Goal: Task Accomplishment & Management: Complete application form

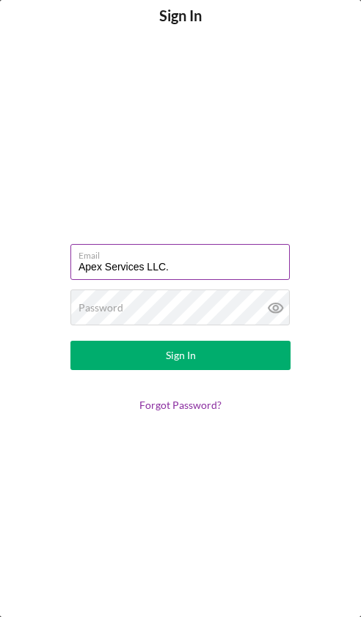
click at [179, 265] on input "Apex Services LLC." at bounding box center [179, 261] width 219 height 35
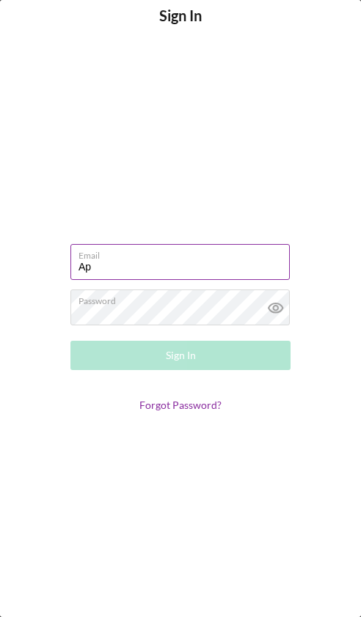
type input "A"
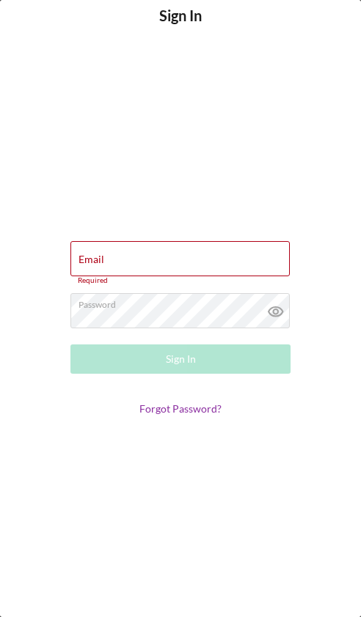
click at [104, 196] on form "Email Required Password Sign In Forgot Password?" at bounding box center [180, 328] width 293 height 564
click at [100, 265] on label "Email" at bounding box center [91, 260] width 26 height 12
click at [100, 265] on input "Email" at bounding box center [179, 258] width 219 height 35
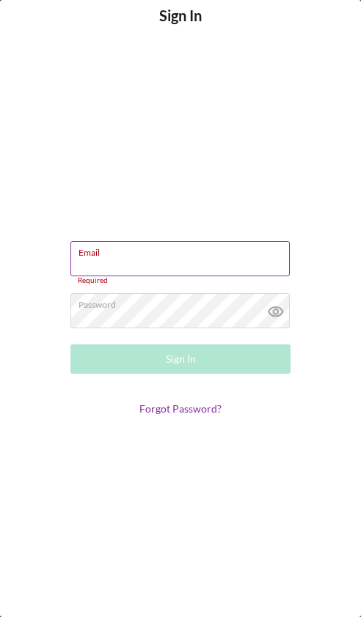
click at [124, 263] on input "Email" at bounding box center [179, 258] width 219 height 35
click at [147, 259] on input "Email" at bounding box center [179, 258] width 219 height 35
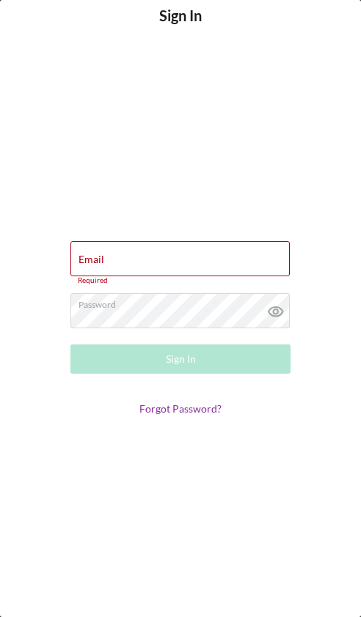
click at [62, 205] on form "Email Required Password Sign In Forgot Password?" at bounding box center [180, 328] width 293 height 564
click at [111, 247] on div "Email Required" at bounding box center [180, 263] width 220 height 44
click at [77, 177] on form "Email Required Password Sign In Forgot Password?" at bounding box center [180, 328] width 293 height 564
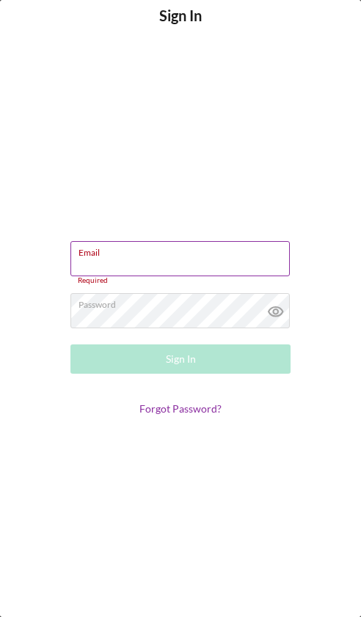
click at [109, 253] on div "Email Required" at bounding box center [180, 263] width 220 height 44
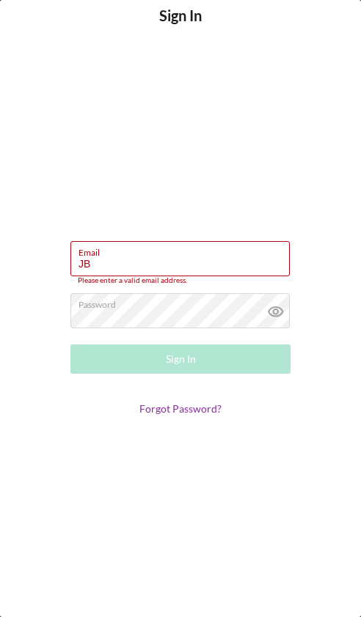
type input "J"
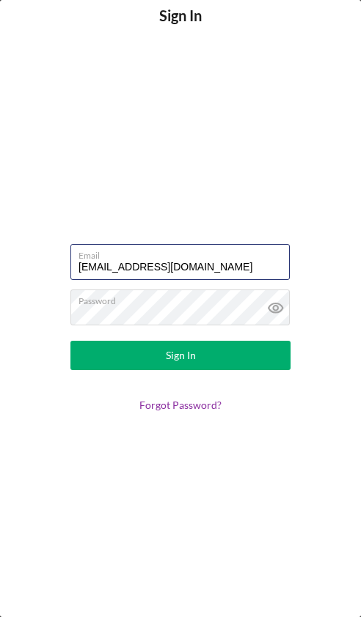
type input "[EMAIL_ADDRESS][DOMAIN_NAME]"
click at [190, 349] on div "Sign In" at bounding box center [181, 355] width 30 height 29
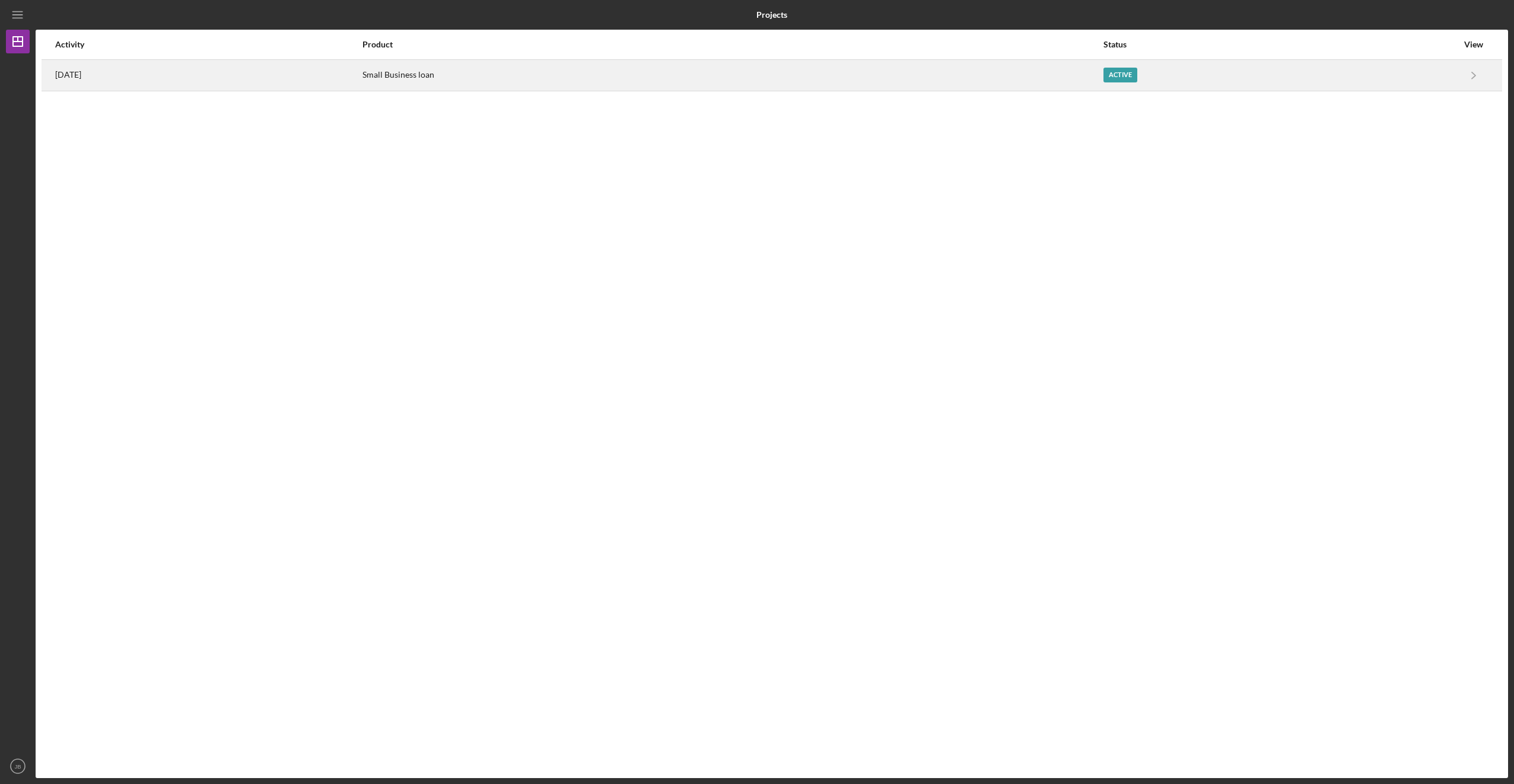
click at [291, 84] on div "Small Business loan" at bounding box center [732, 75] width 740 height 30
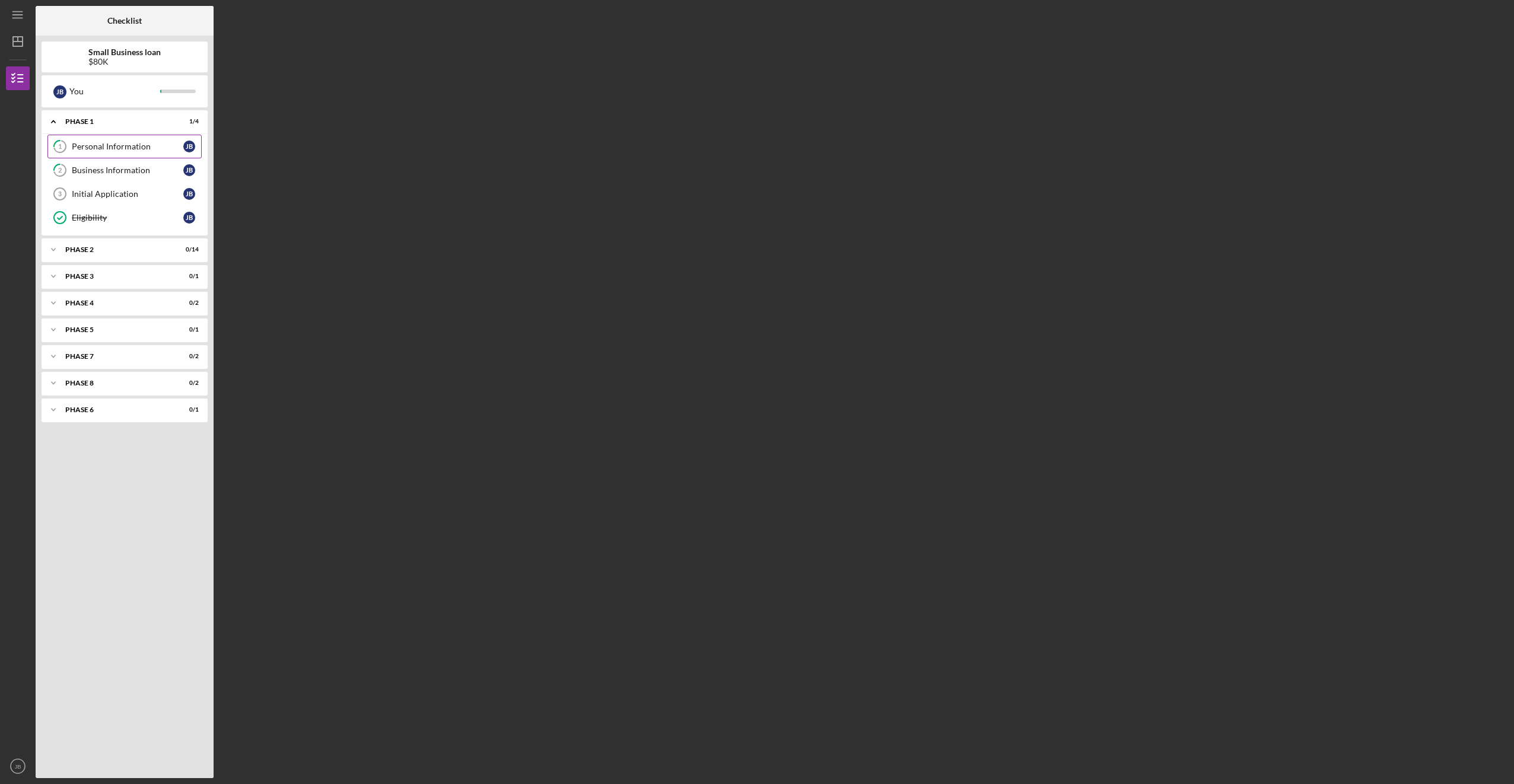
click at [125, 146] on div "Personal Information" at bounding box center [128, 146] width 112 height 10
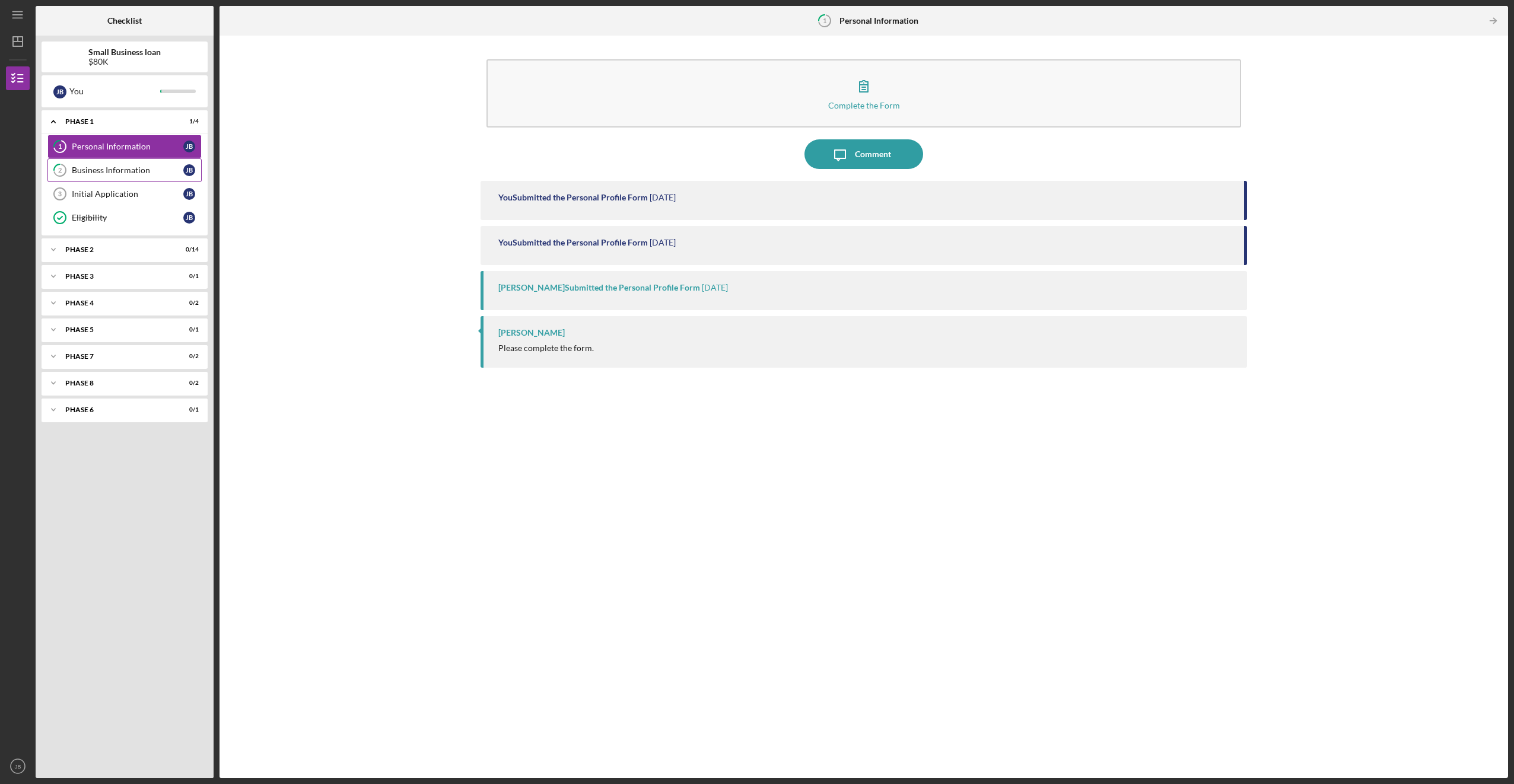
click at [90, 166] on div "Business Information" at bounding box center [128, 170] width 112 height 10
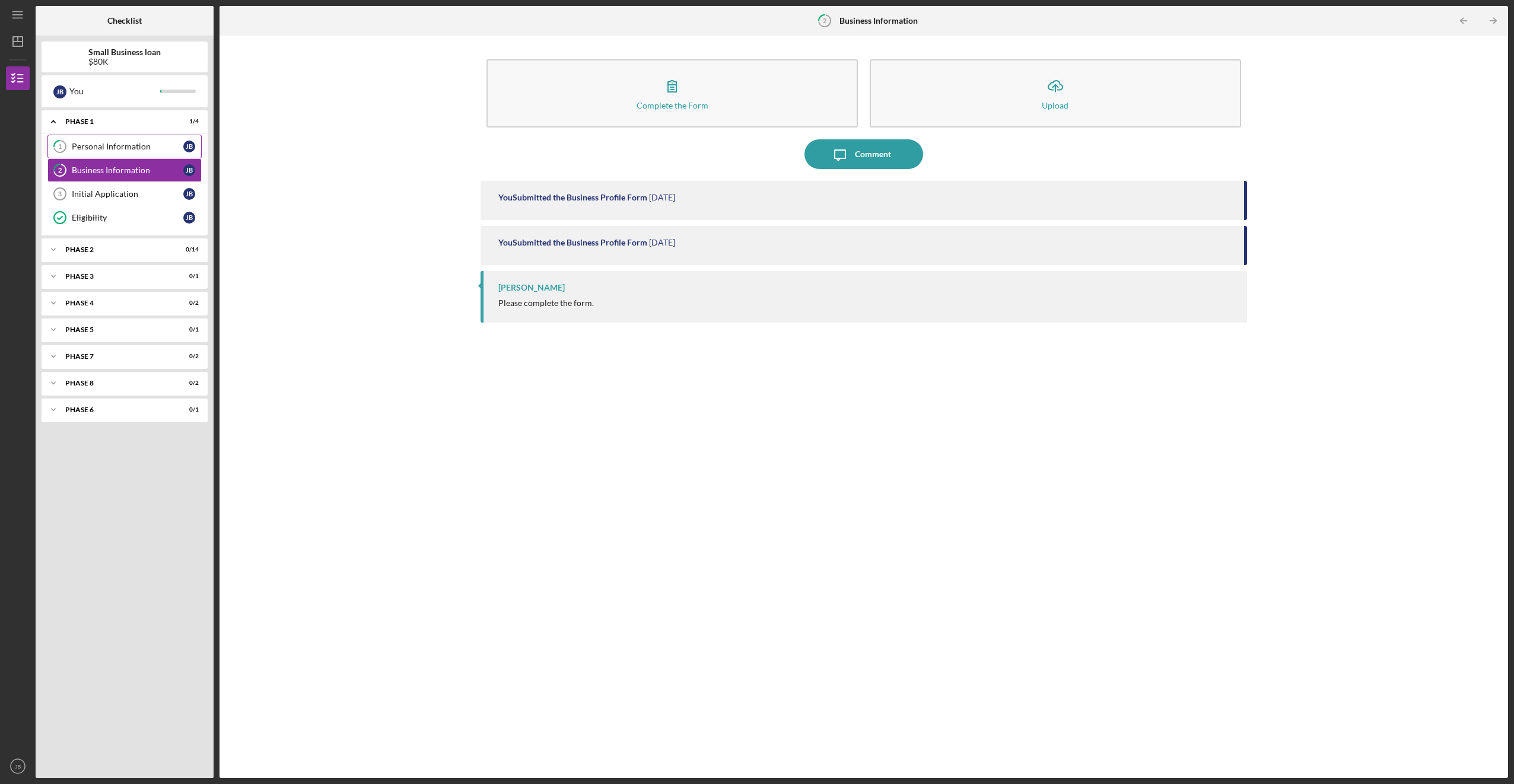
click at [99, 152] on link "1 Personal Information [PERSON_NAME]" at bounding box center [125, 146] width 155 height 23
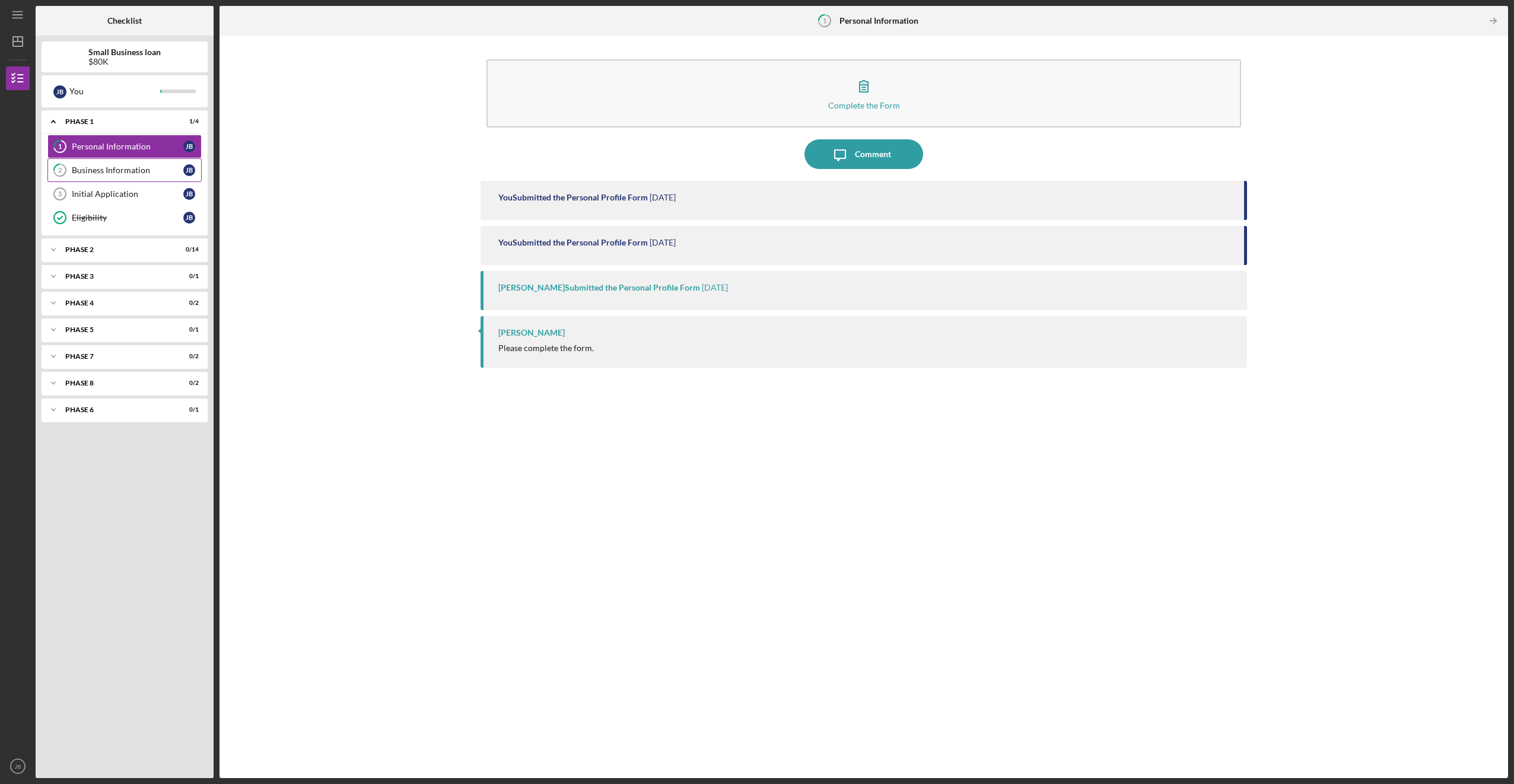
click at [104, 168] on div "Business Information" at bounding box center [128, 170] width 112 height 10
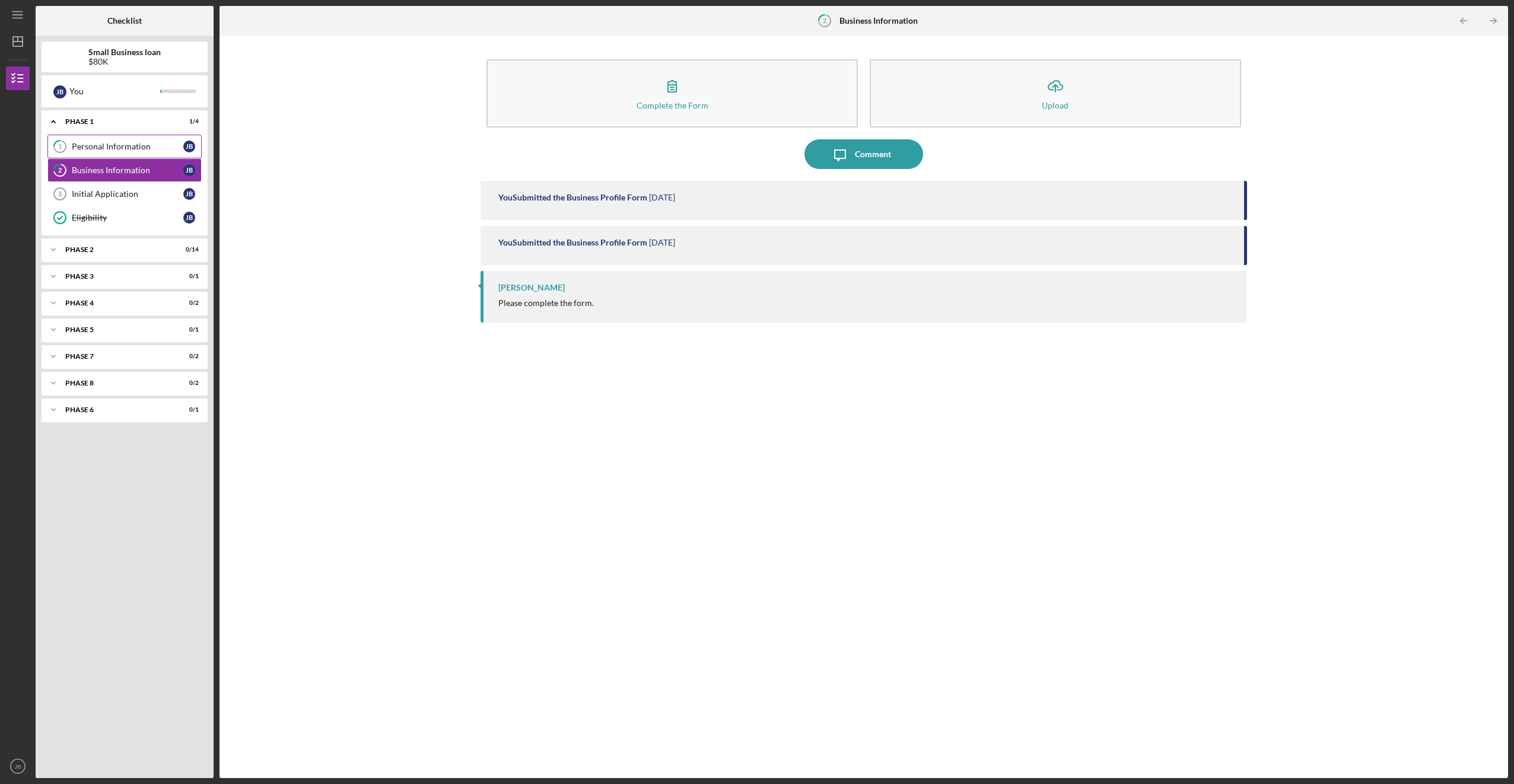
click at [108, 154] on link "1 Personal Information [PERSON_NAME]" at bounding box center [125, 146] width 155 height 23
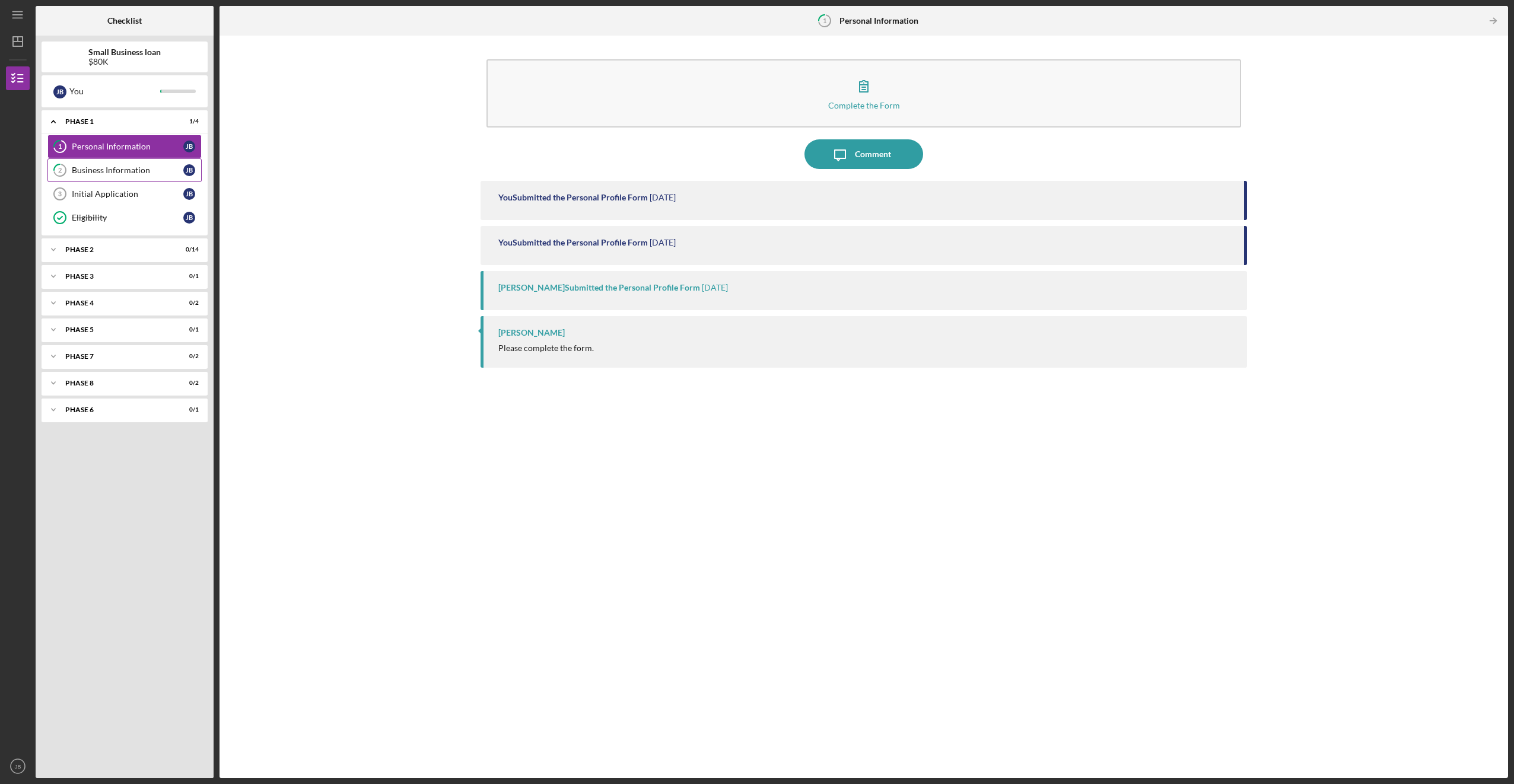
click at [115, 168] on div "Business Information" at bounding box center [128, 170] width 112 height 10
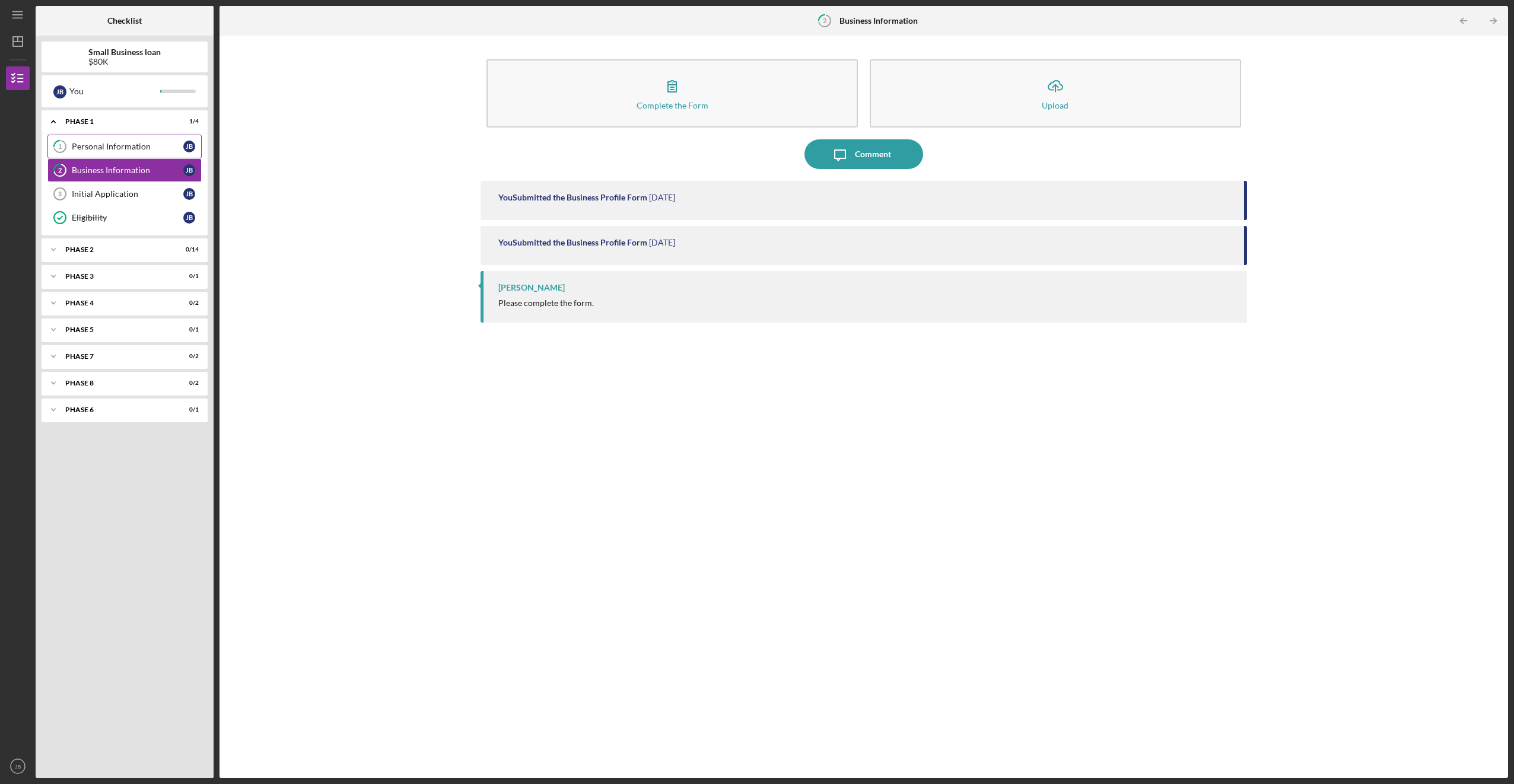
click at [117, 150] on div "Personal Information" at bounding box center [128, 146] width 112 height 10
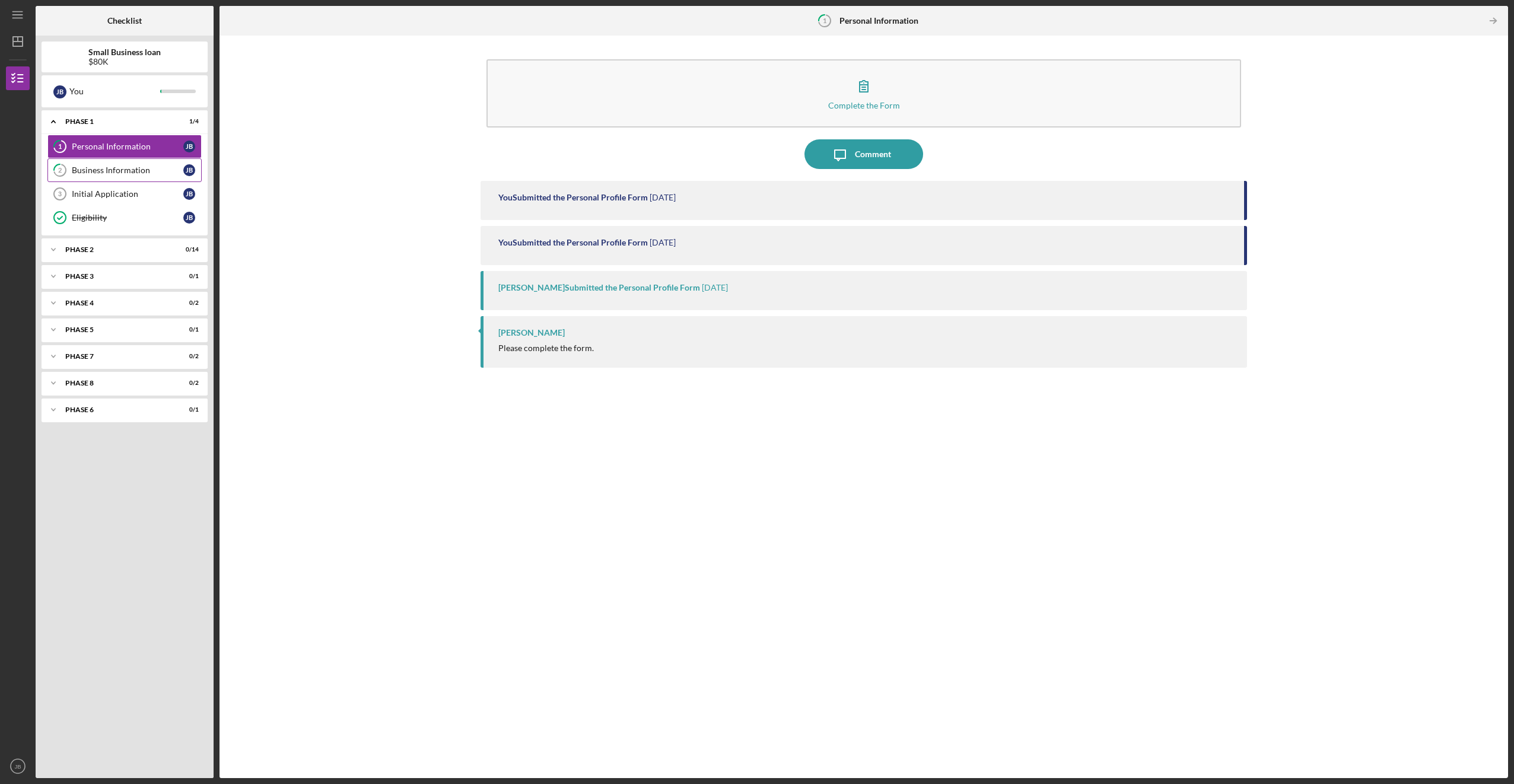
click at [112, 170] on div "Business Information" at bounding box center [128, 170] width 112 height 10
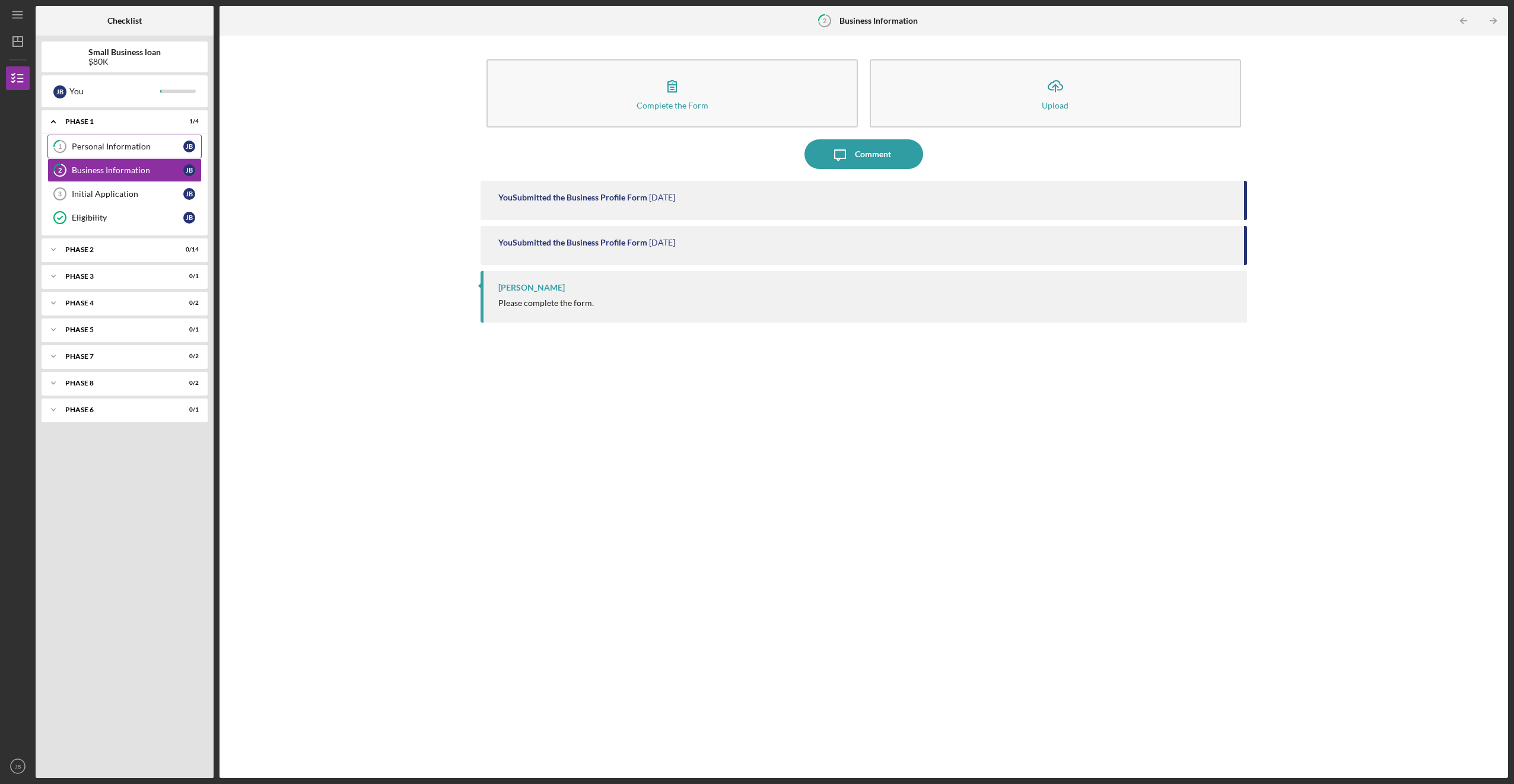
click at [114, 152] on link "1 Personal Information [PERSON_NAME]" at bounding box center [125, 146] width 155 height 23
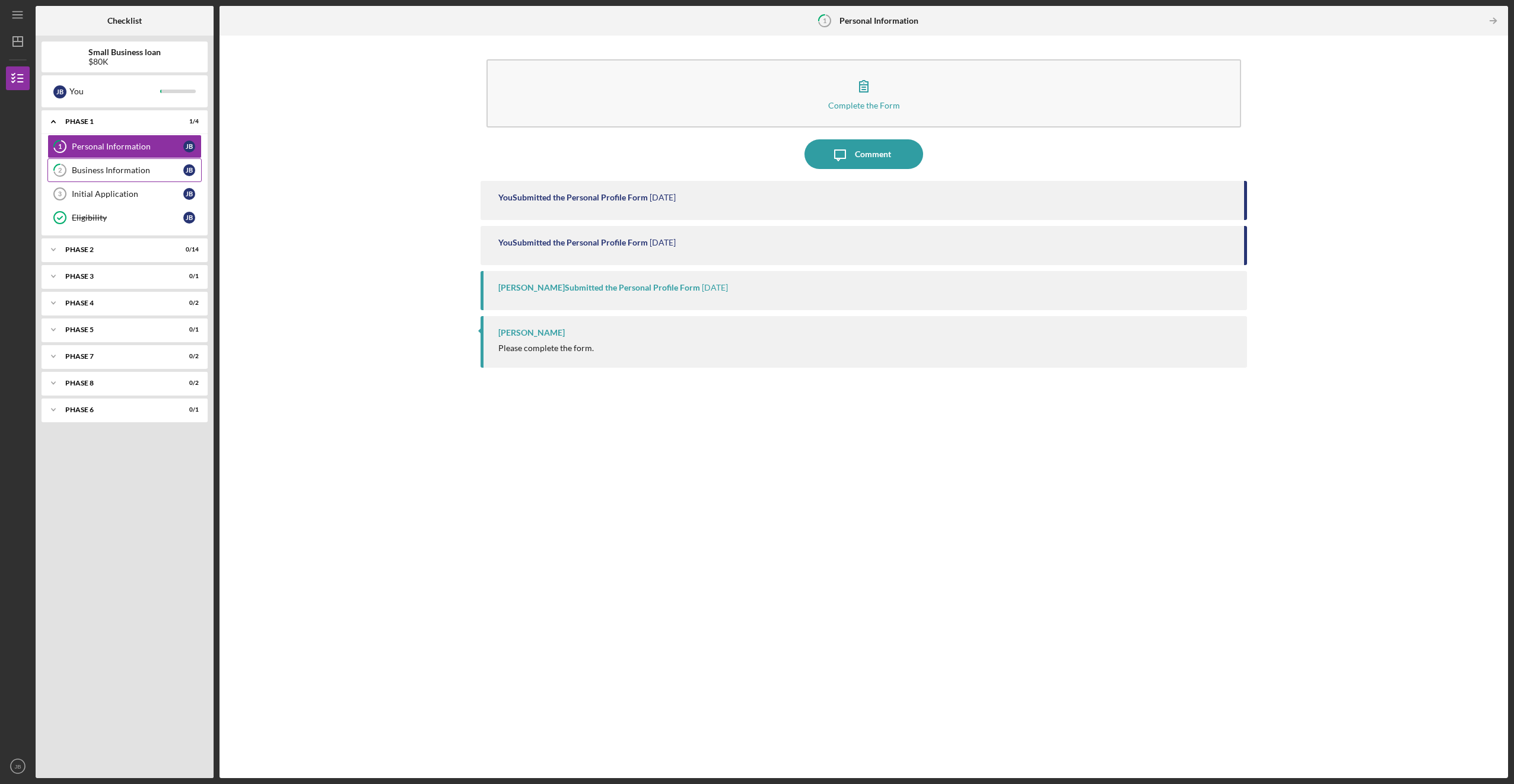
click at [117, 171] on div "Business Information" at bounding box center [128, 170] width 112 height 10
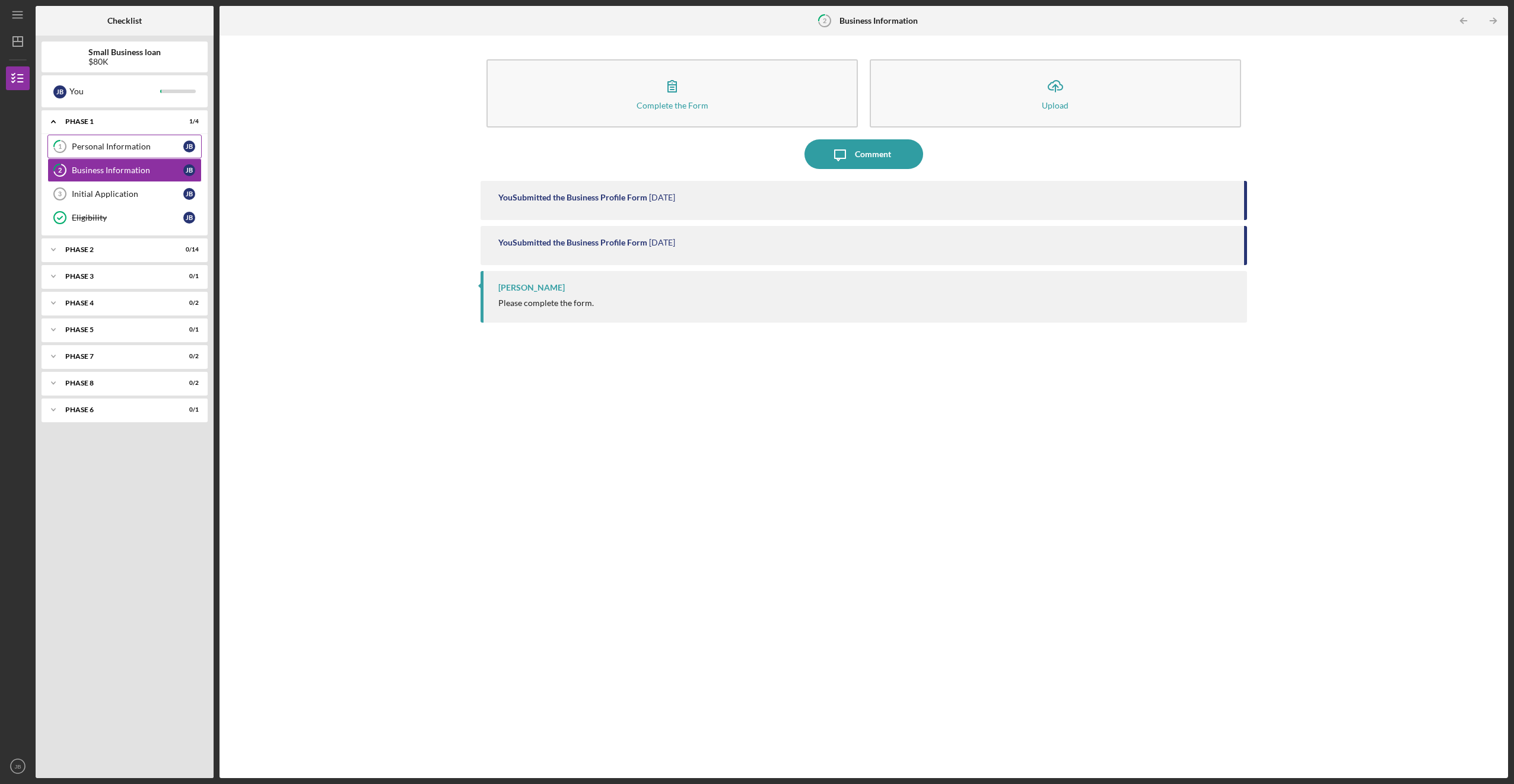
click at [117, 150] on div "Personal Information" at bounding box center [128, 146] width 112 height 10
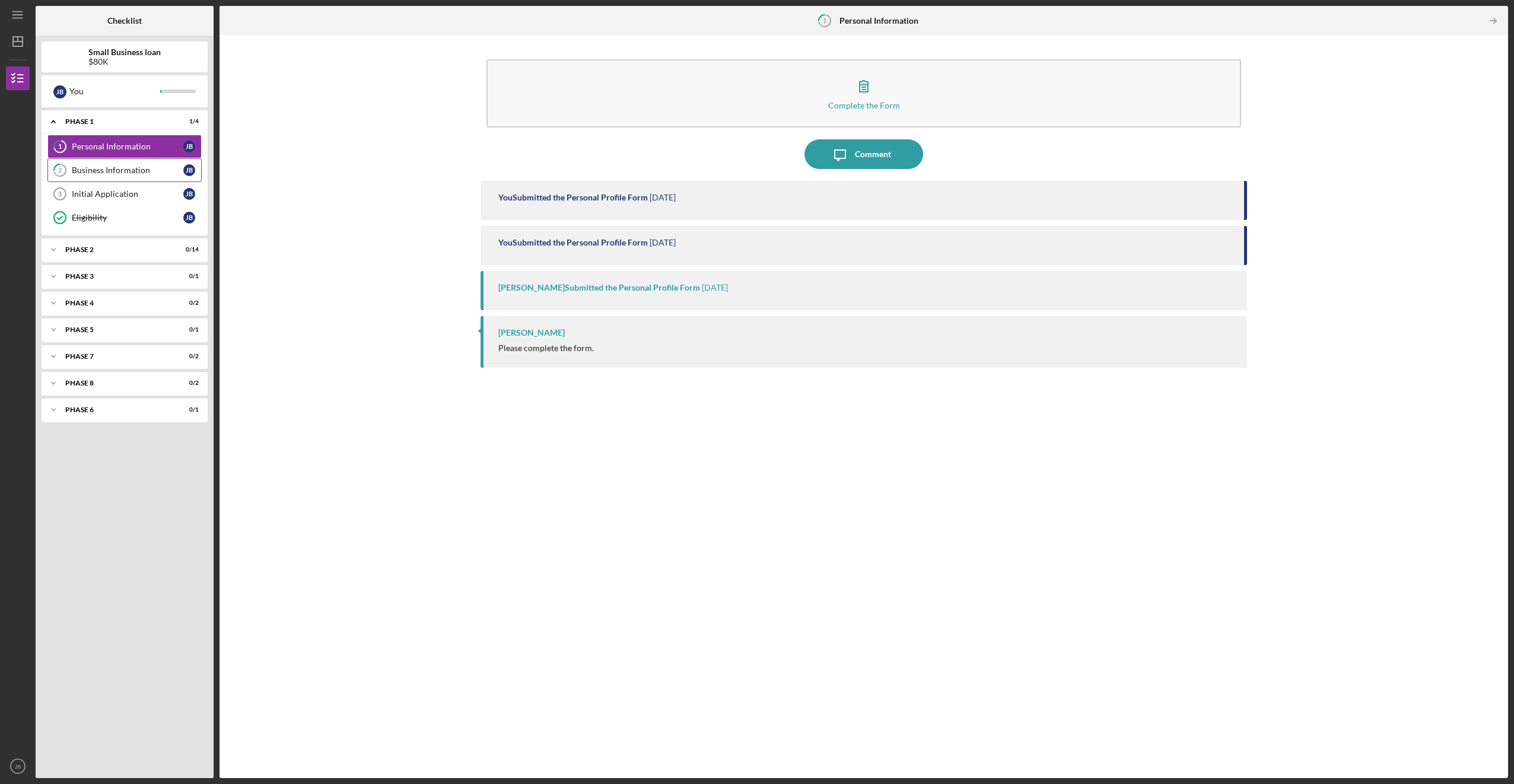
click at [112, 164] on link "2 Business Information [PERSON_NAME]" at bounding box center [125, 170] width 155 height 23
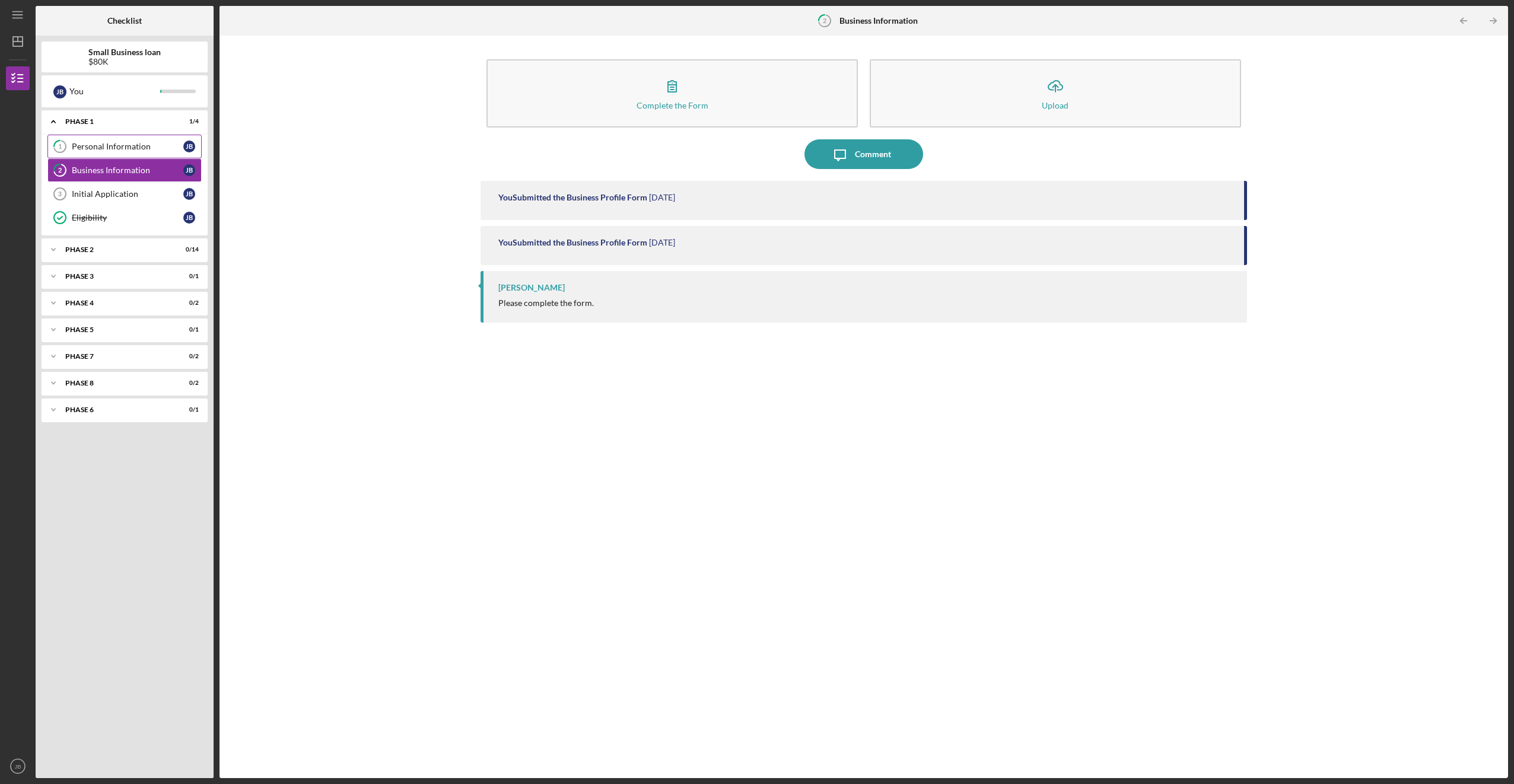
click at [112, 143] on div "Personal Information" at bounding box center [128, 146] width 112 height 10
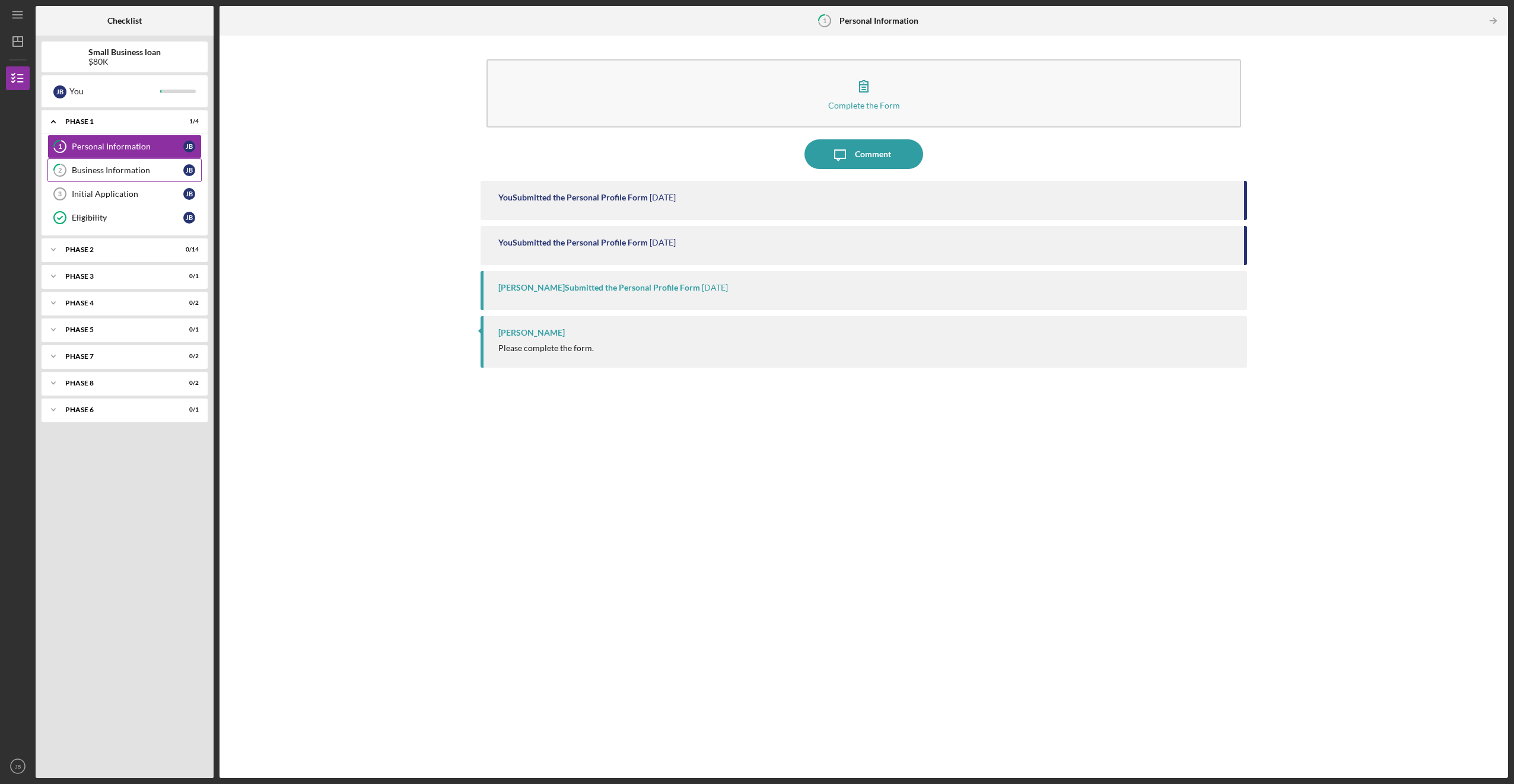
click at [120, 176] on link "2 Business Information [PERSON_NAME]" at bounding box center [125, 170] width 155 height 23
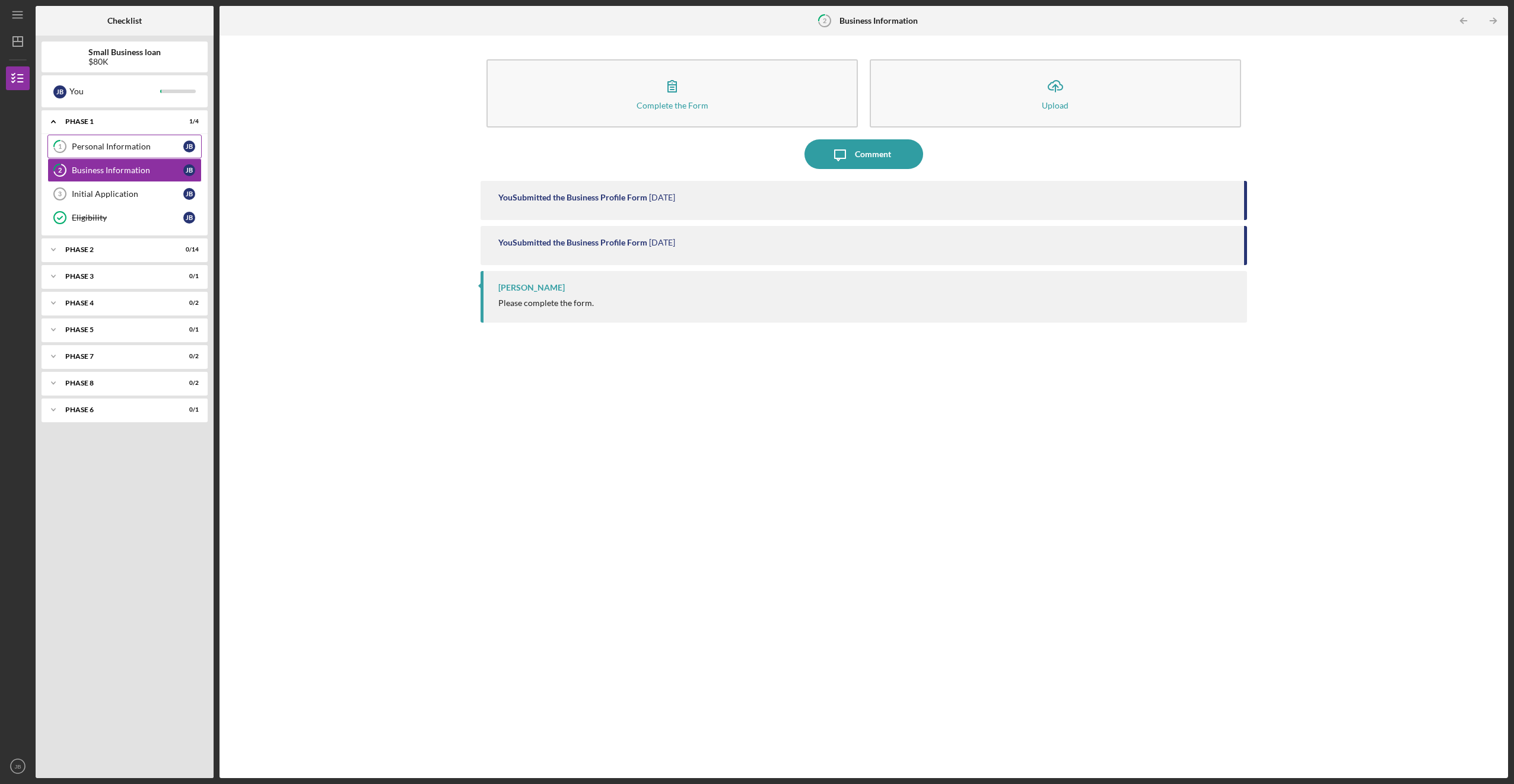
click at [118, 153] on link "1 Personal Information [PERSON_NAME]" at bounding box center [125, 146] width 155 height 23
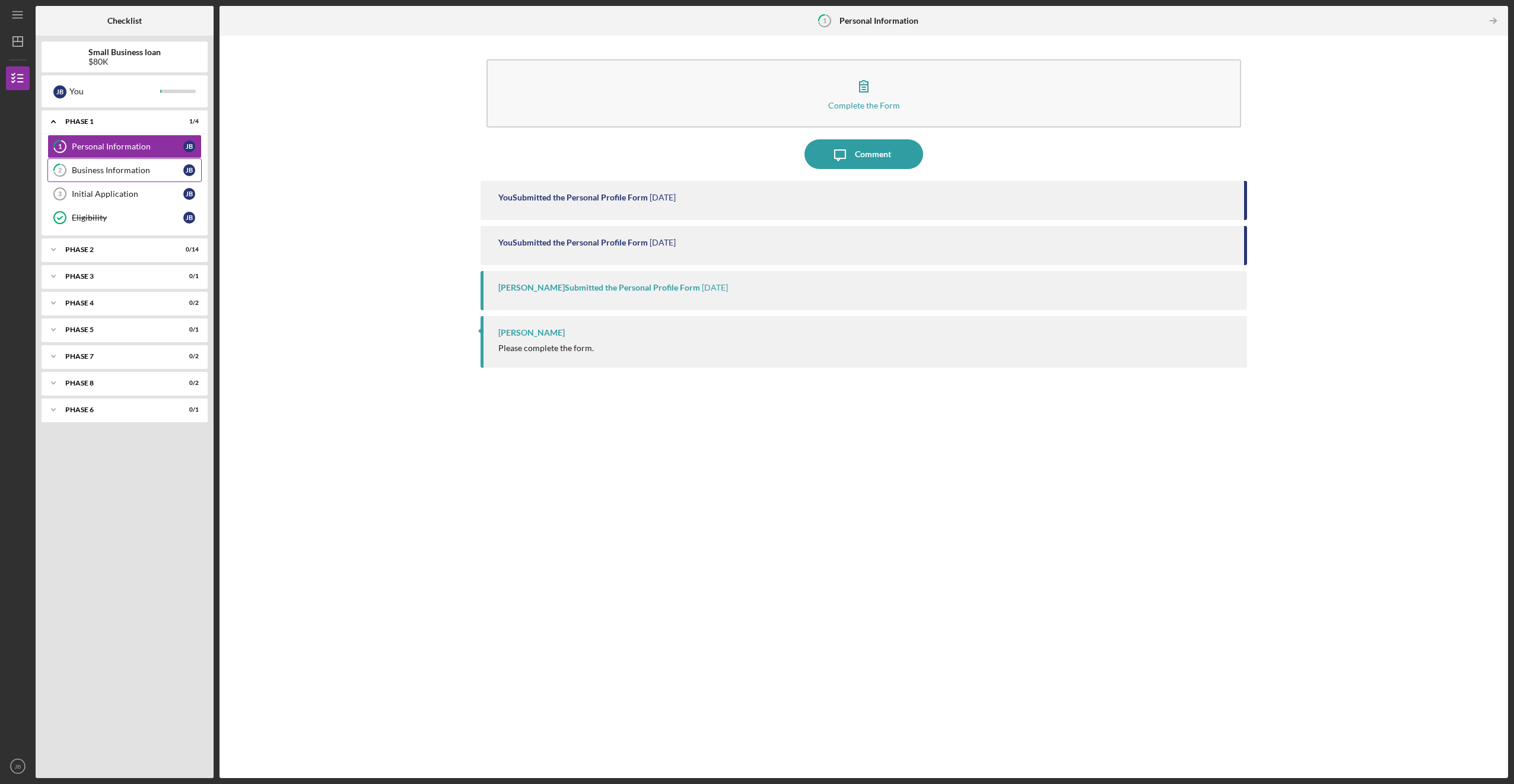
click at [101, 171] on div "Business Information" at bounding box center [128, 170] width 112 height 10
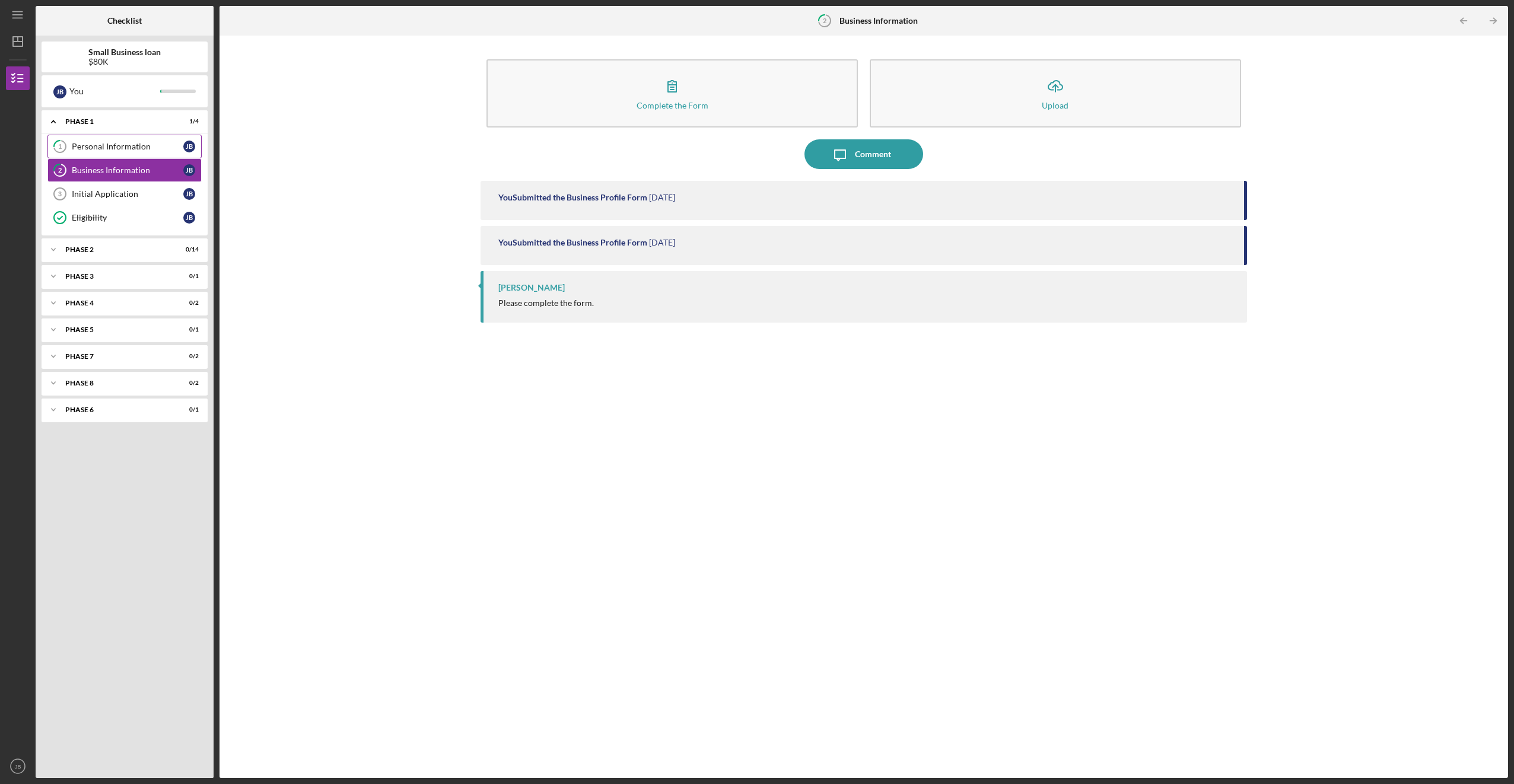
click at [112, 155] on link "1 Personal Information [PERSON_NAME]" at bounding box center [125, 146] width 155 height 23
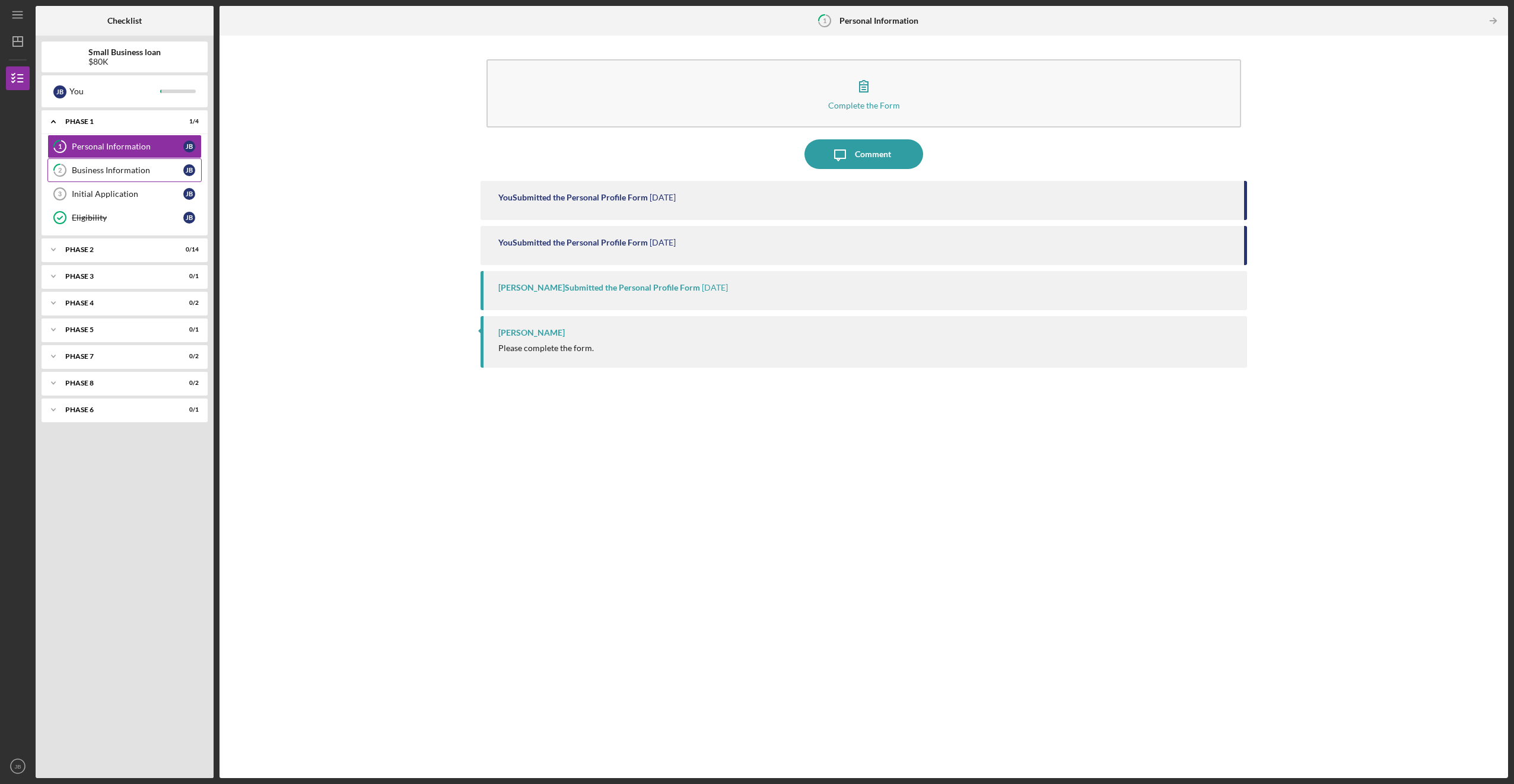
click at [124, 171] on div "Business Information" at bounding box center [128, 170] width 112 height 10
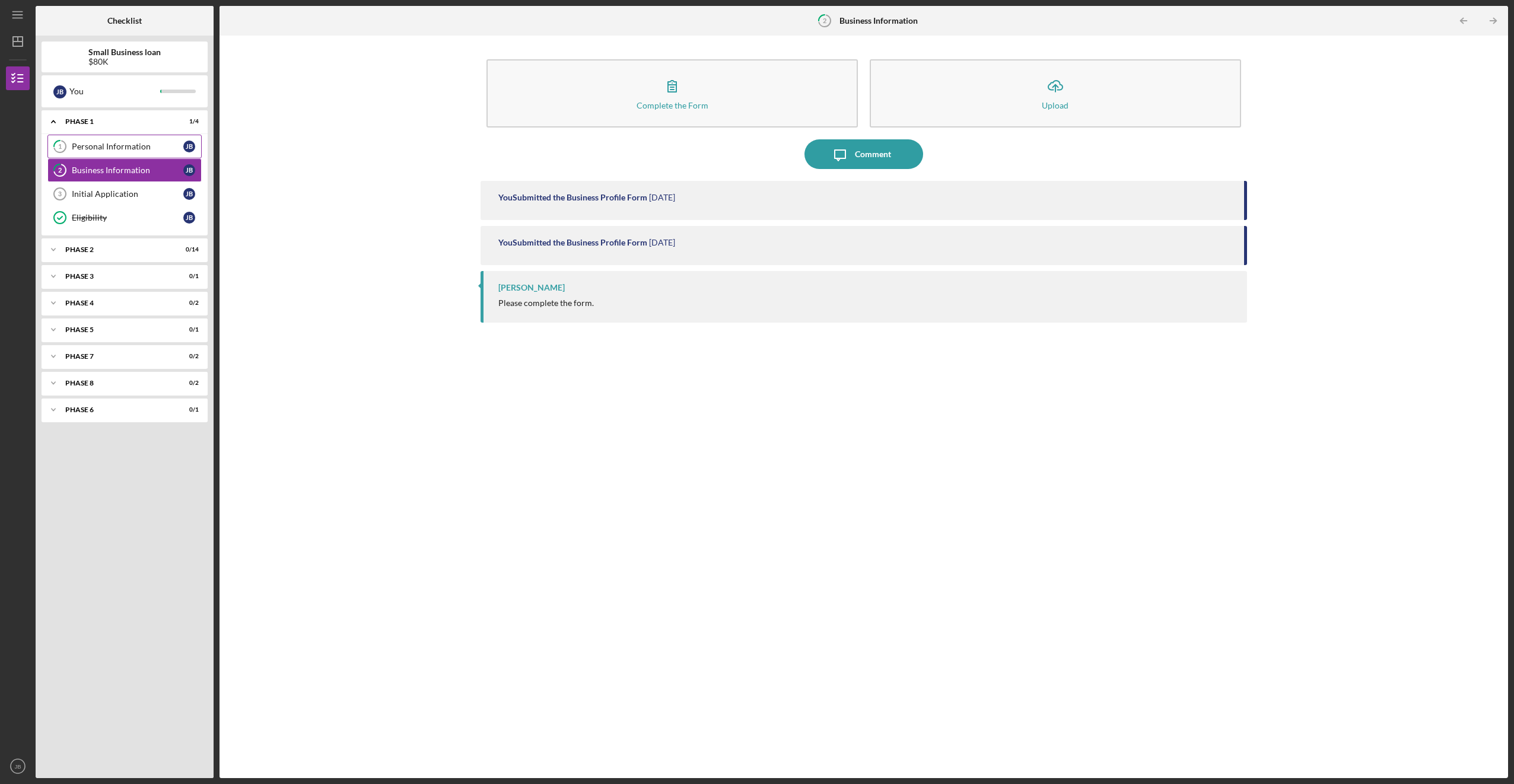
click at [131, 150] on div "Personal Information" at bounding box center [128, 146] width 112 height 10
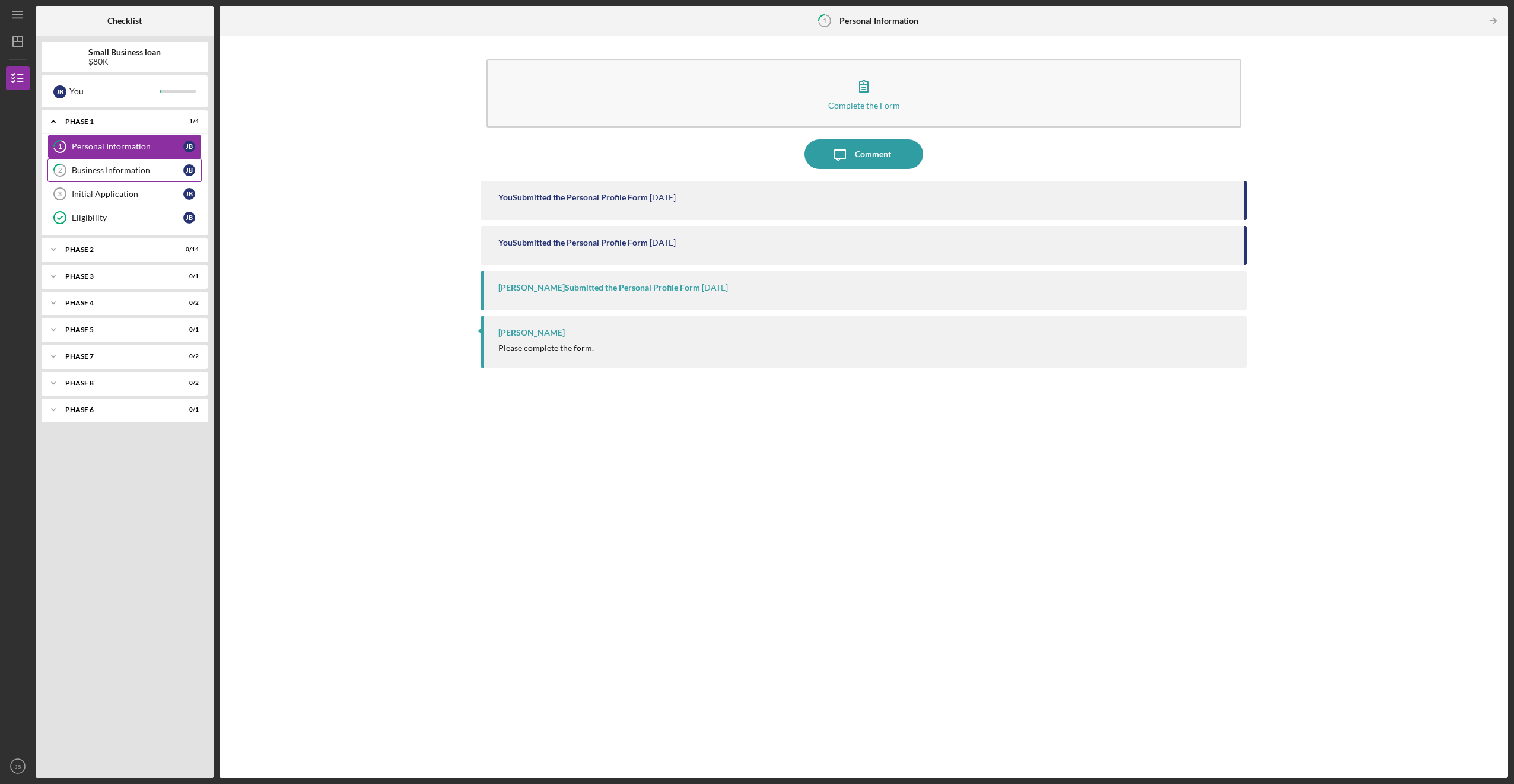
click at [133, 167] on div "Business Information" at bounding box center [128, 170] width 112 height 10
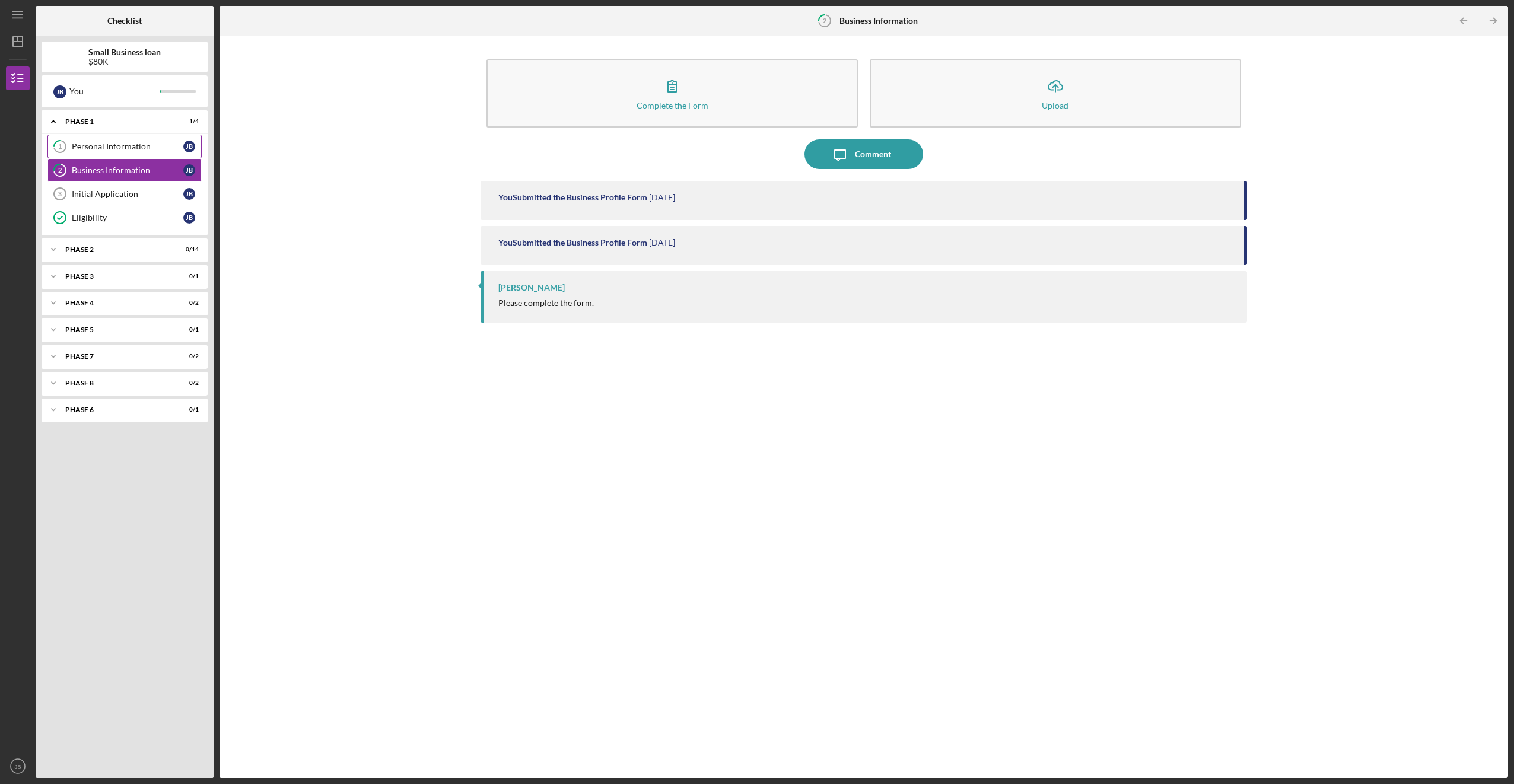
click at [125, 143] on div "Personal Information" at bounding box center [128, 146] width 112 height 10
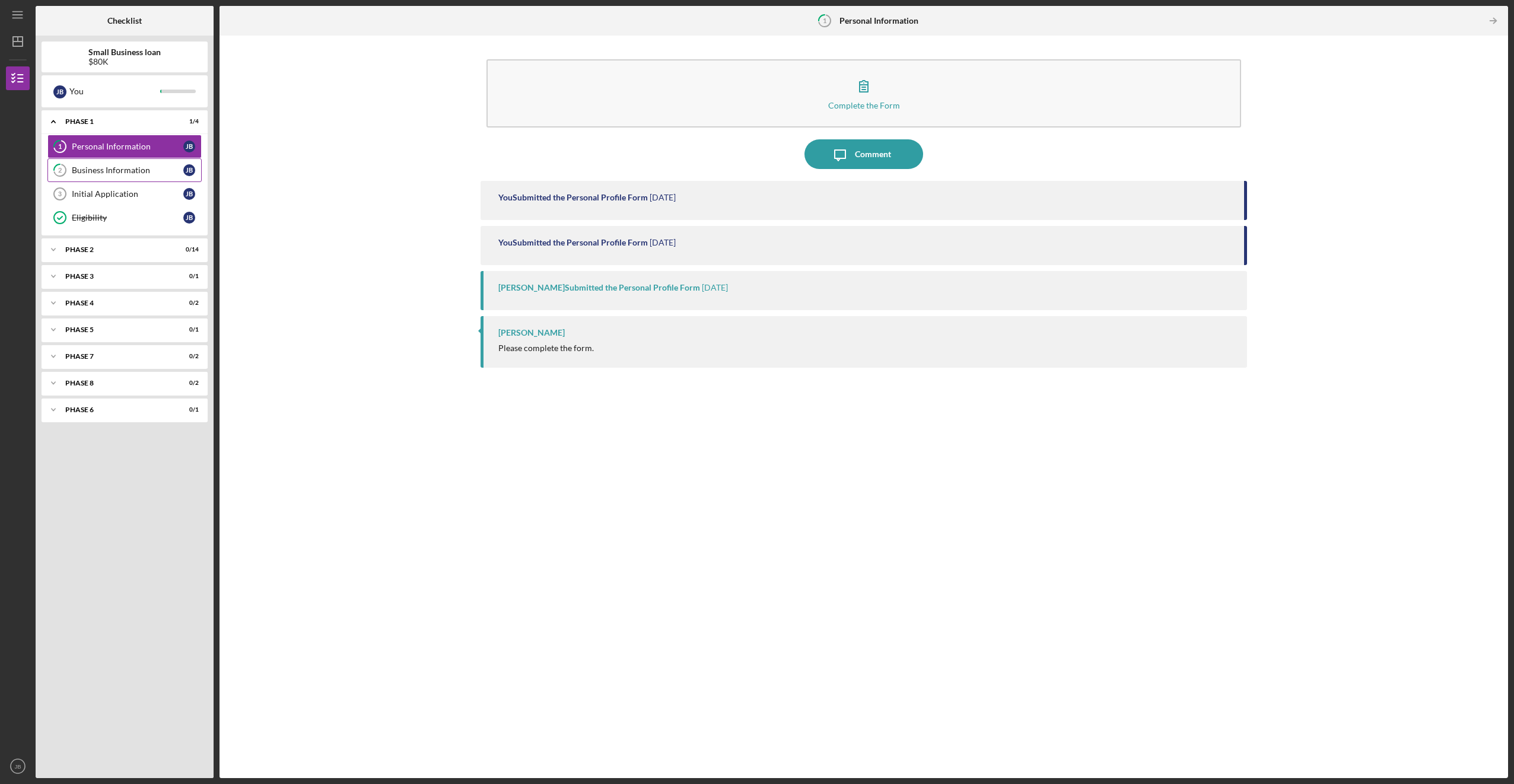
click at [130, 167] on div "Business Information" at bounding box center [128, 170] width 112 height 10
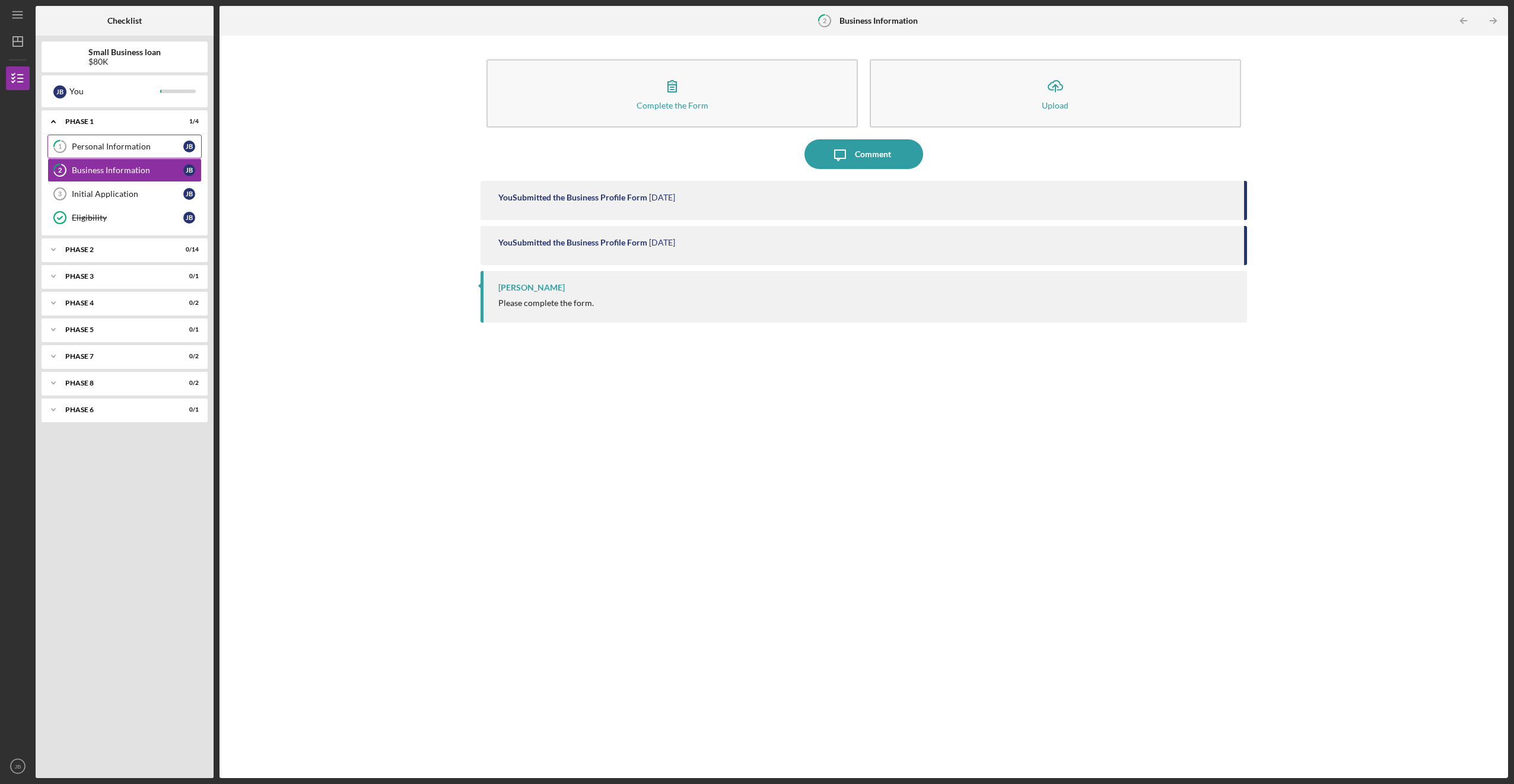
click at [123, 148] on div "Personal Information" at bounding box center [128, 146] width 112 height 10
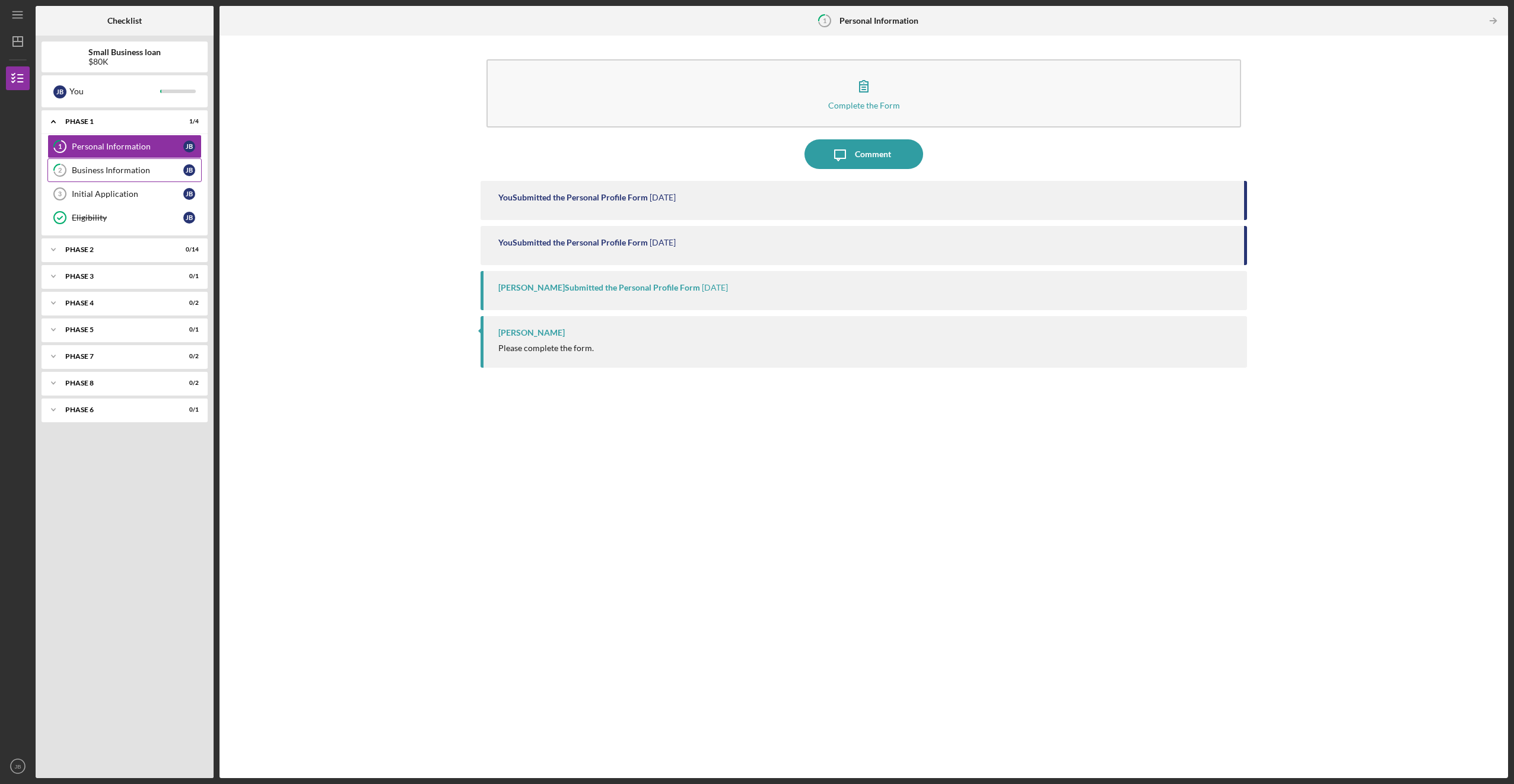
click at [100, 170] on div "Business Information" at bounding box center [128, 170] width 112 height 10
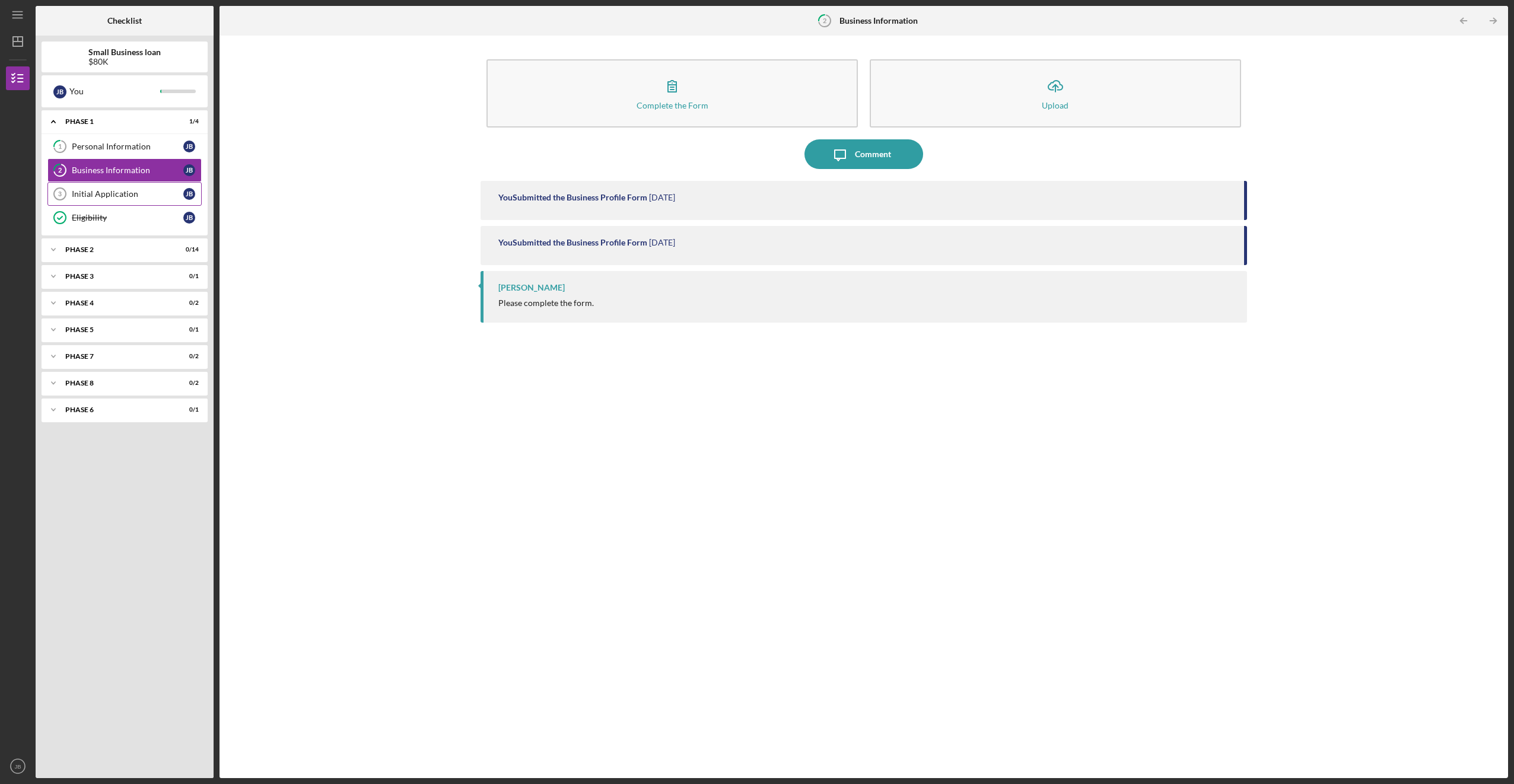
click at [99, 190] on div "Initial Application" at bounding box center [128, 194] width 112 height 10
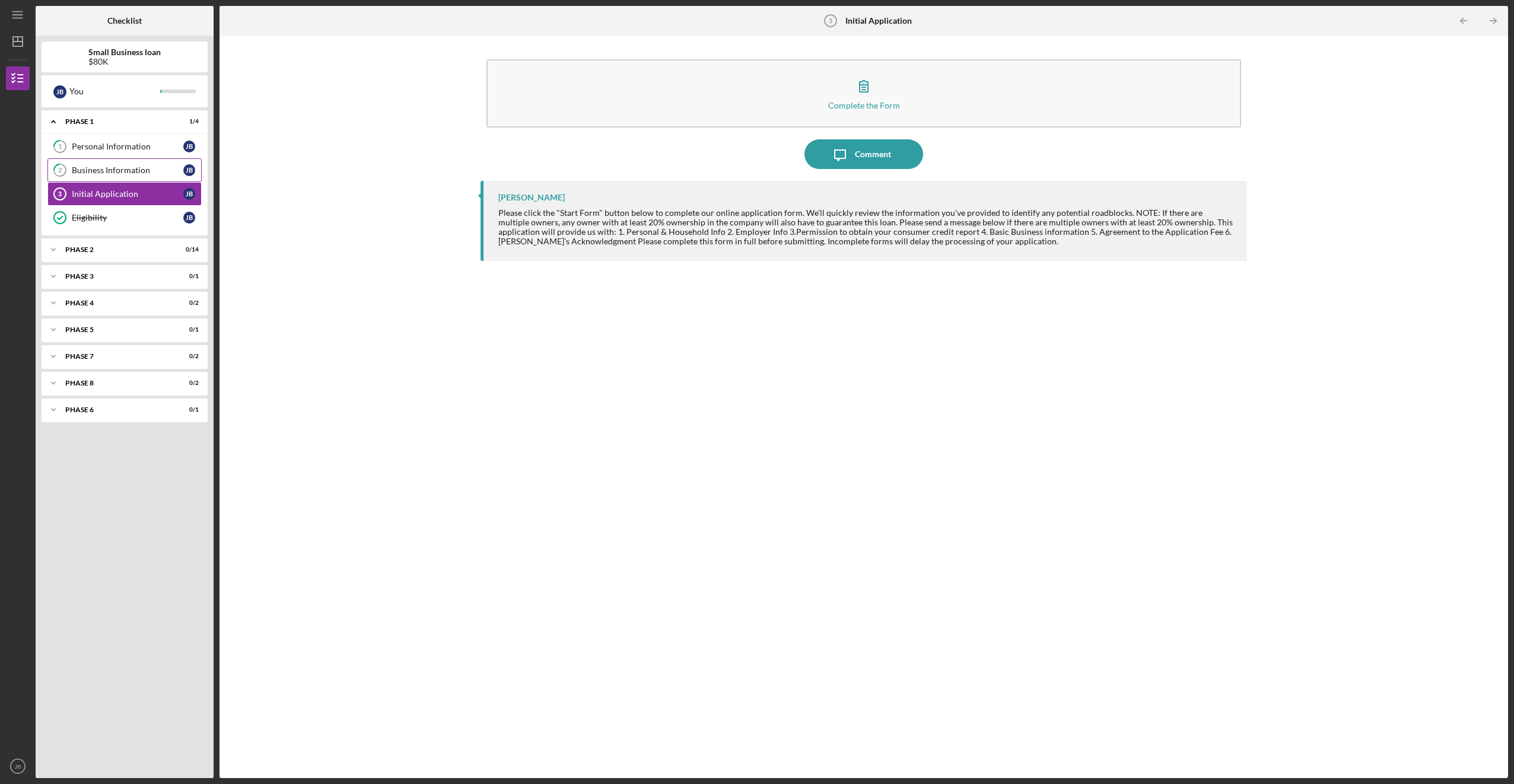
click at [97, 172] on div "Business Information" at bounding box center [128, 170] width 112 height 10
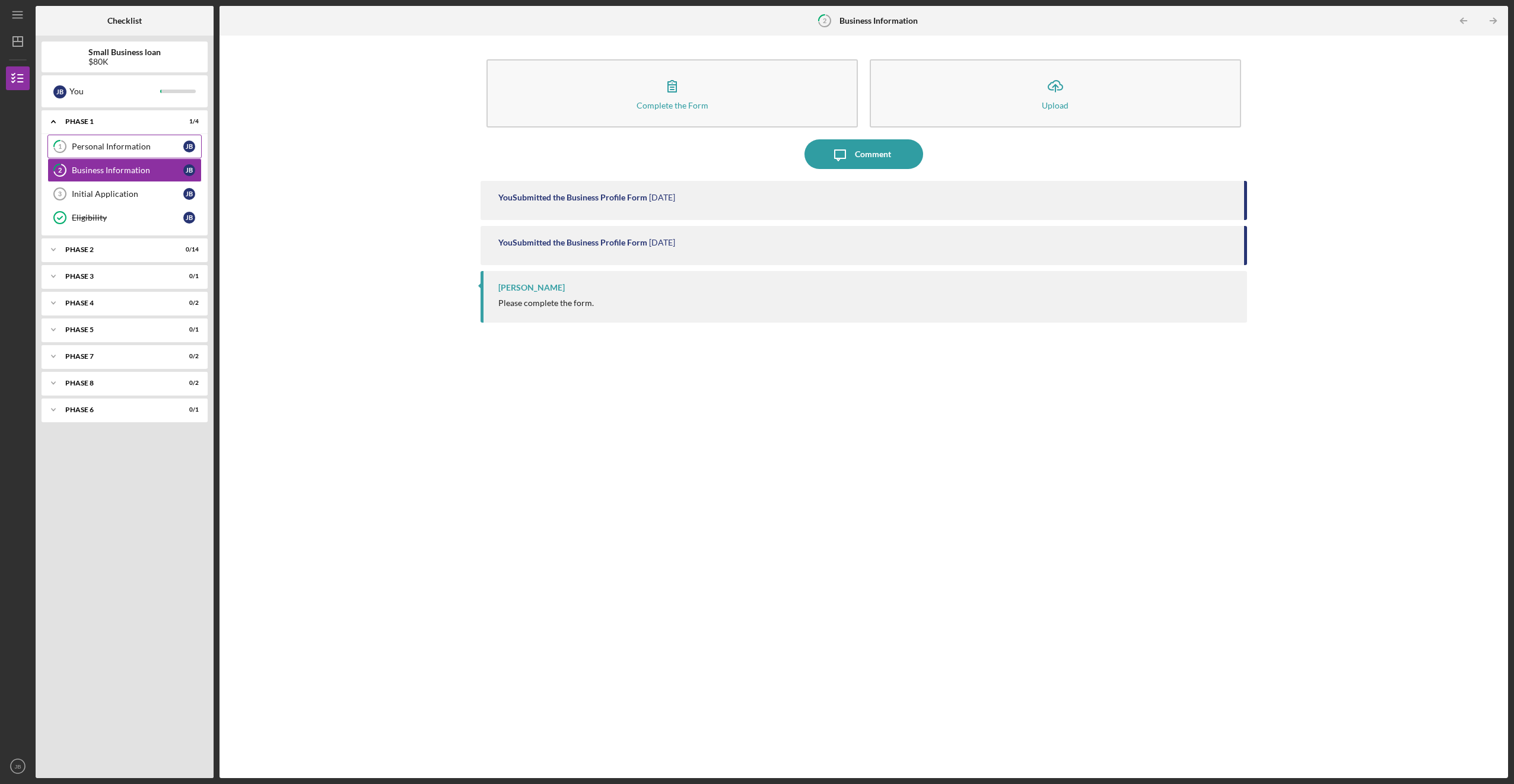
click at [104, 150] on div "Personal Information" at bounding box center [128, 146] width 112 height 10
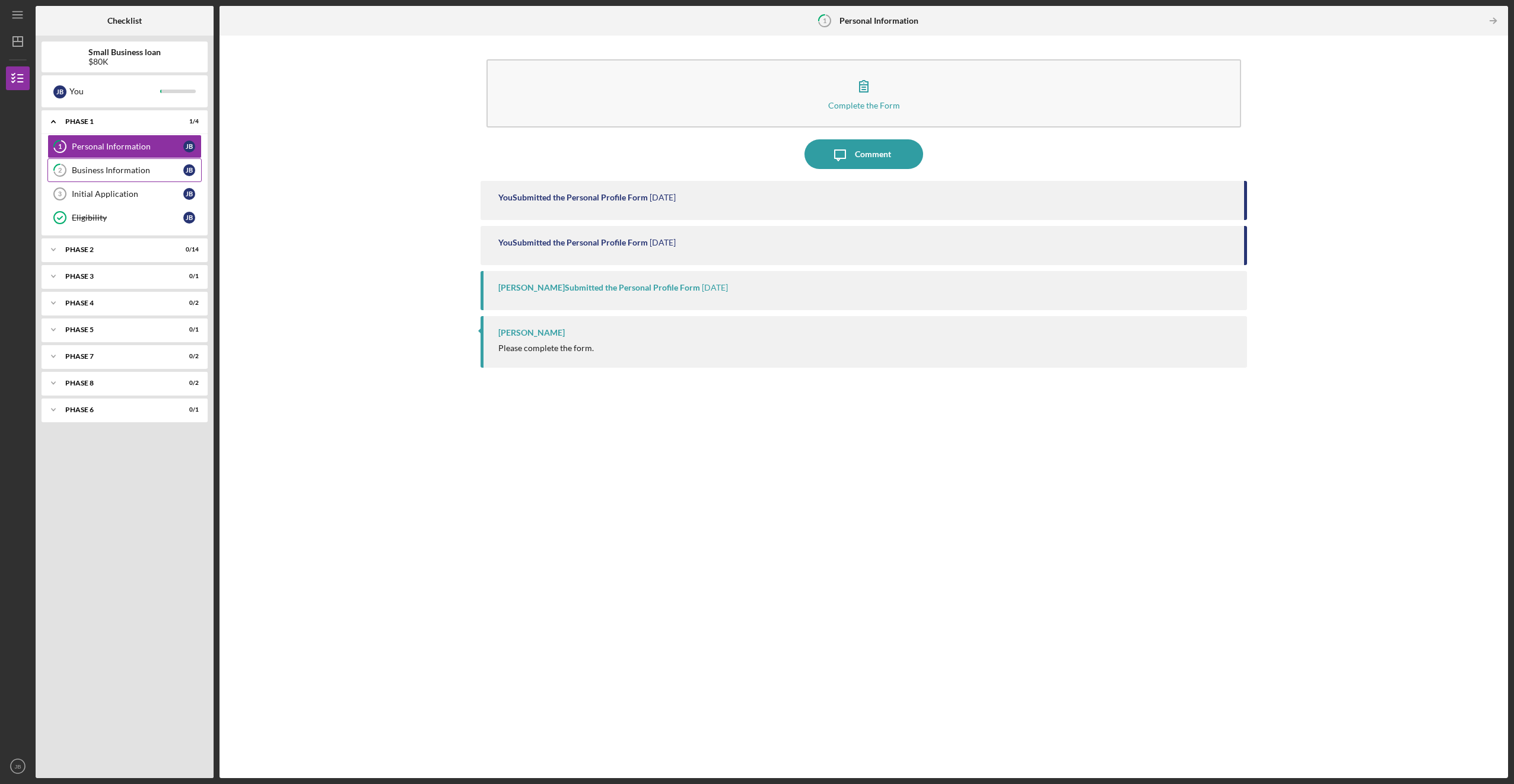
click at [88, 170] on div "Business Information" at bounding box center [128, 170] width 112 height 10
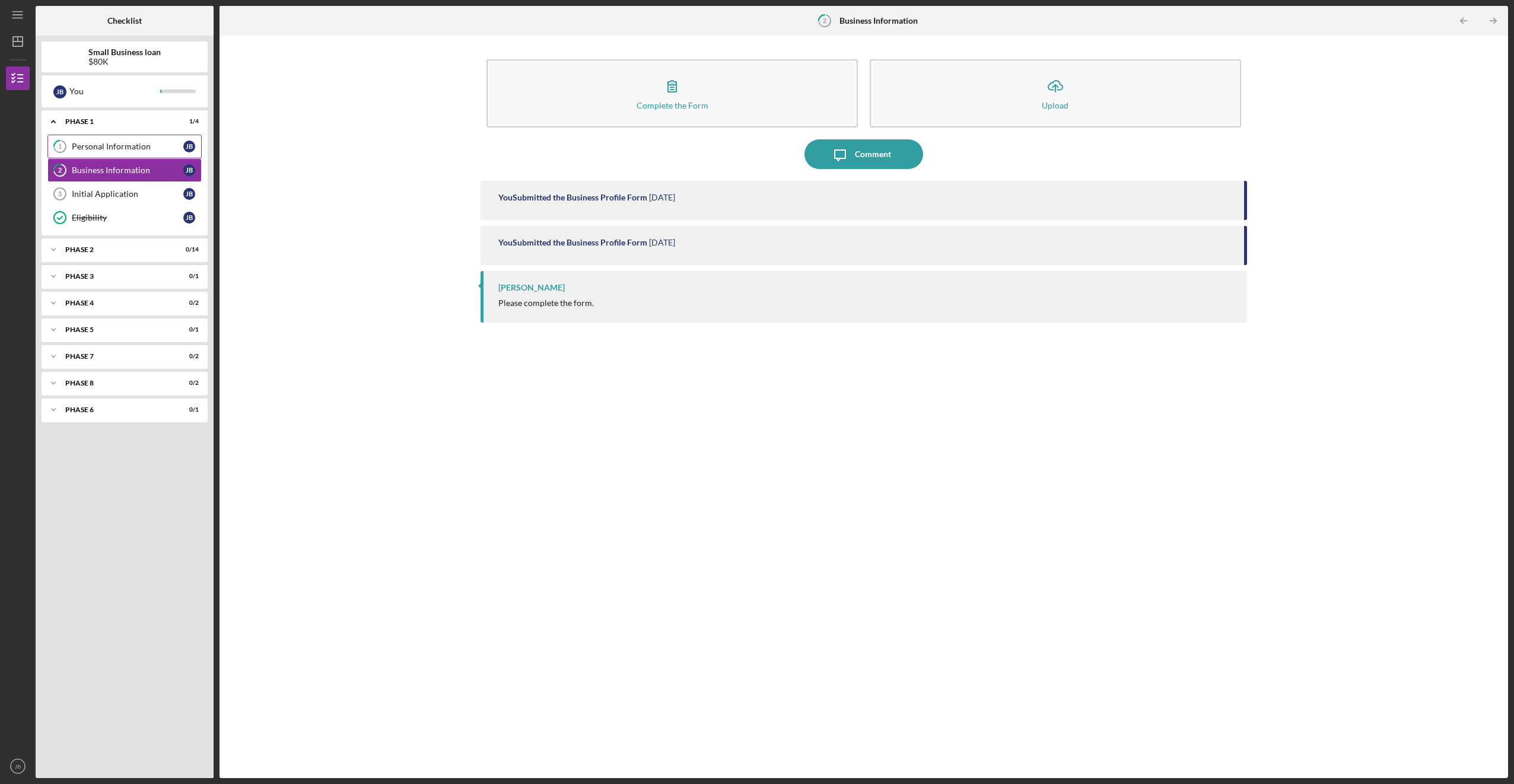
click at [95, 150] on div "Personal Information" at bounding box center [128, 146] width 112 height 10
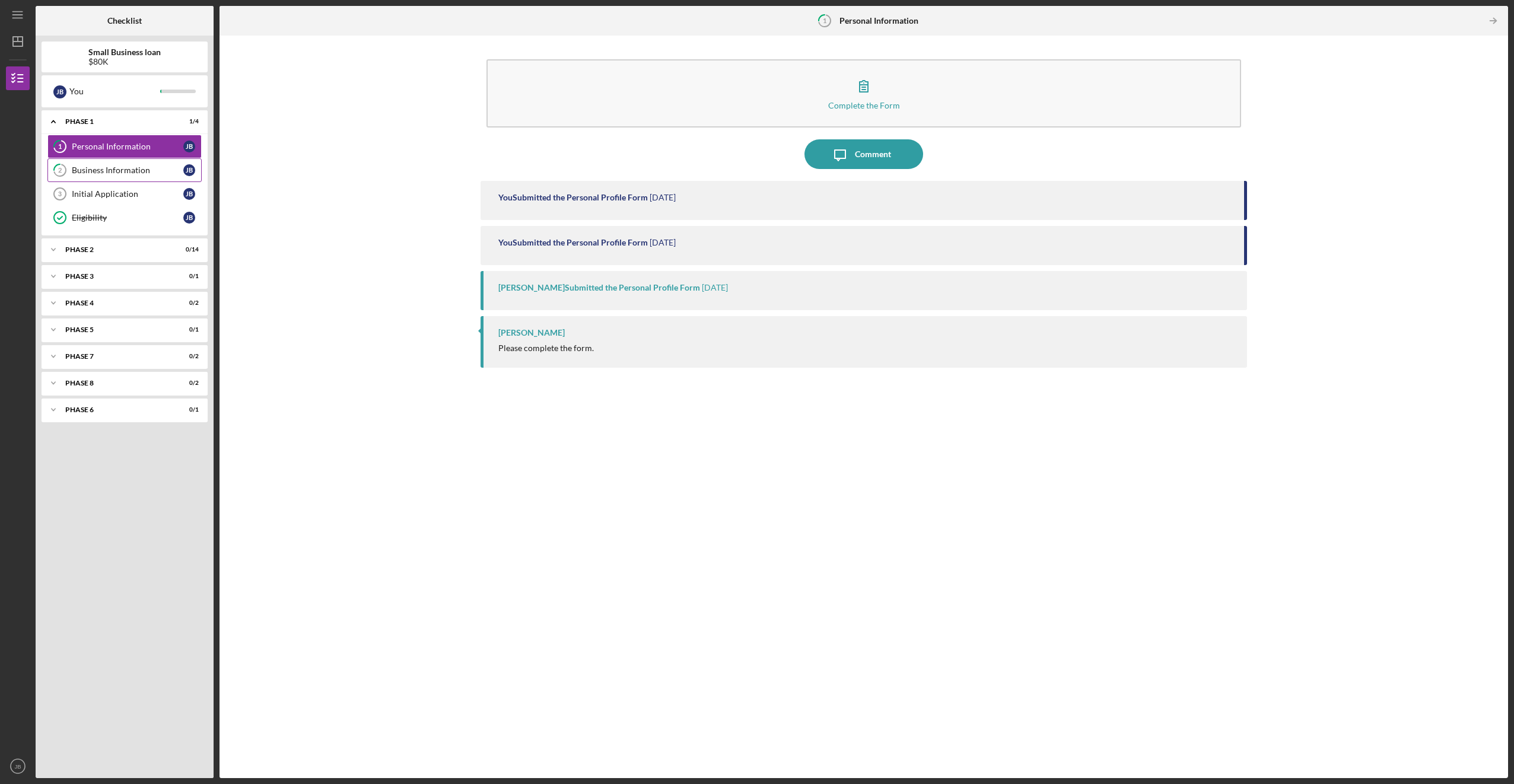
click at [112, 165] on div "Business Information" at bounding box center [128, 170] width 112 height 10
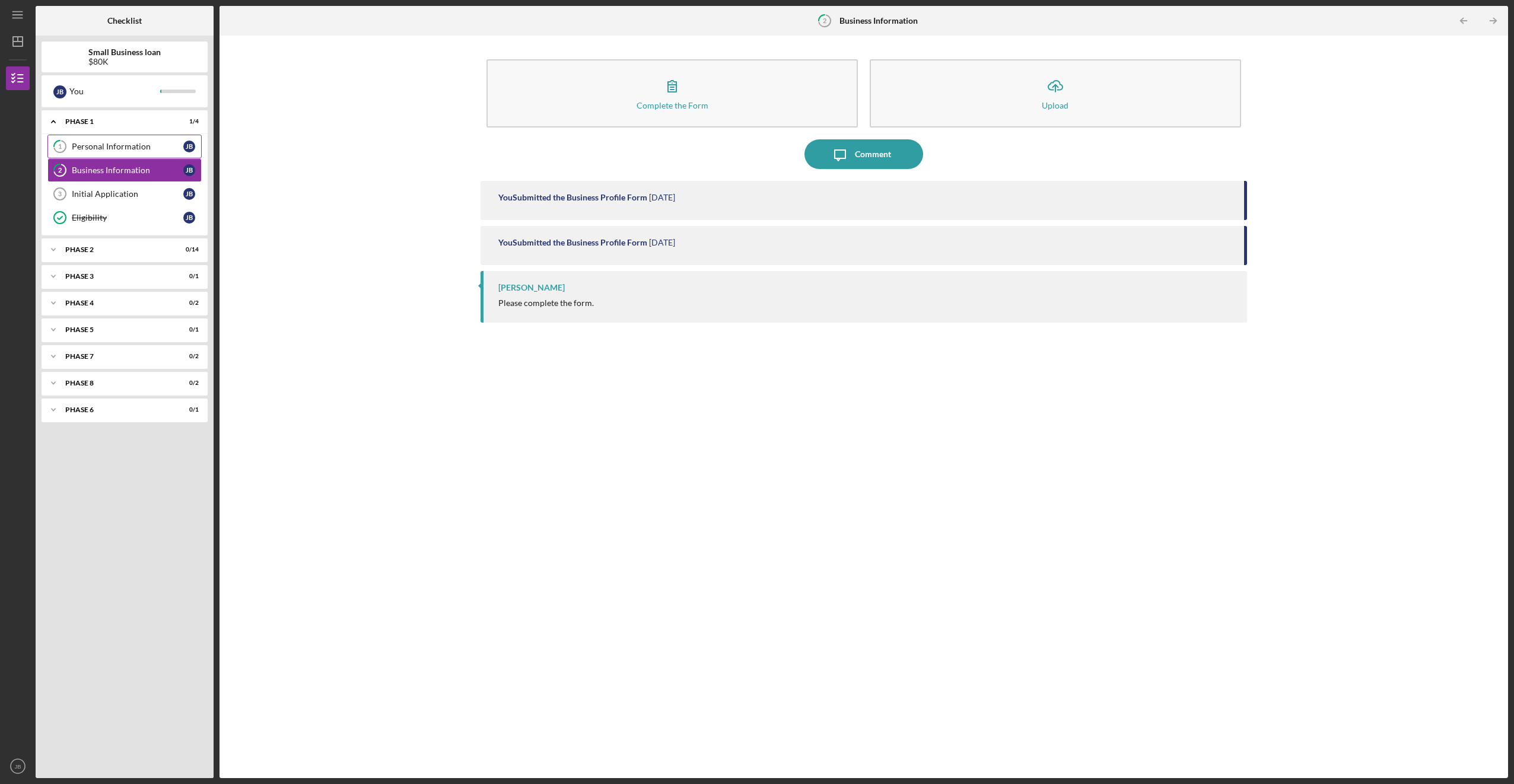
click at [112, 152] on link "1 Personal Information [PERSON_NAME]" at bounding box center [125, 146] width 155 height 23
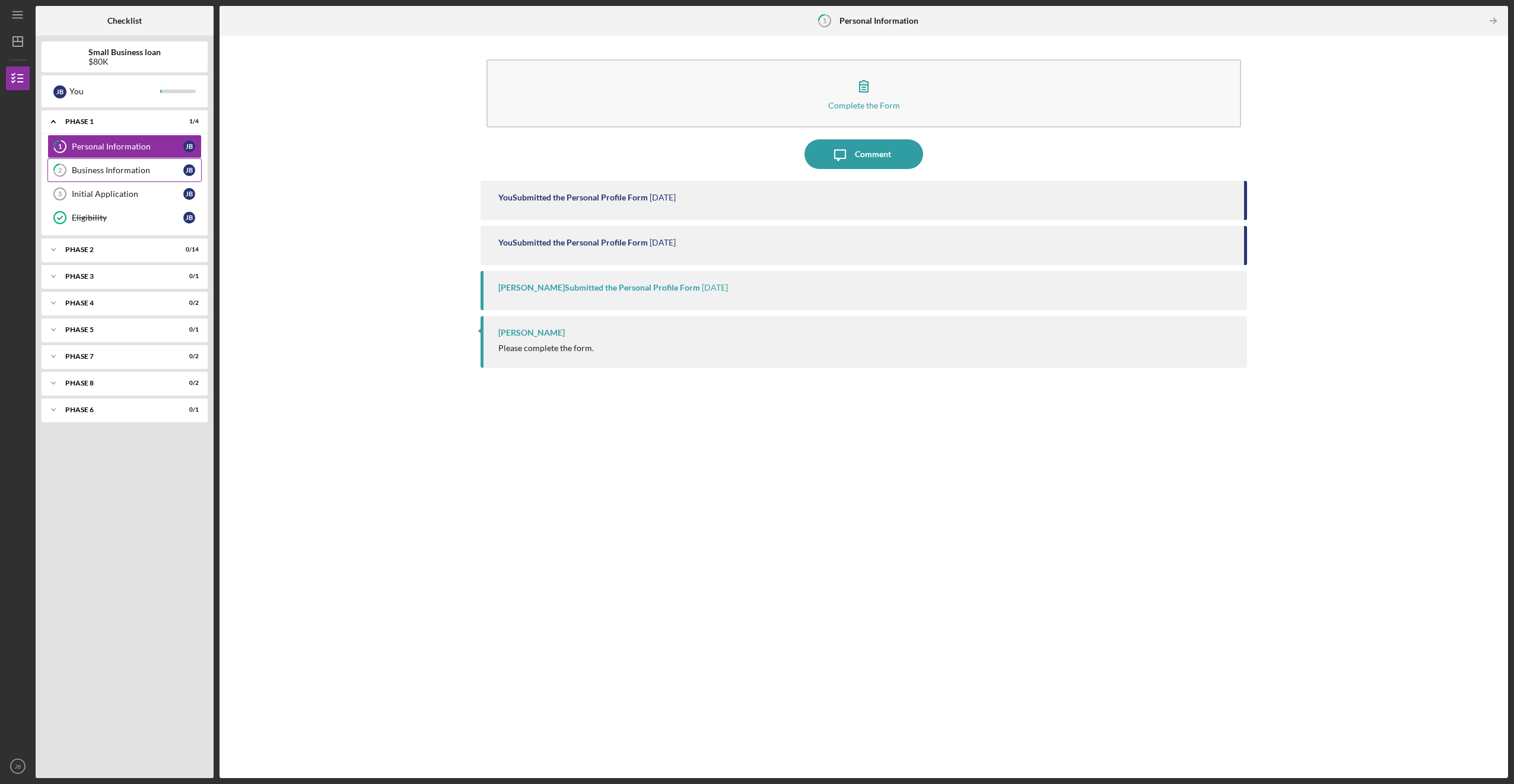
click at [115, 174] on div "Business Information" at bounding box center [128, 170] width 112 height 10
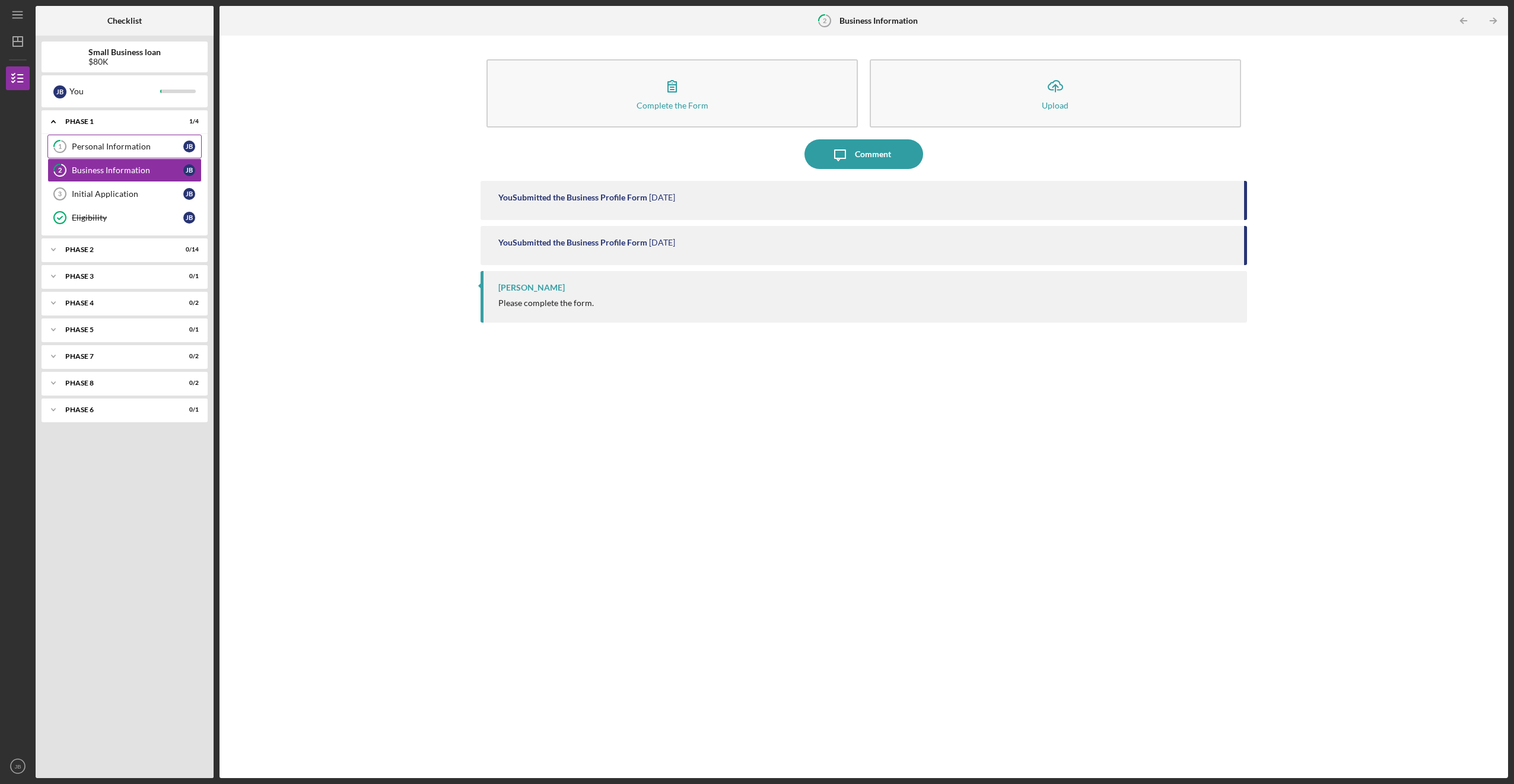
click at [125, 156] on link "1 Personal Information [PERSON_NAME]" at bounding box center [125, 146] width 155 height 23
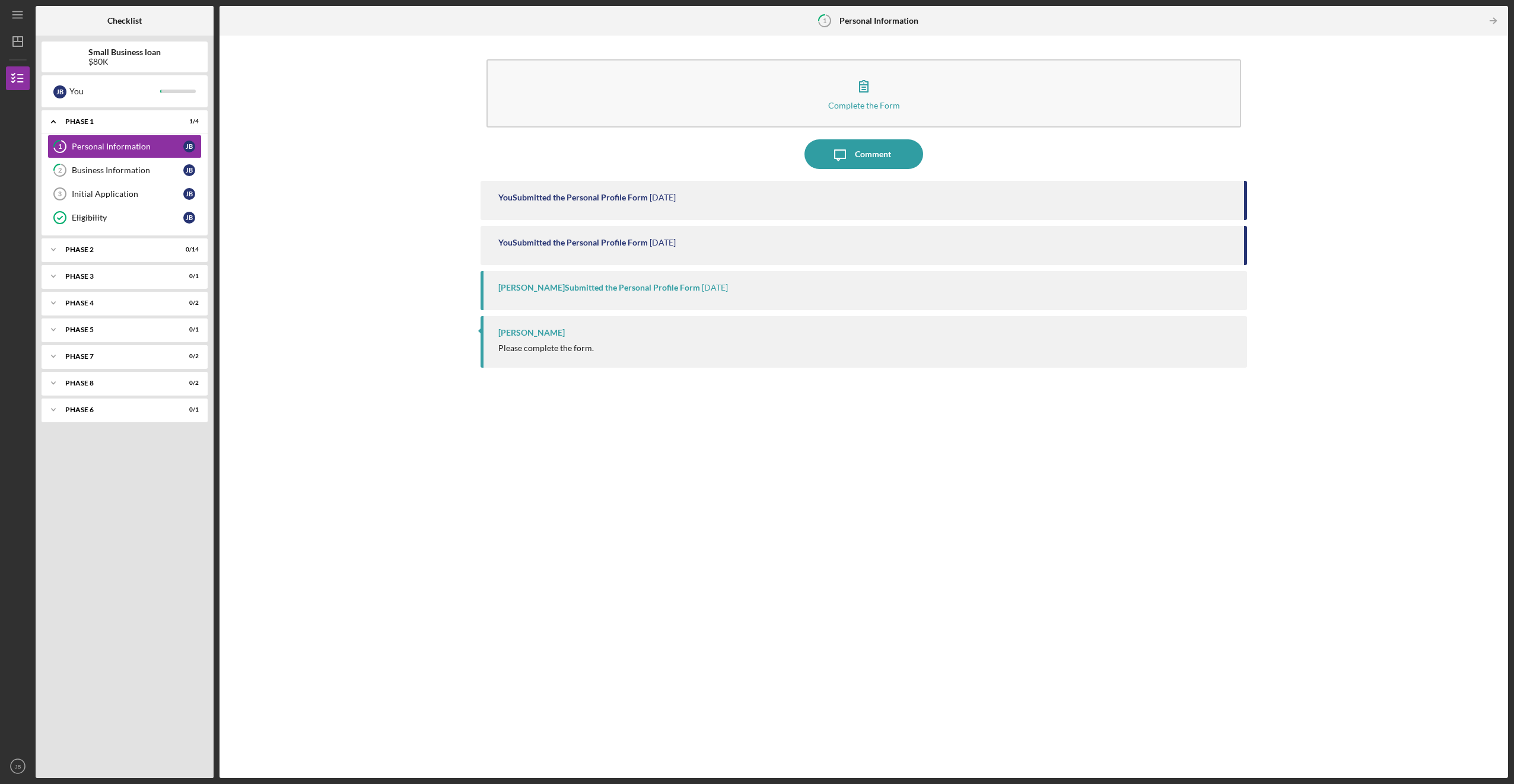
click at [291, 119] on div "Complete the Form Form Icon/Message Comment You Submitted the Personal Profile …" at bounding box center [863, 406] width 1276 height 731
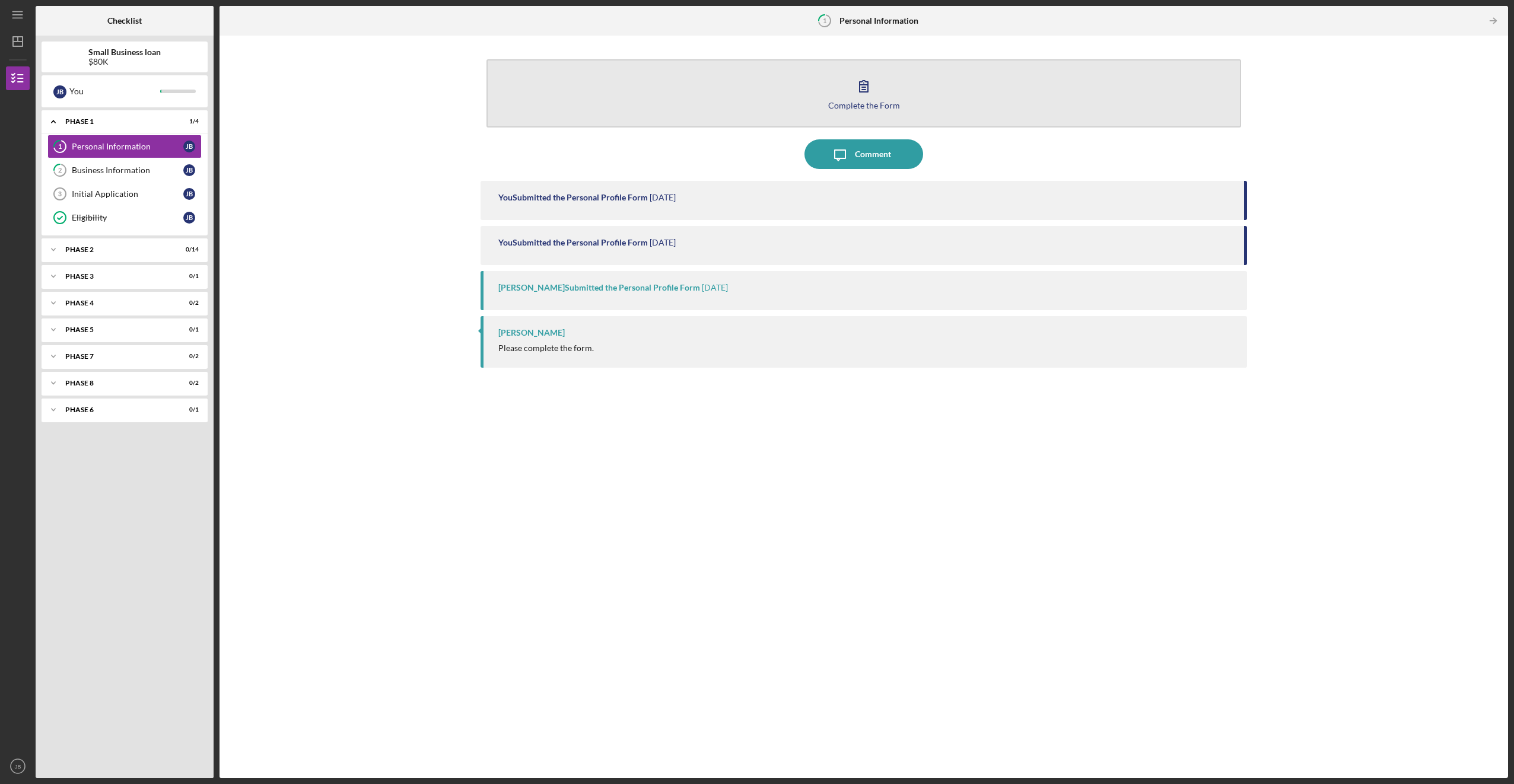
click at [291, 106] on button "Complete the Form Form" at bounding box center [863, 93] width 754 height 68
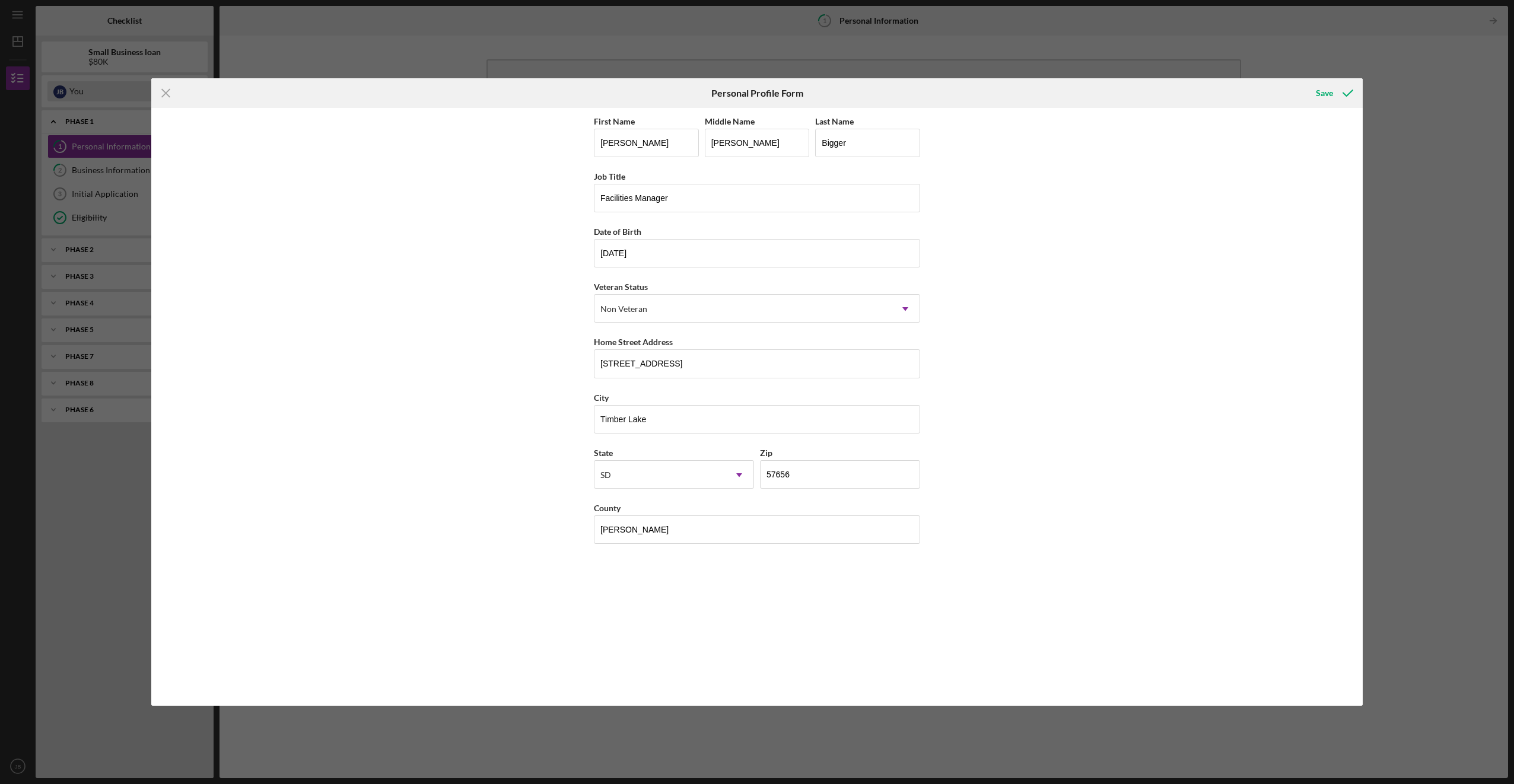
click at [168, 94] on icon "Icon/Menu Close" at bounding box center [166, 93] width 30 height 30
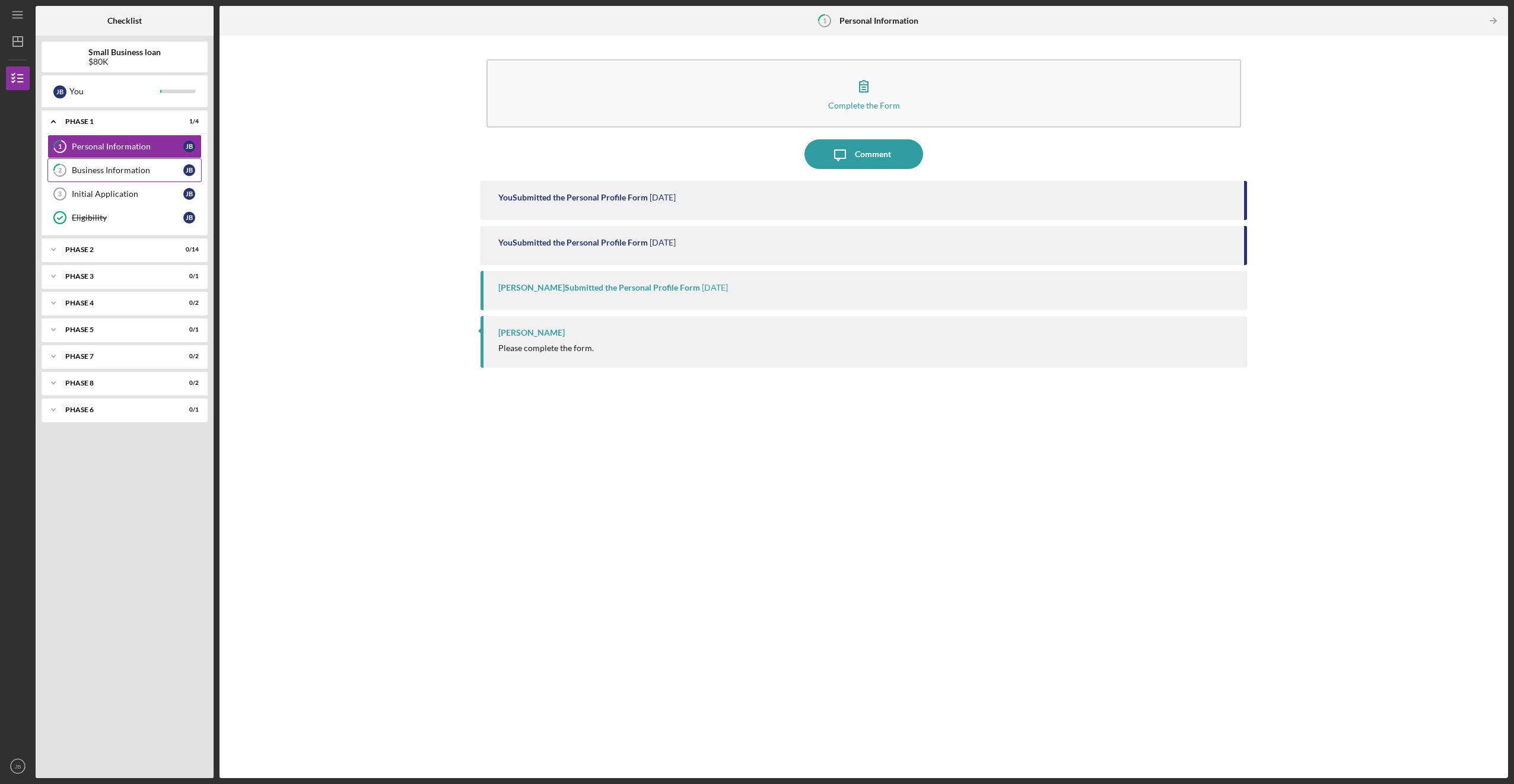
click at [155, 165] on div "Business Information" at bounding box center [128, 170] width 112 height 10
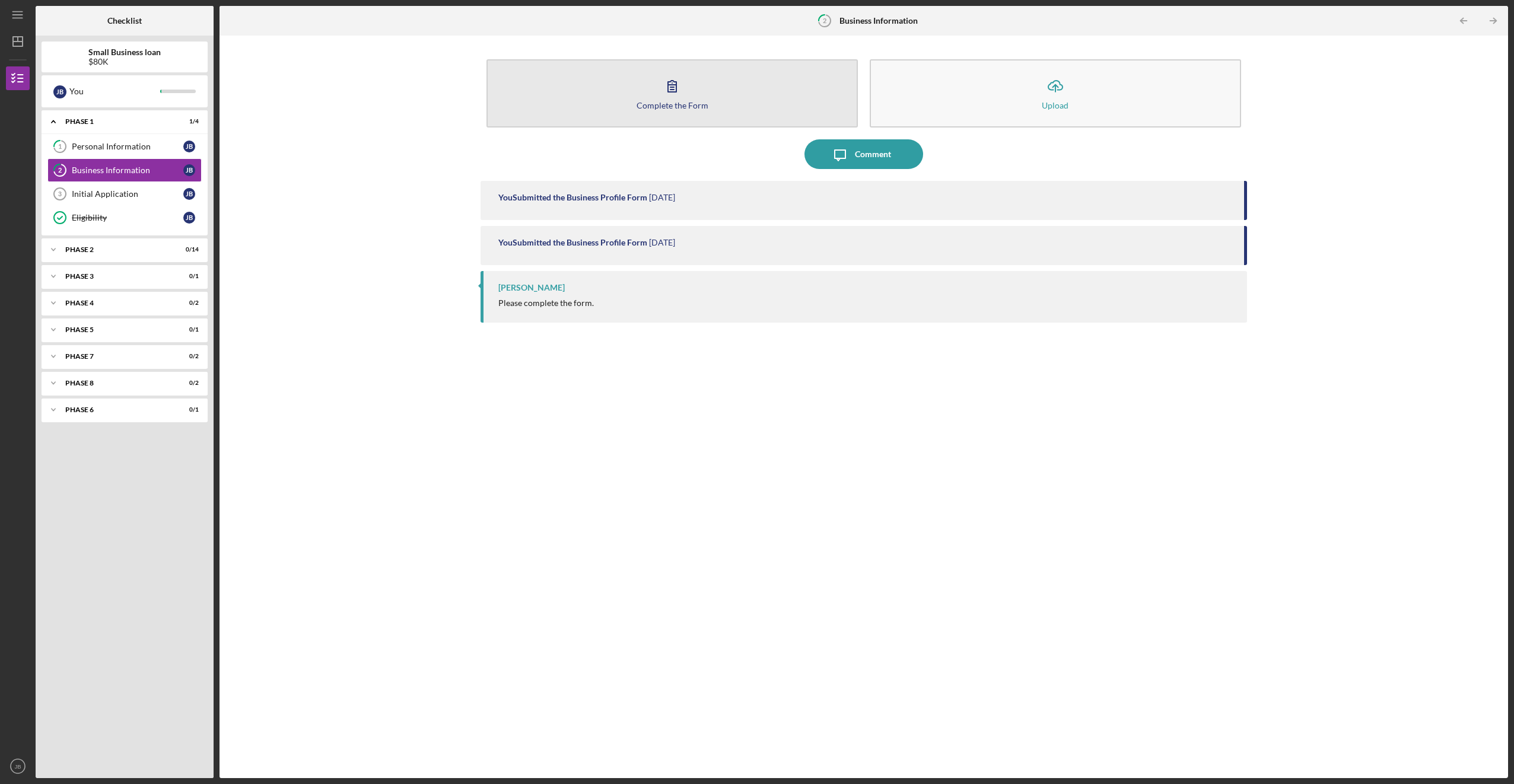
click at [291, 95] on button "Complete the Form Form" at bounding box center [672, 93] width 371 height 68
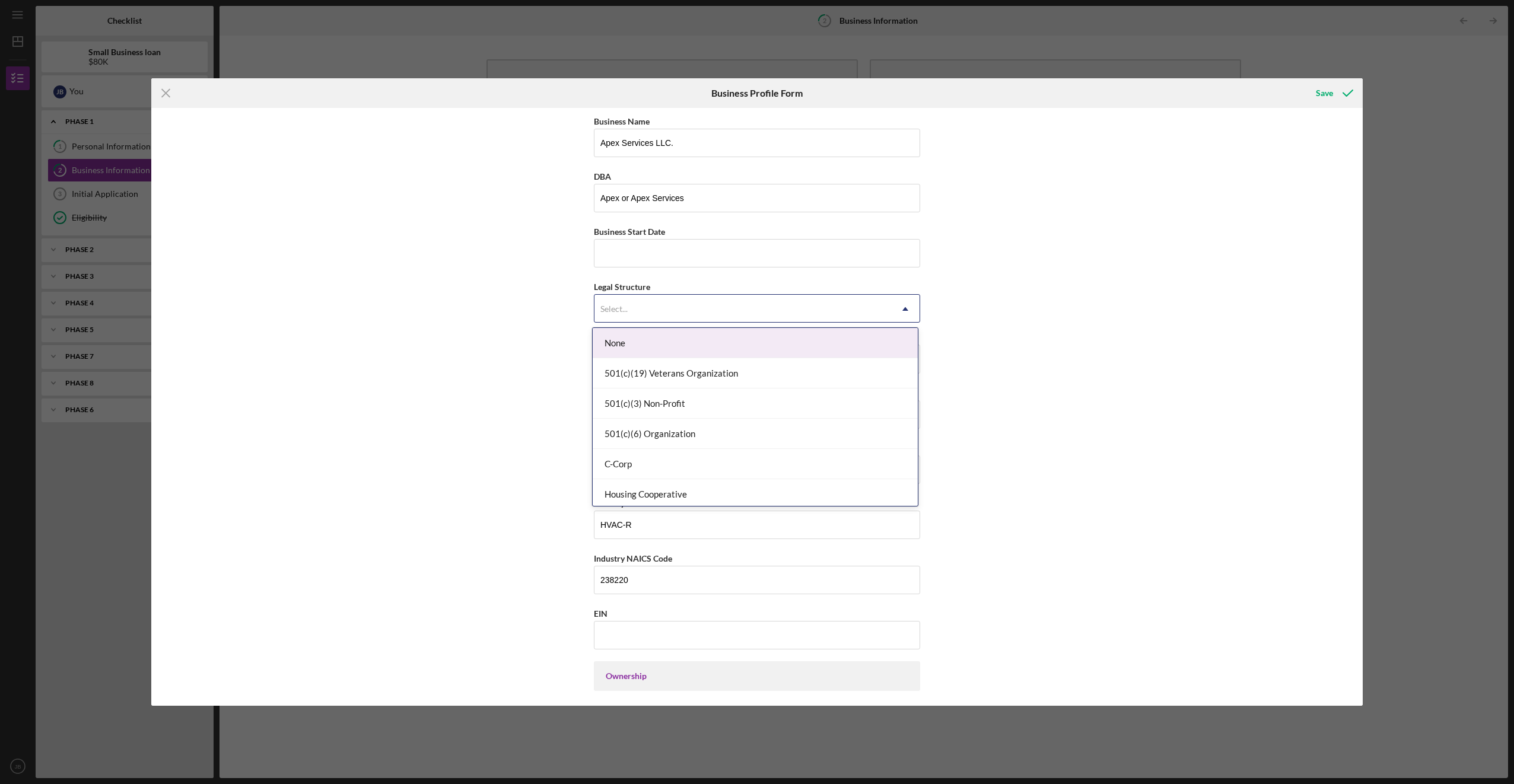
click at [291, 303] on div "Select..." at bounding box center [742, 309] width 296 height 28
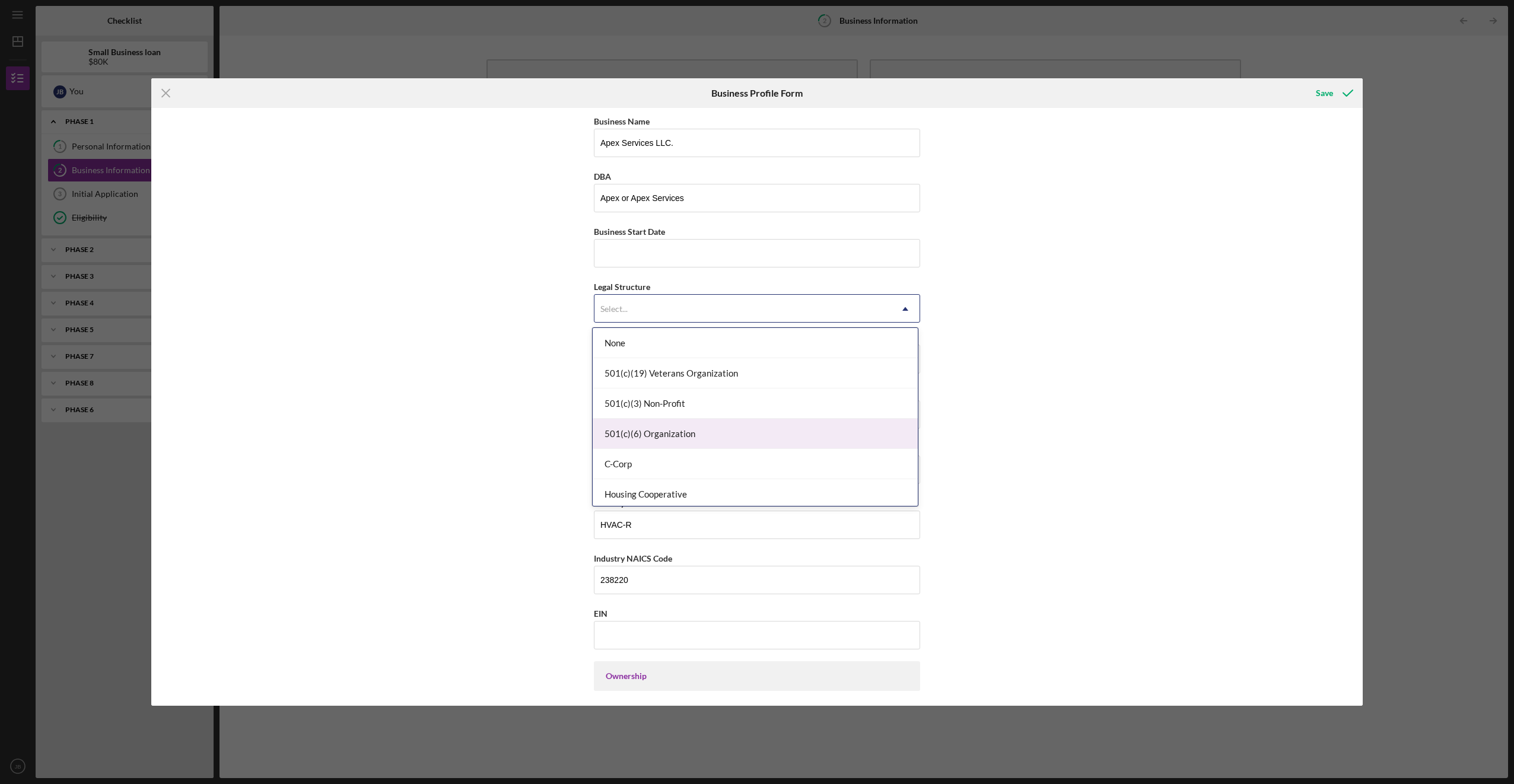
scroll to position [119, 0]
click at [291, 443] on div "LLC" at bounding box center [755, 435] width 325 height 30
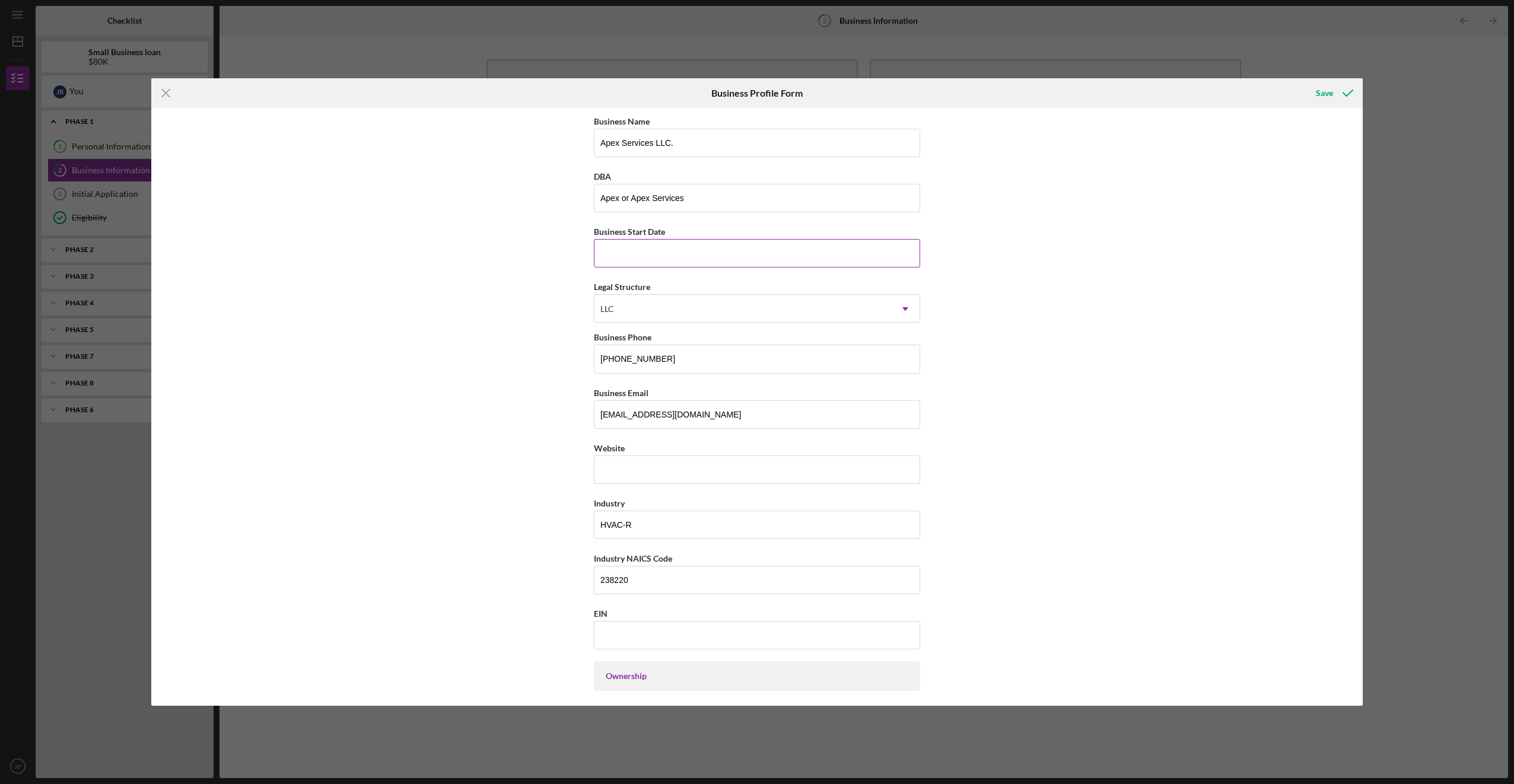
click at [291, 259] on input "Business Start Date" at bounding box center [757, 252] width 326 height 28
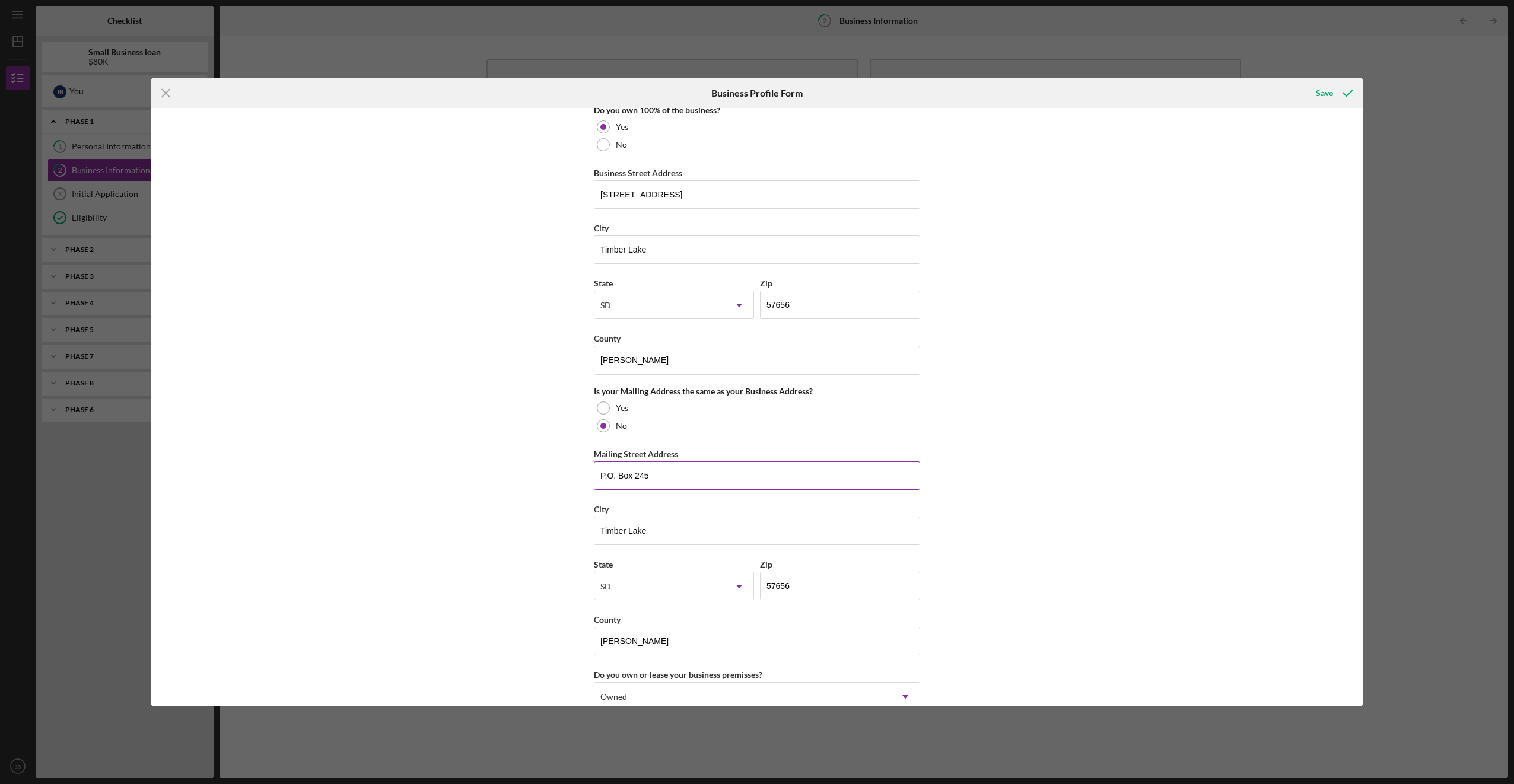
scroll to position [836, 0]
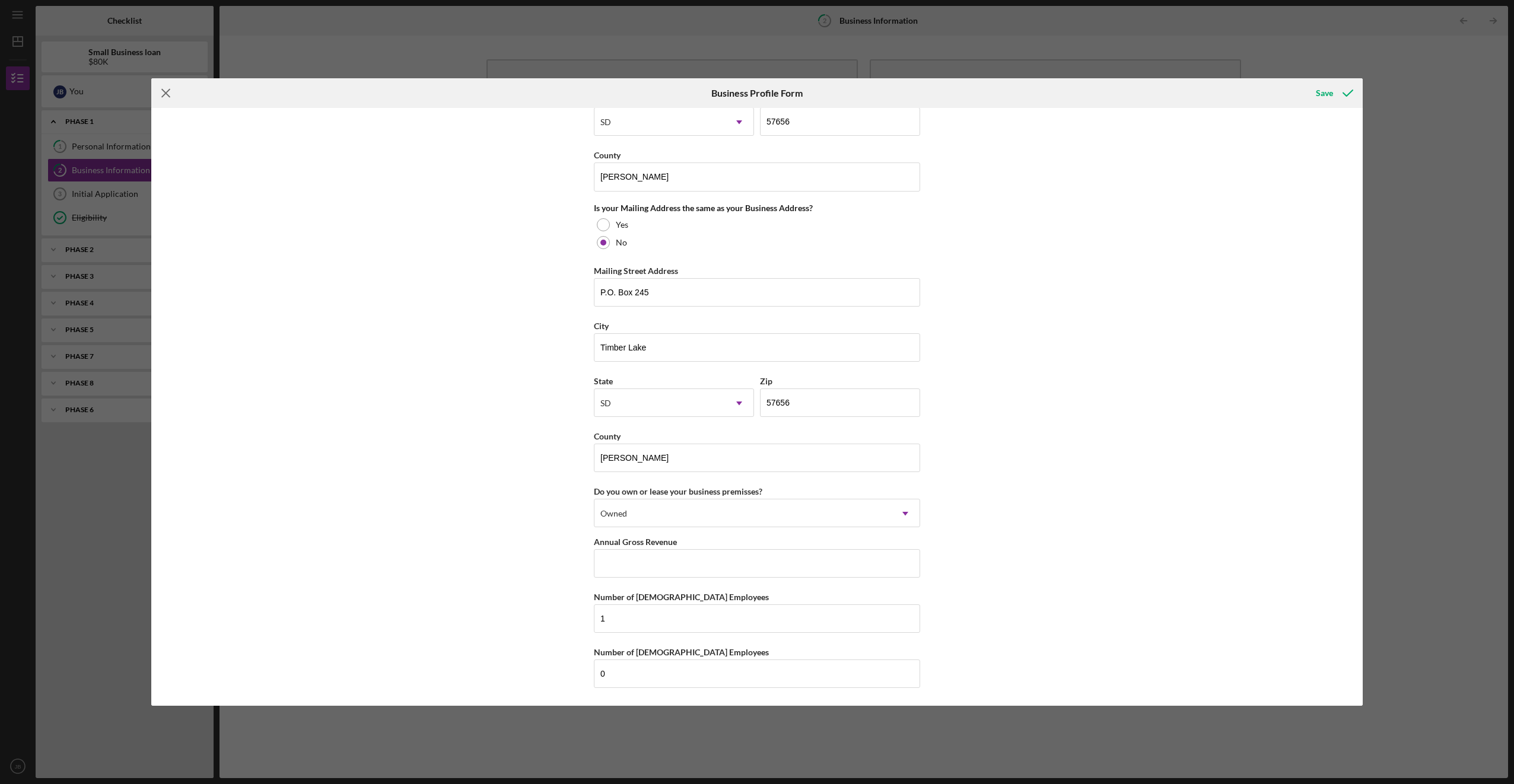
click at [170, 90] on icon "Icon/Menu Close" at bounding box center [166, 93] width 30 height 30
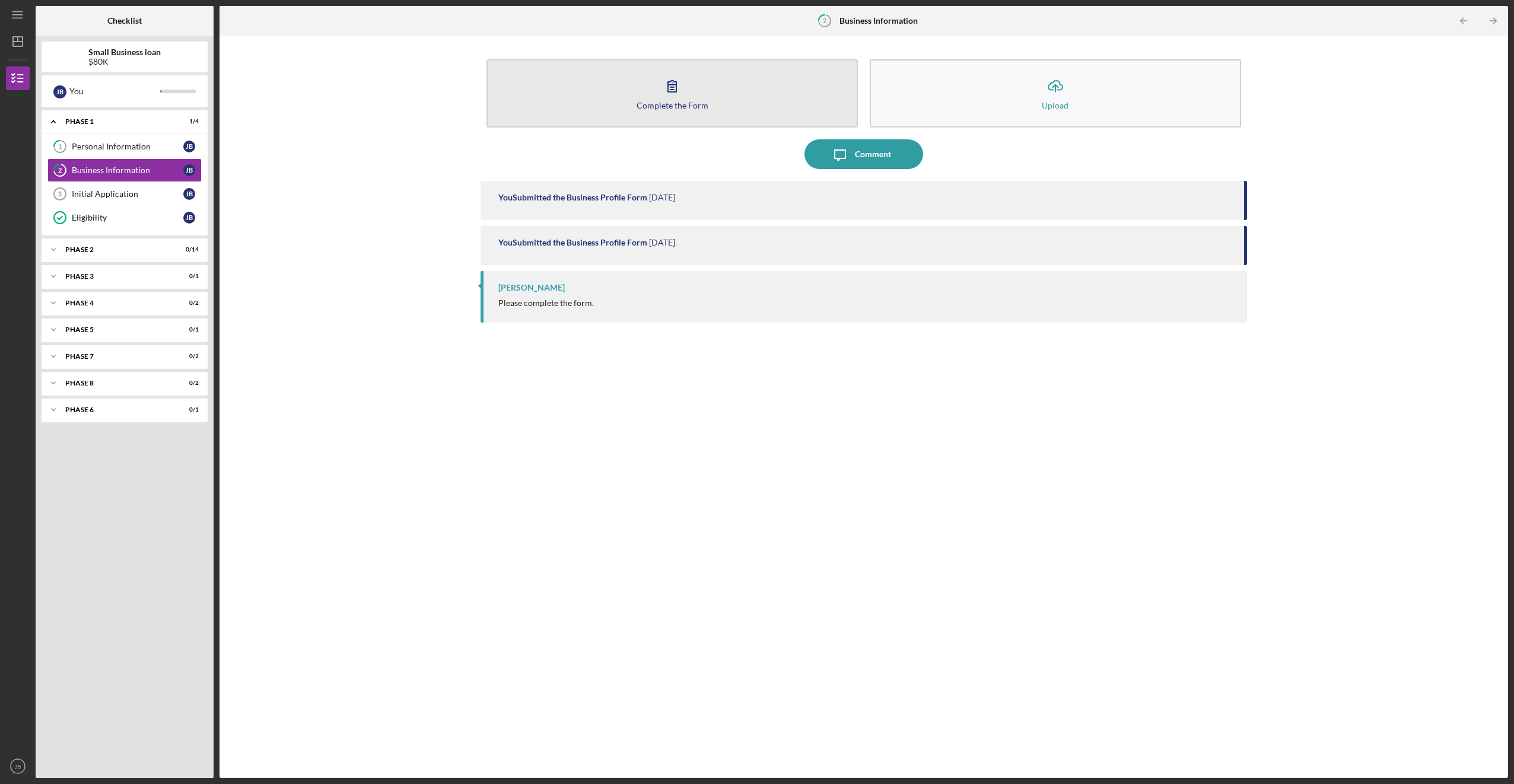
click at [291, 108] on button "Complete the Form Form" at bounding box center [672, 93] width 371 height 68
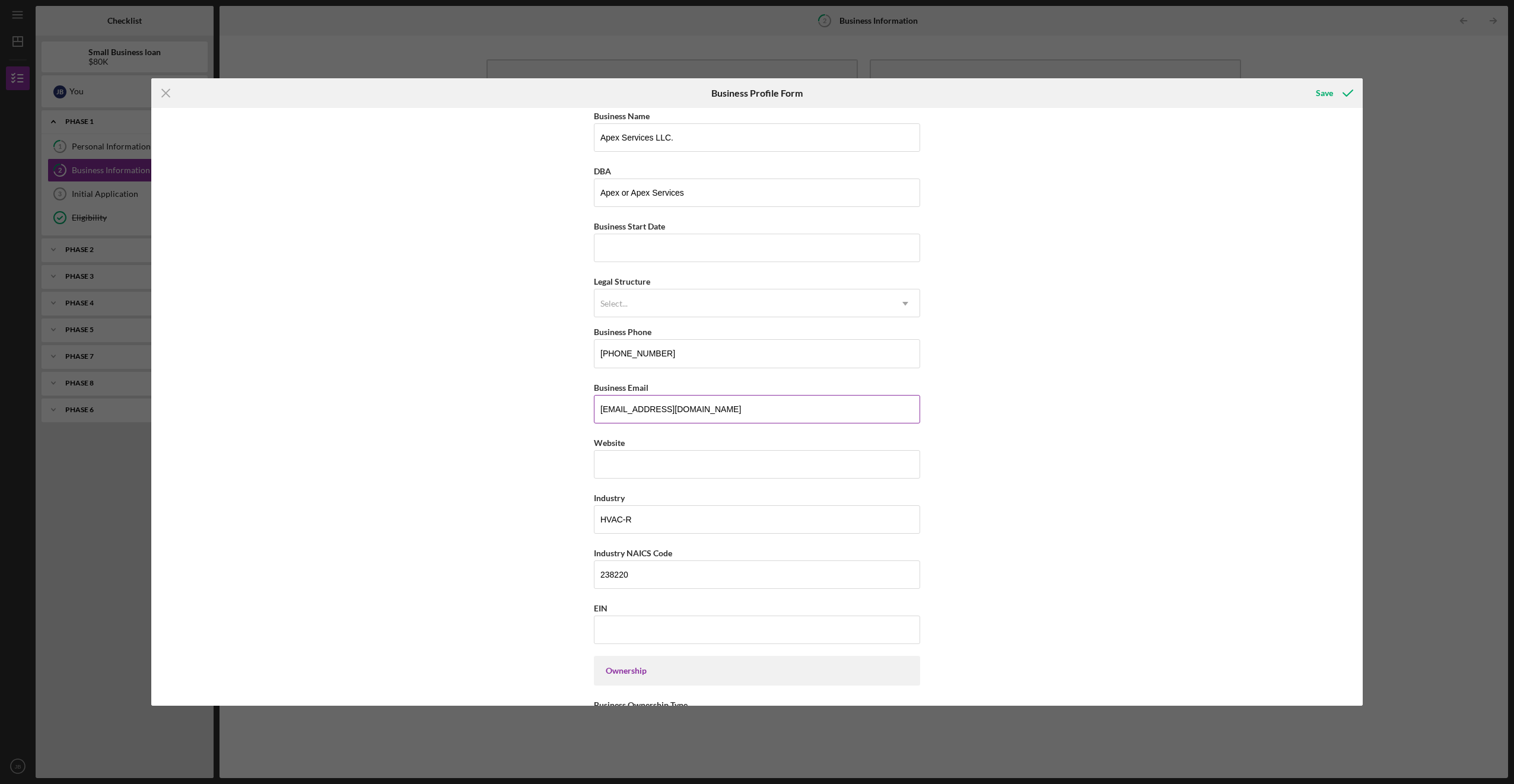
scroll to position [243, 0]
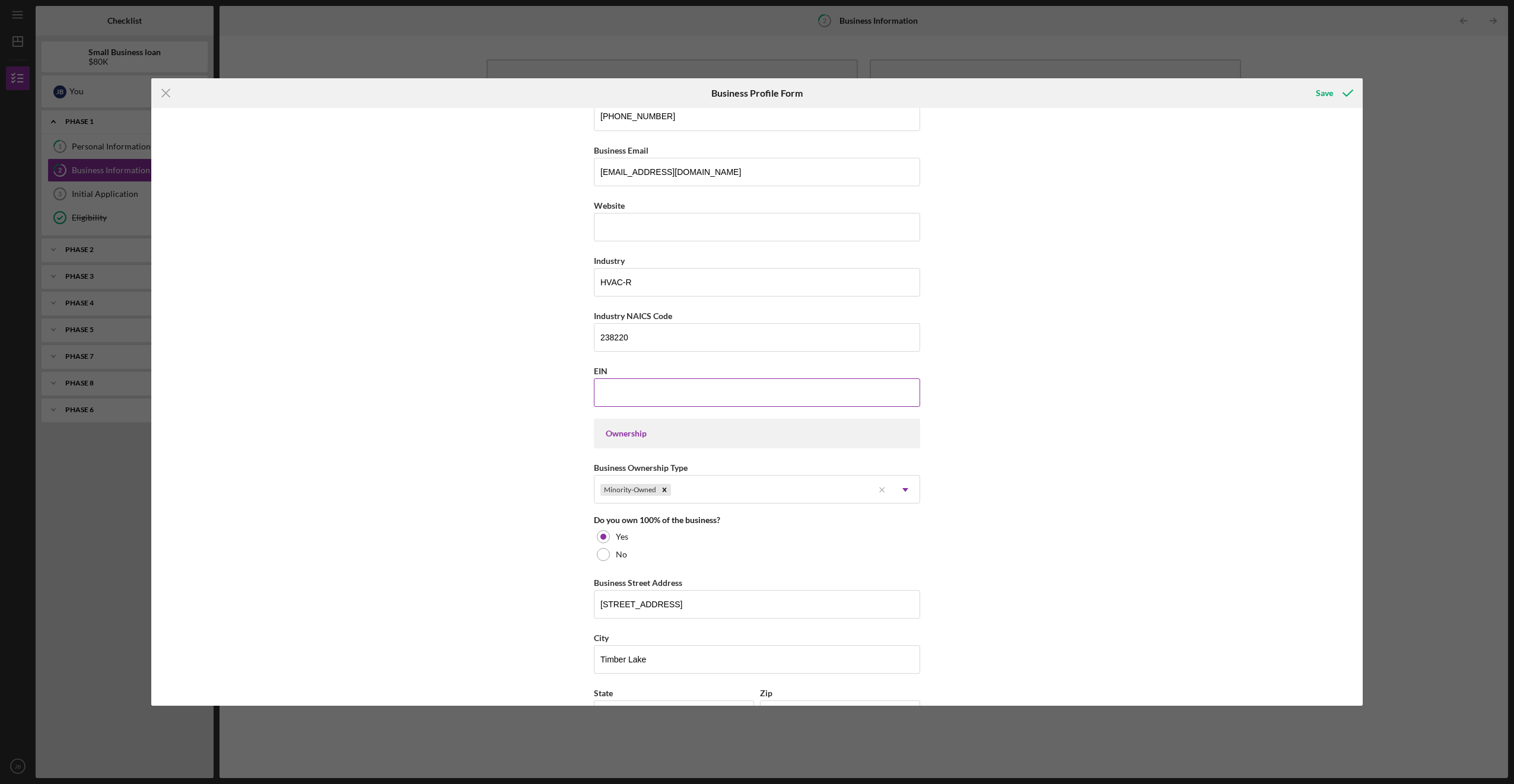
click at [291, 397] on input "EIN" at bounding box center [757, 392] width 326 height 28
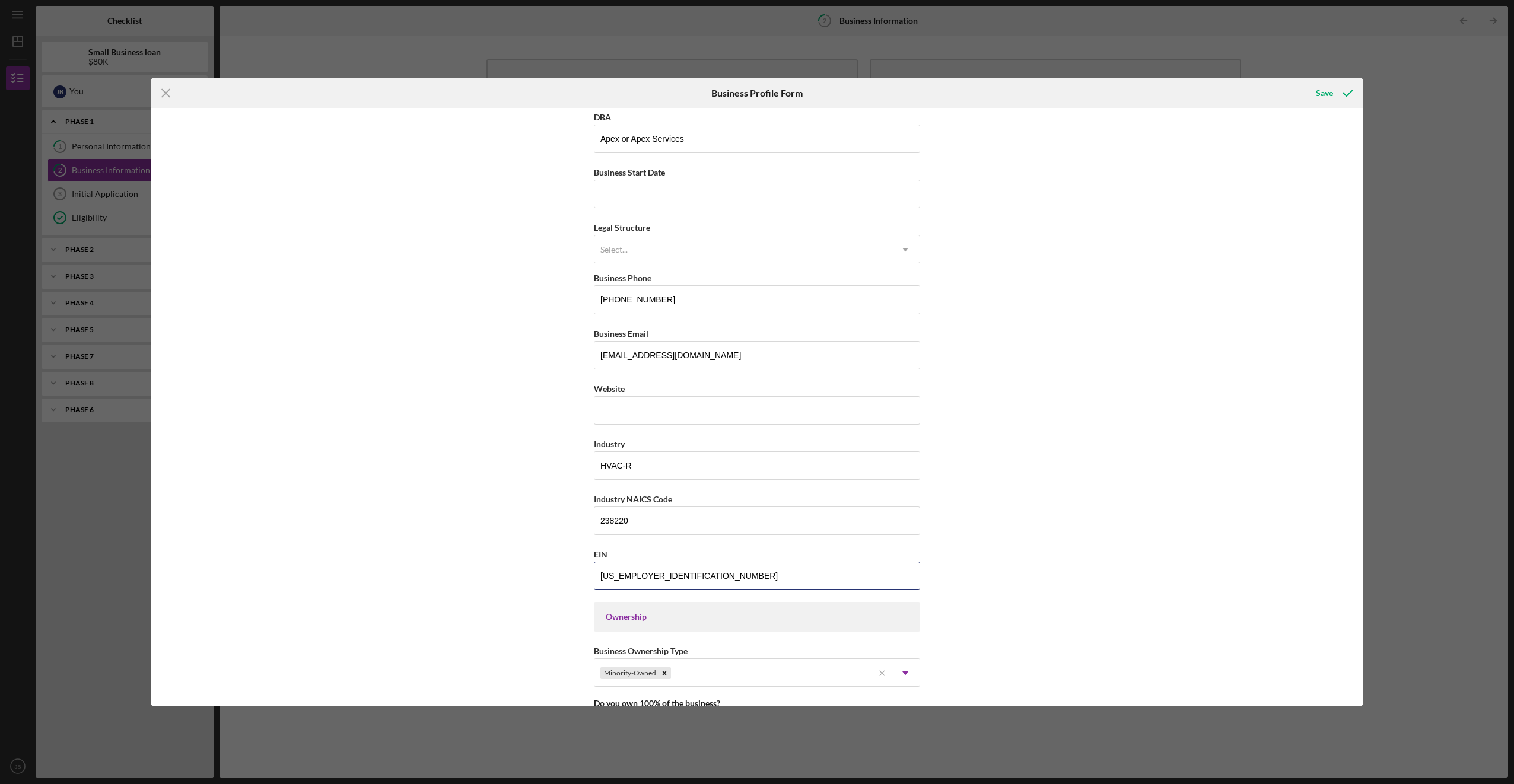
scroll to position [0, 0]
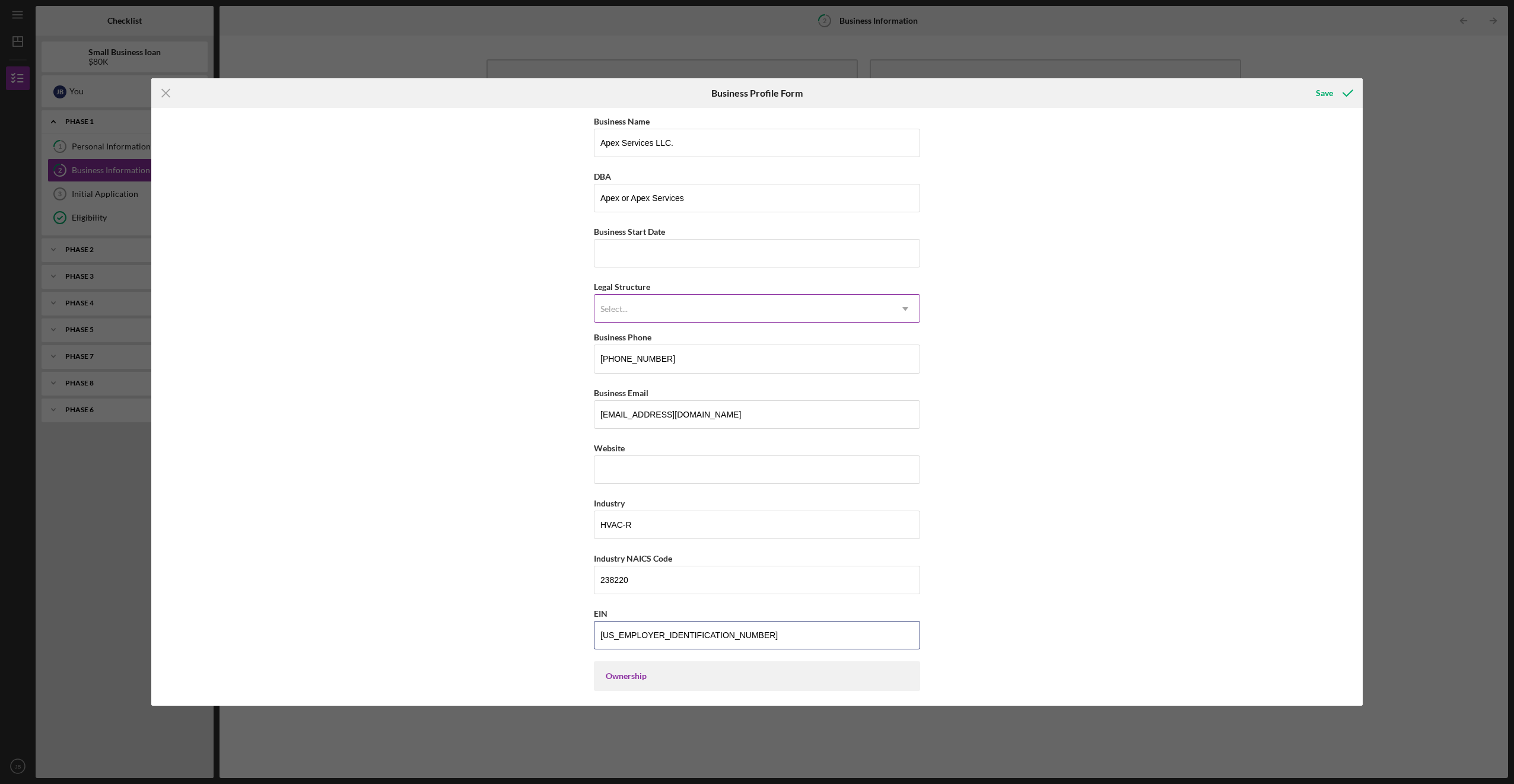
type input "[US_EMPLOYER_IDENTIFICATION_NUMBER]"
click at [291, 314] on div "Select..." at bounding box center [742, 309] width 296 height 28
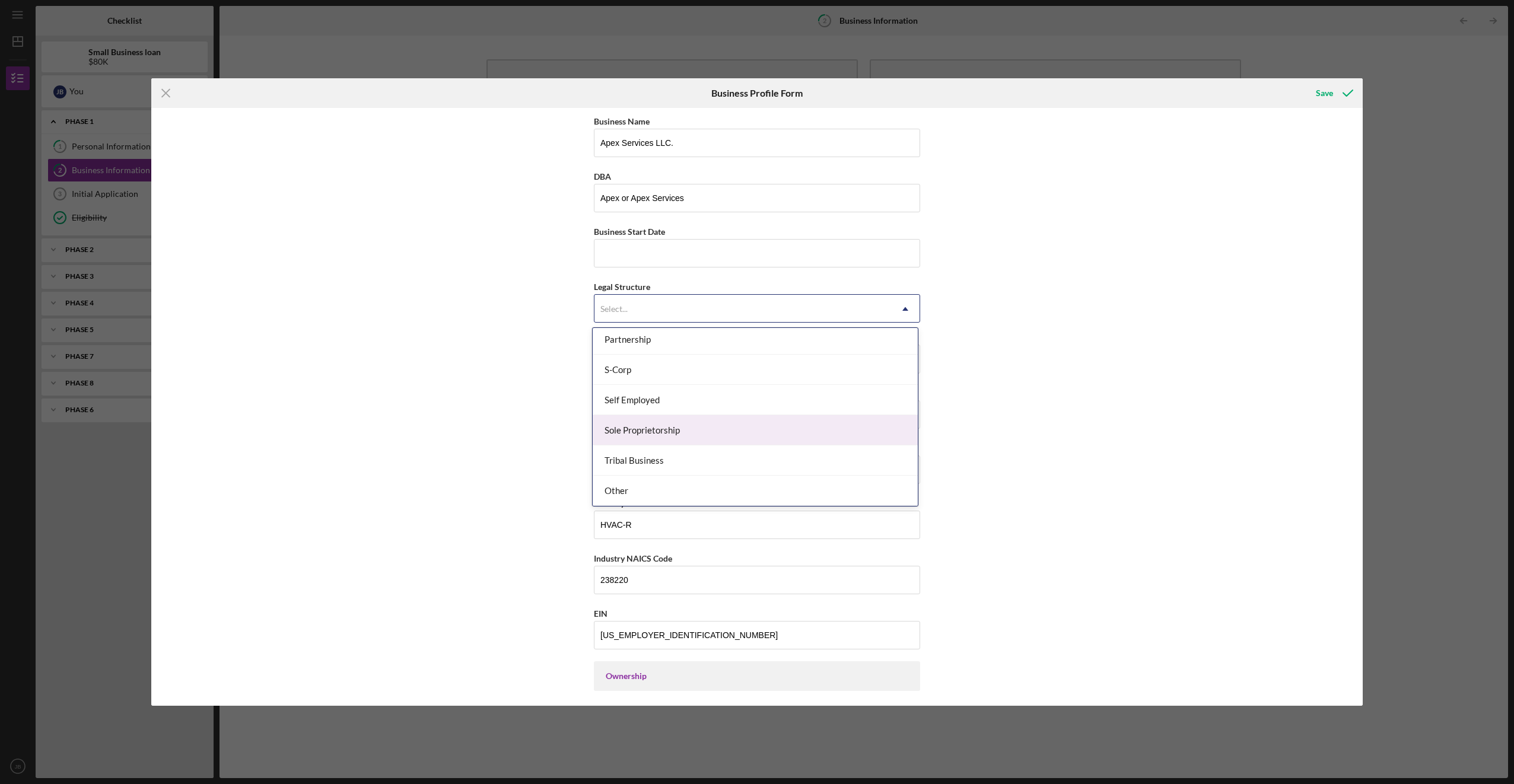
scroll to position [98, 0]
click at [291, 454] on div "LLC" at bounding box center [755, 456] width 325 height 30
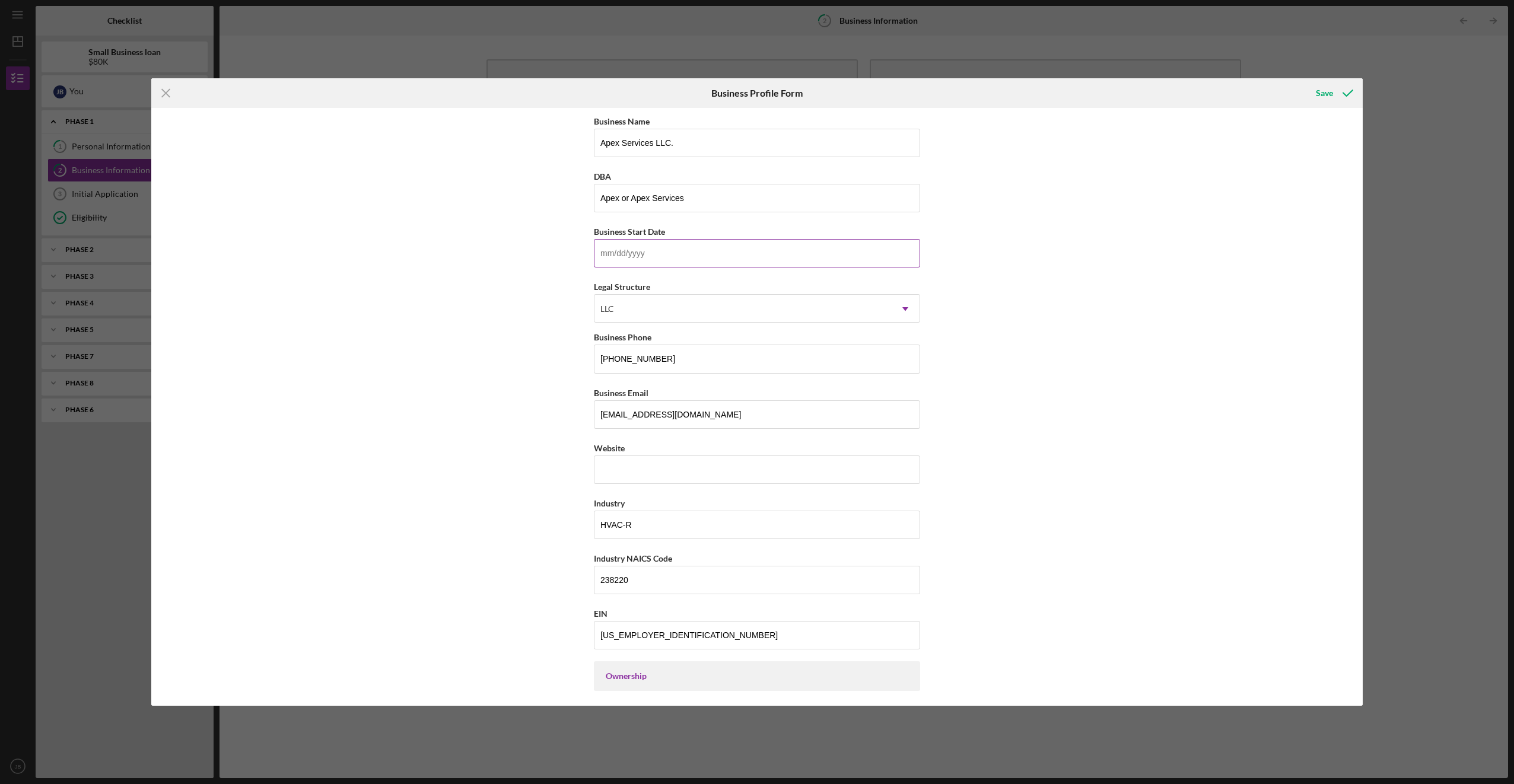
click at [291, 257] on input "Business Start Date" at bounding box center [757, 252] width 326 height 28
type input "[DATE]"
click at [291, 310] on div "Business Name Apex Services LLC. DBA Apex or Apex Services Business Start Date …" at bounding box center [757, 406] width 1211 height 598
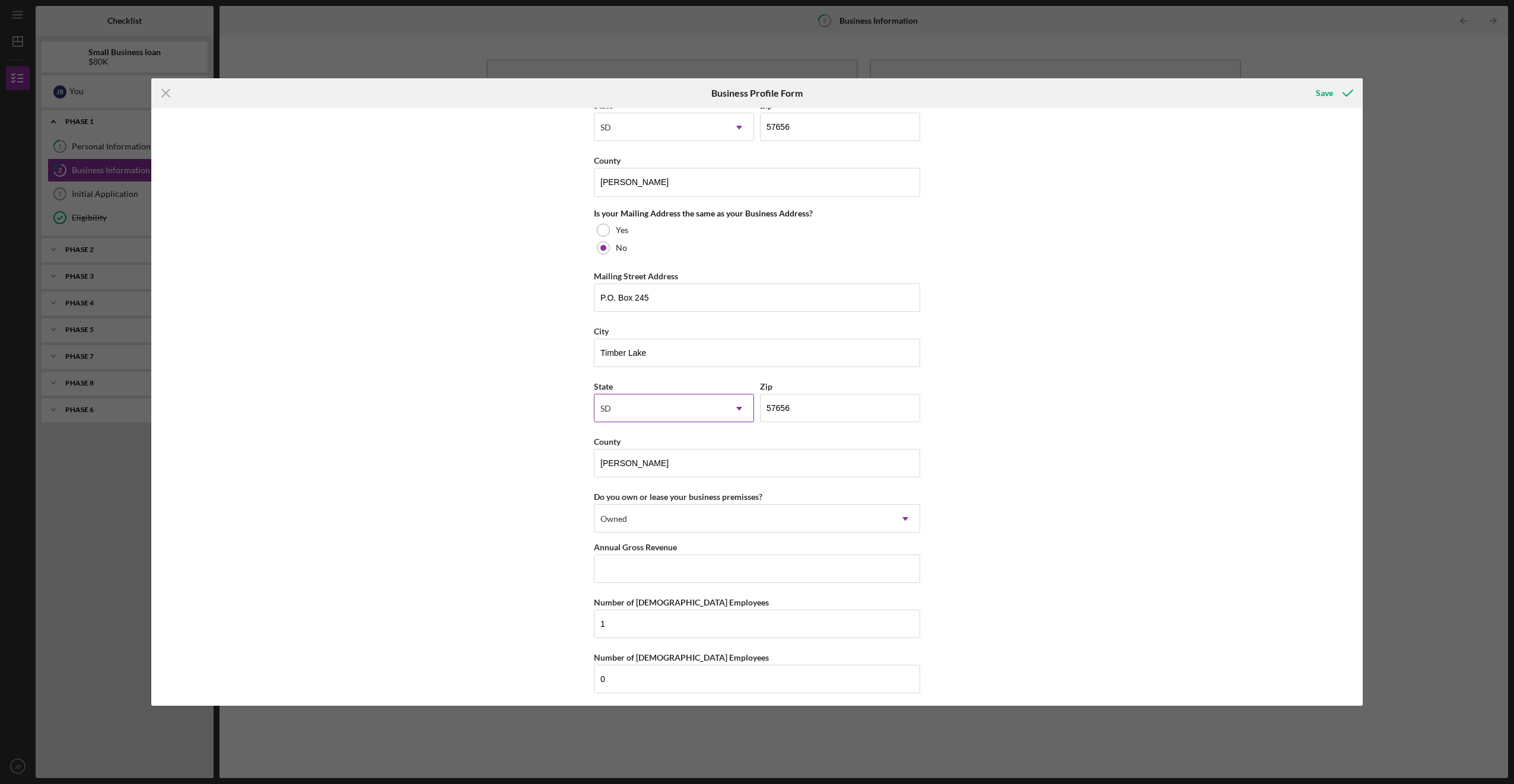
scroll to position [836, 0]
click at [291, 498] on input "Annual Gross Revenue" at bounding box center [757, 563] width 326 height 28
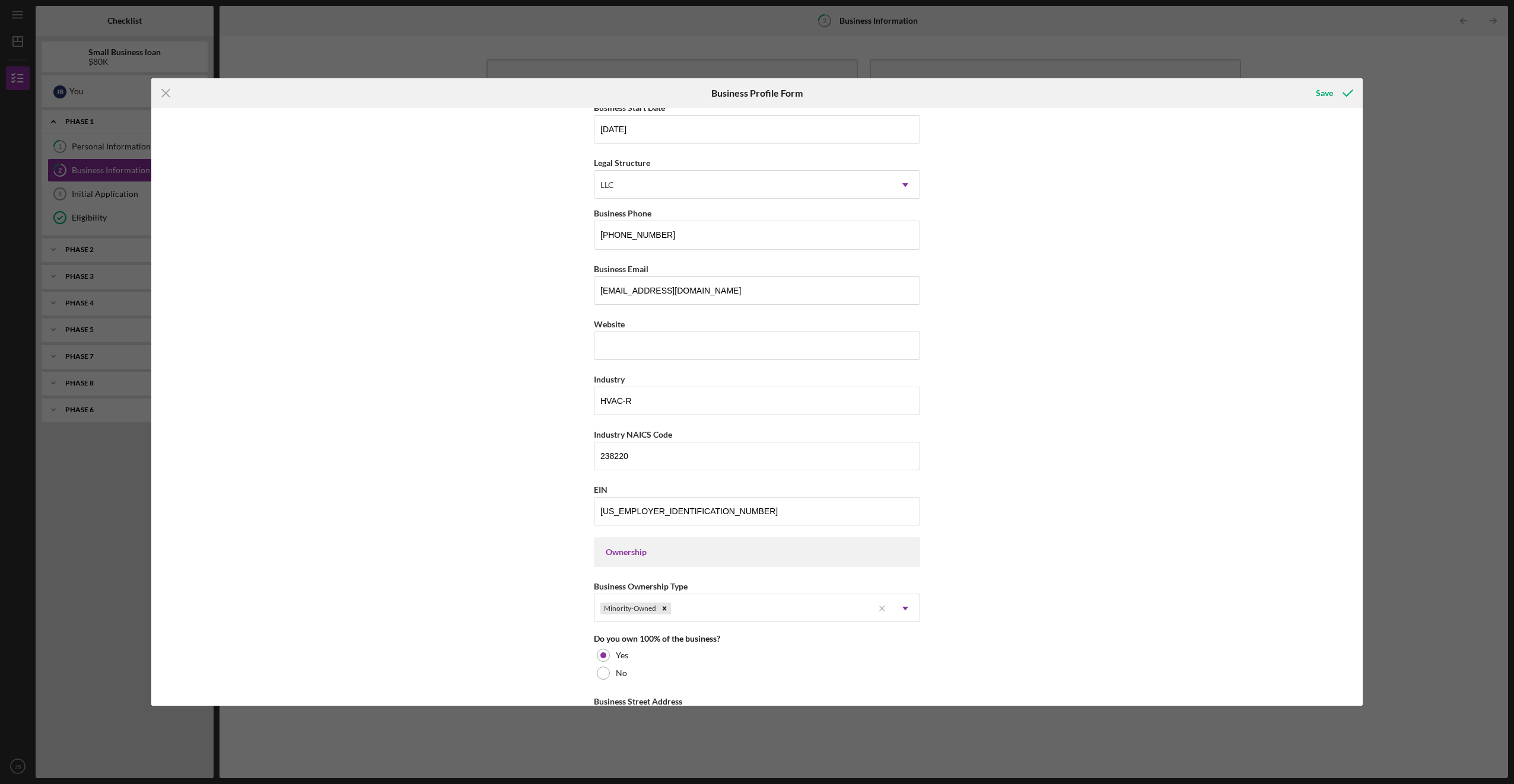
scroll to position [0, 0]
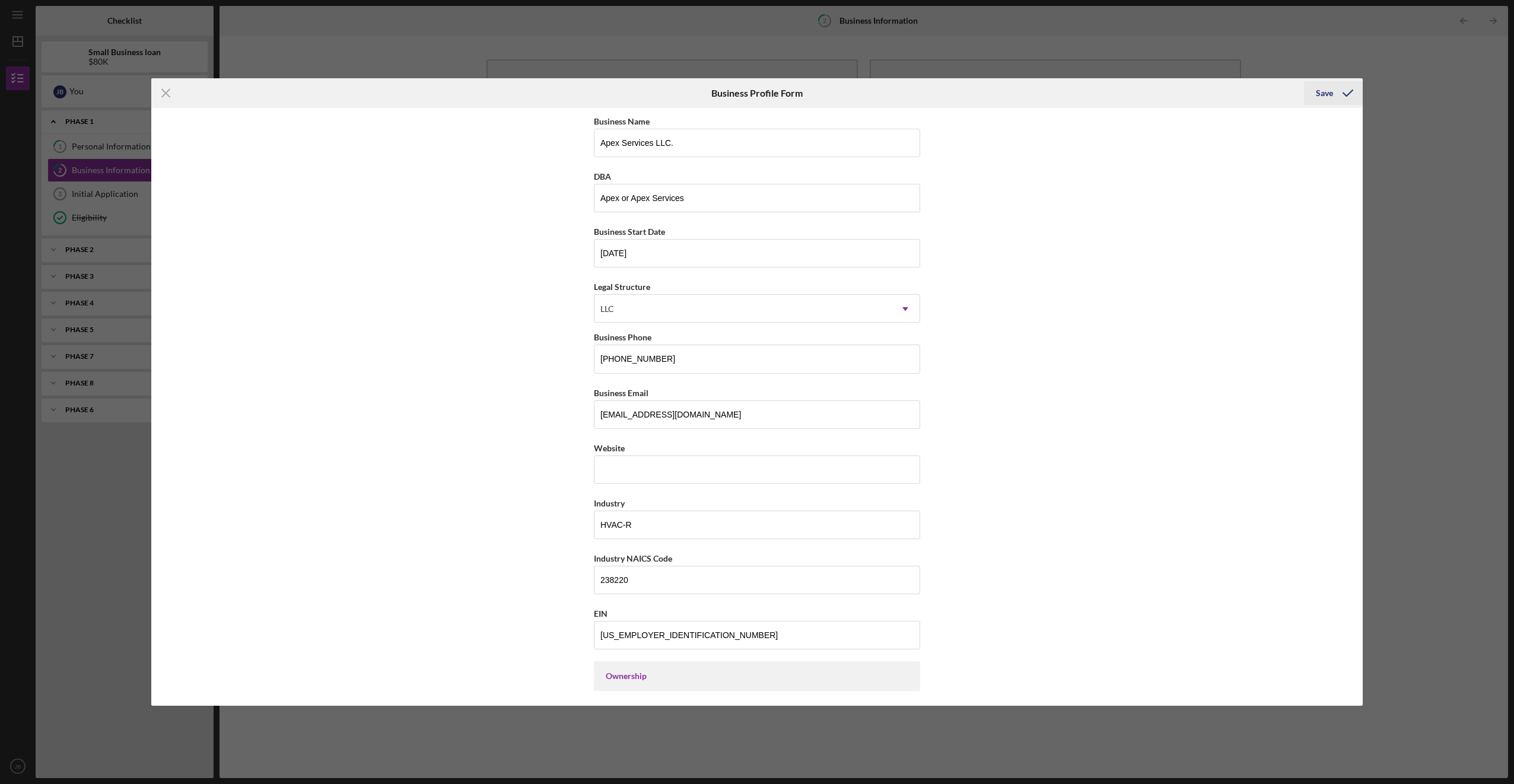
type input "$00"
click at [291, 88] on div "Save" at bounding box center [1324, 92] width 17 height 23
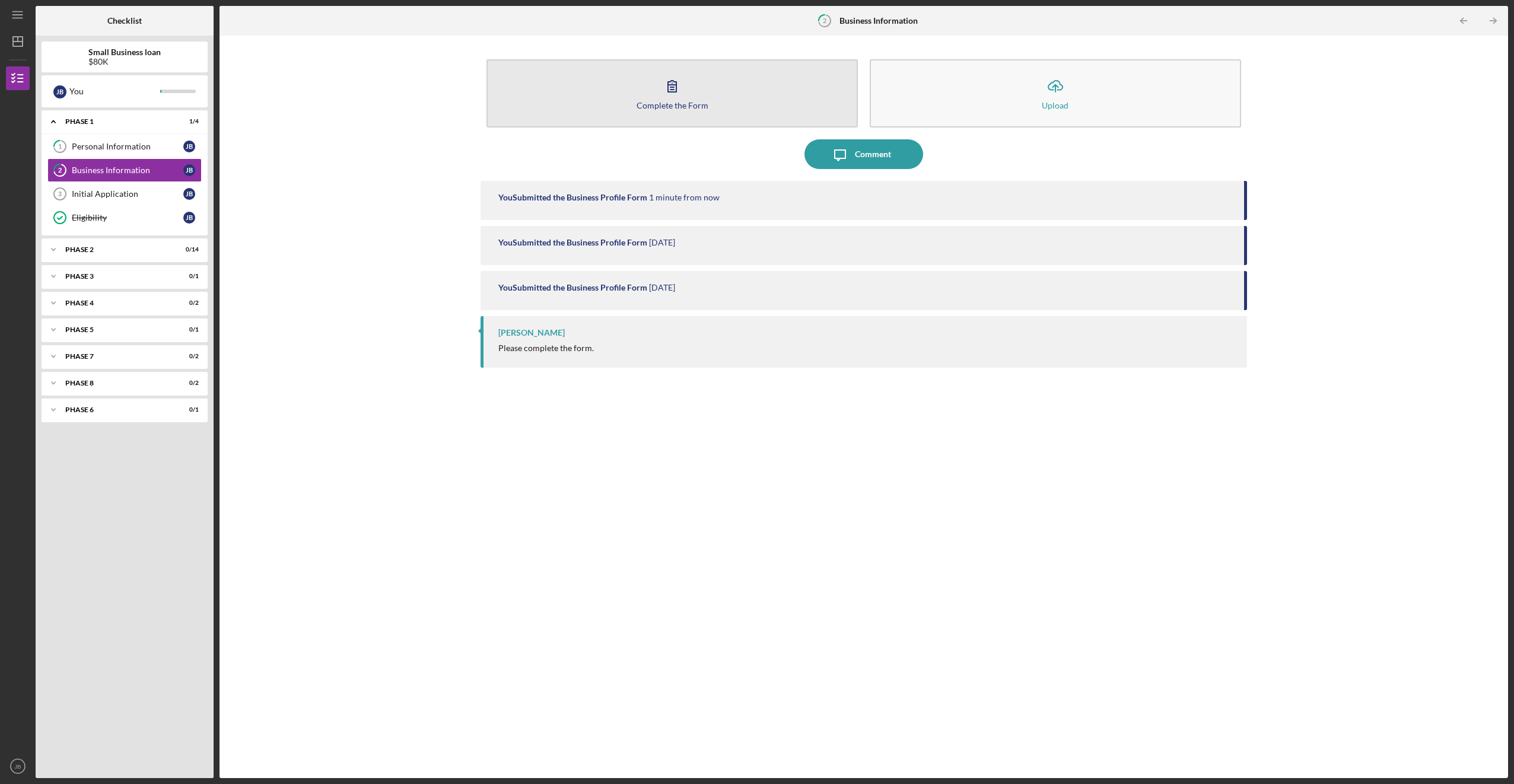
click at [291, 108] on div "Complete the Form" at bounding box center [672, 105] width 72 height 9
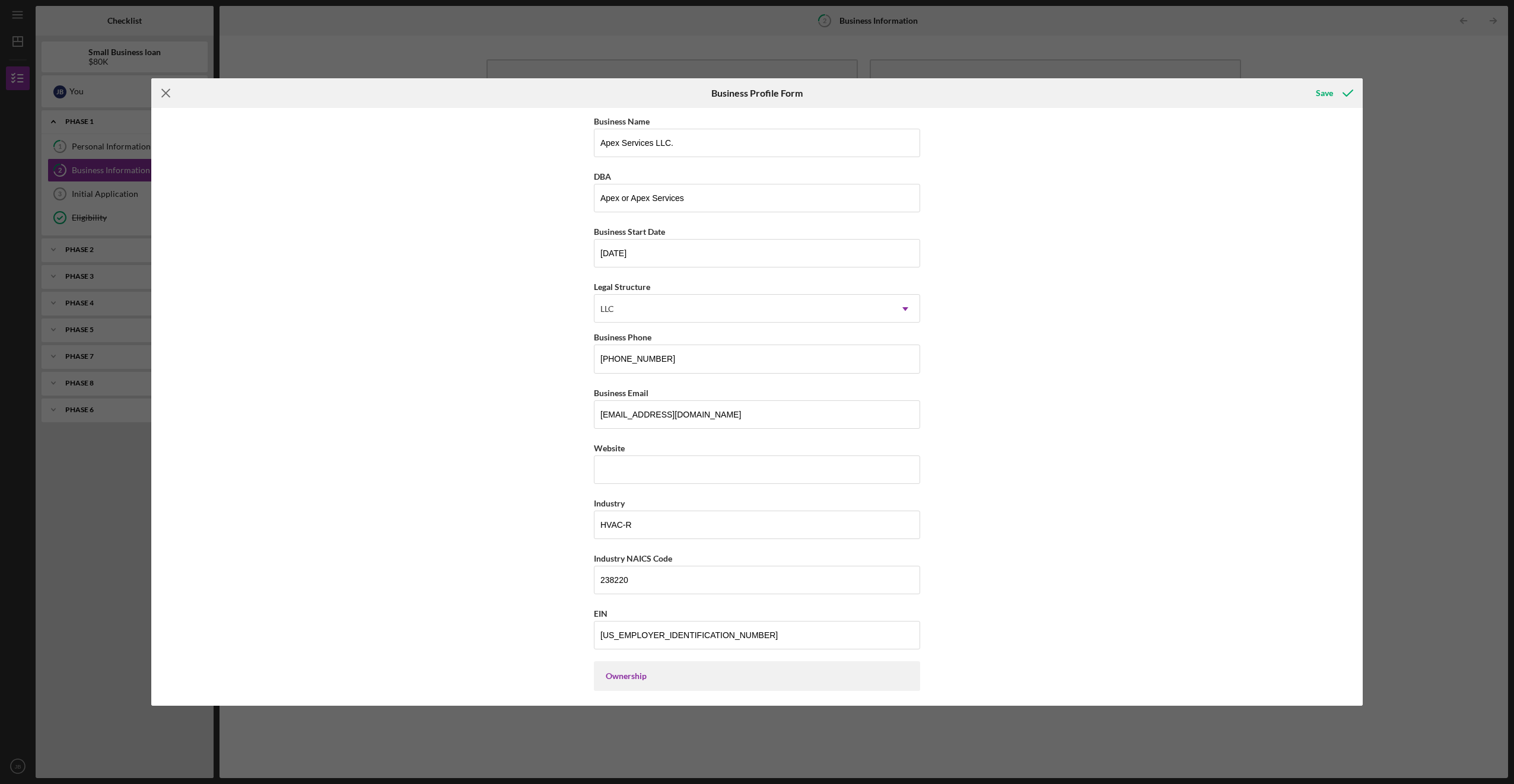
click at [161, 87] on icon "Icon/Menu Close" at bounding box center [166, 93] width 30 height 30
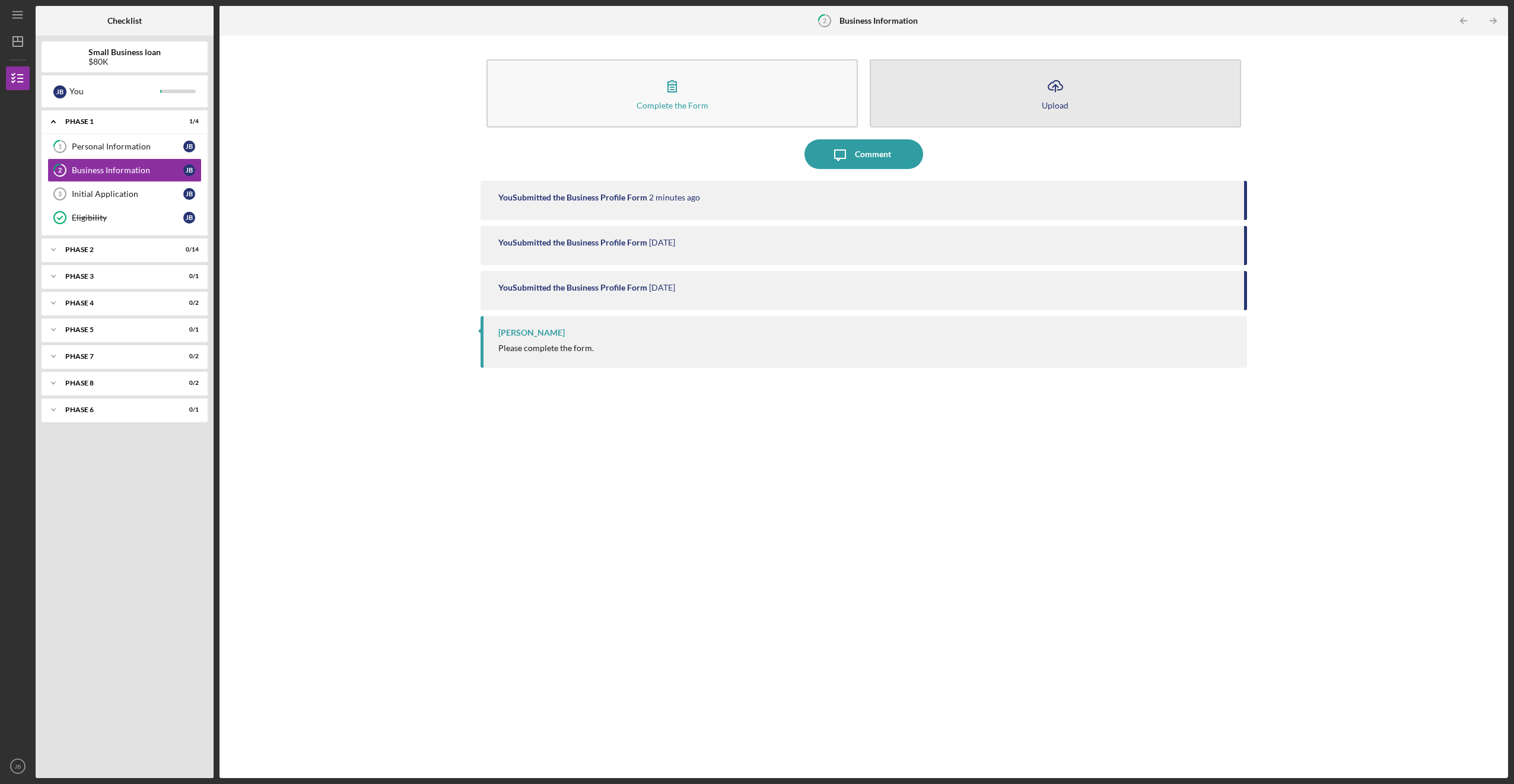
click at [291, 93] on button "Icon/Upload Upload" at bounding box center [1055, 93] width 371 height 68
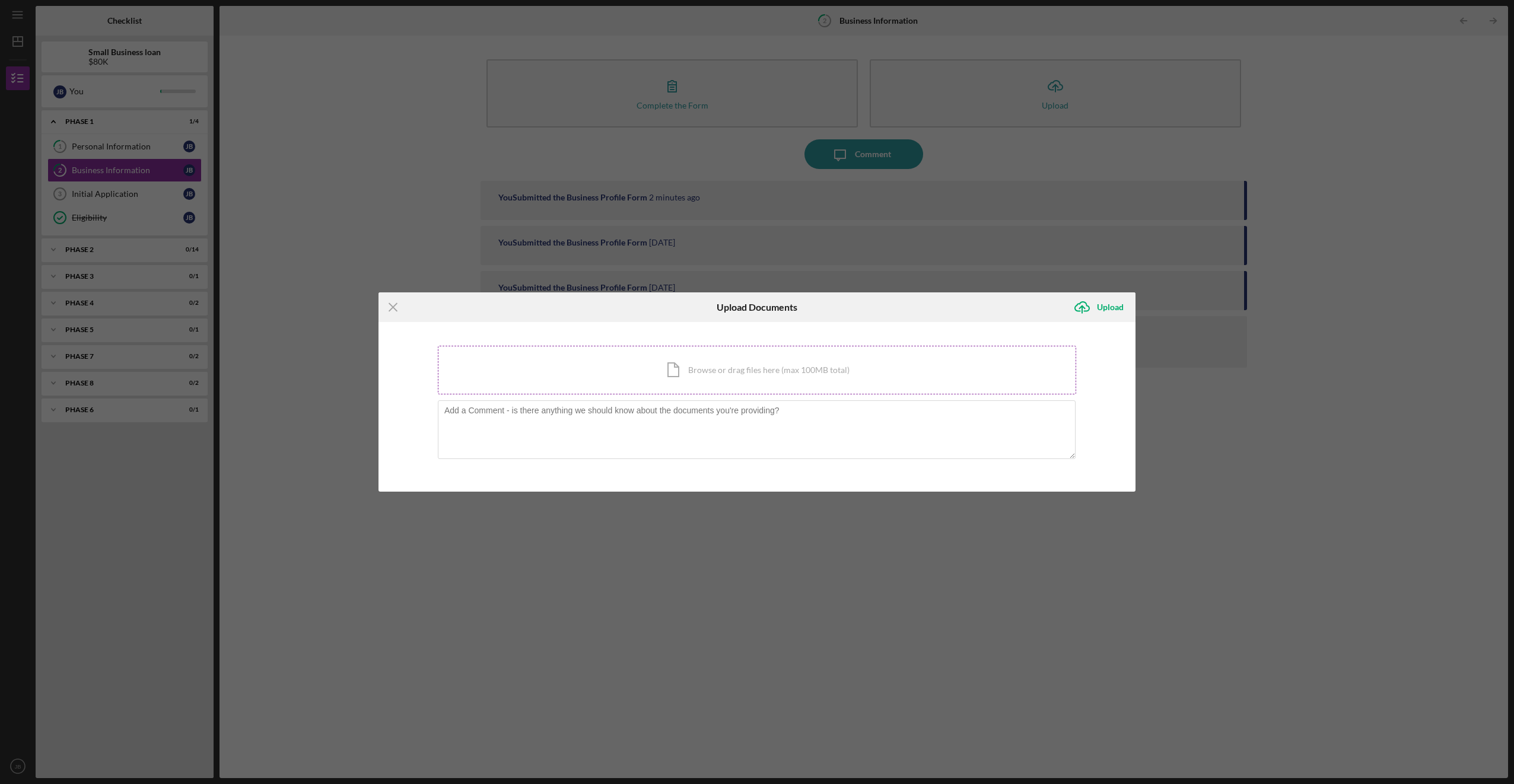
click at [291, 367] on div "Icon/Document Browse or drag files here (max 100MB total) Tap to choose files o…" at bounding box center [757, 370] width 638 height 49
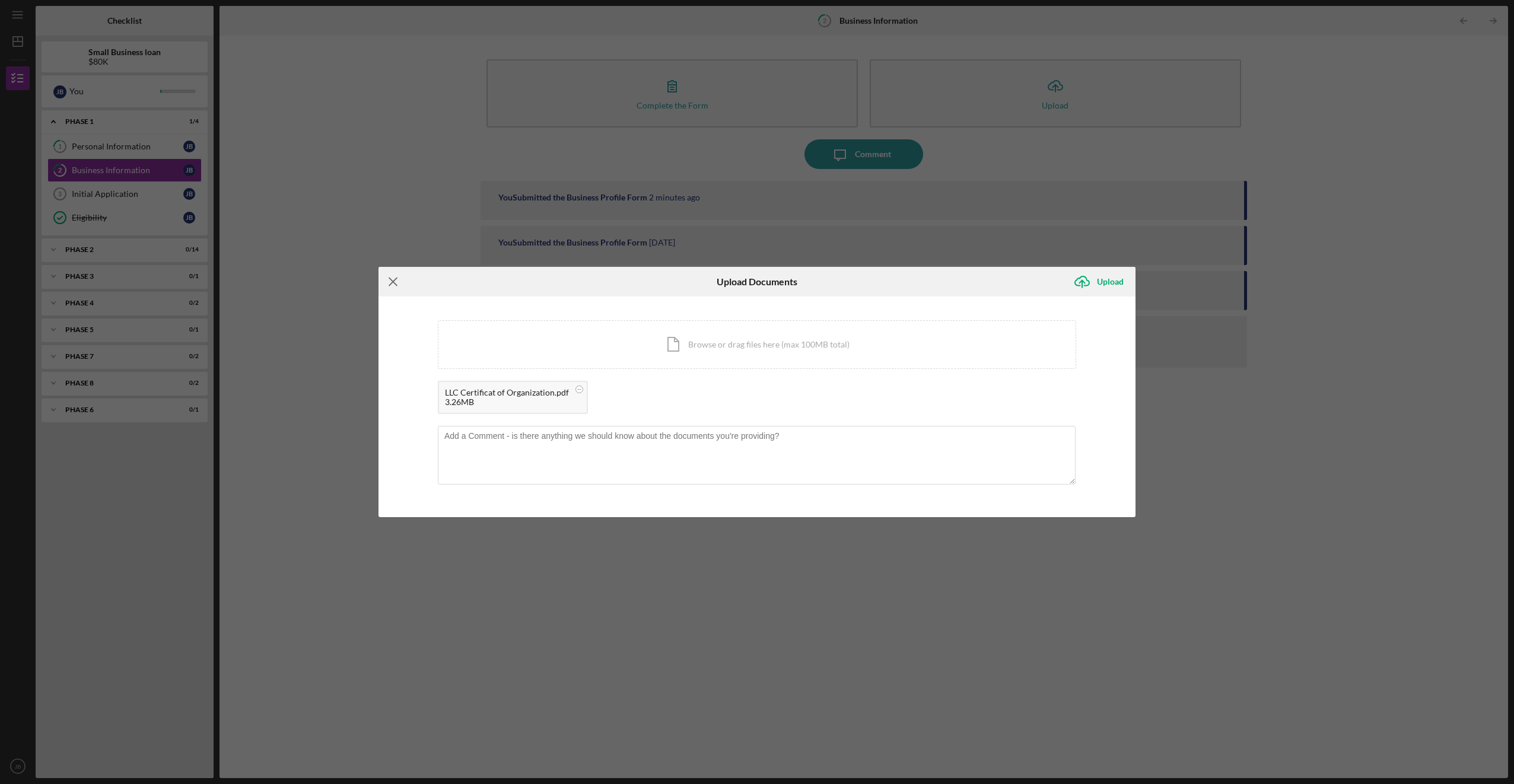
click at [291, 281] on line at bounding box center [393, 282] width 8 height 8
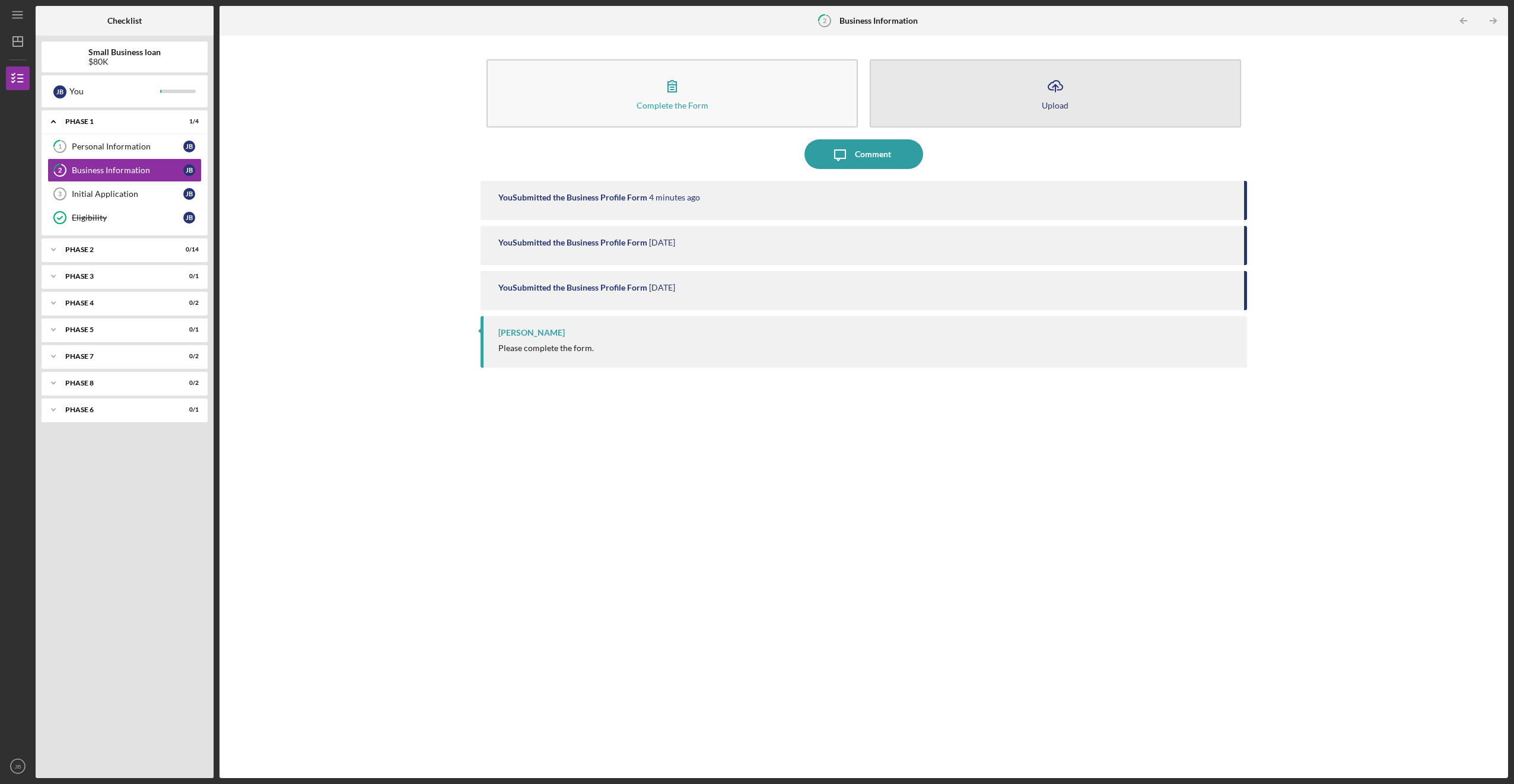
click at [291, 83] on button "Icon/Upload Upload" at bounding box center [1055, 93] width 371 height 68
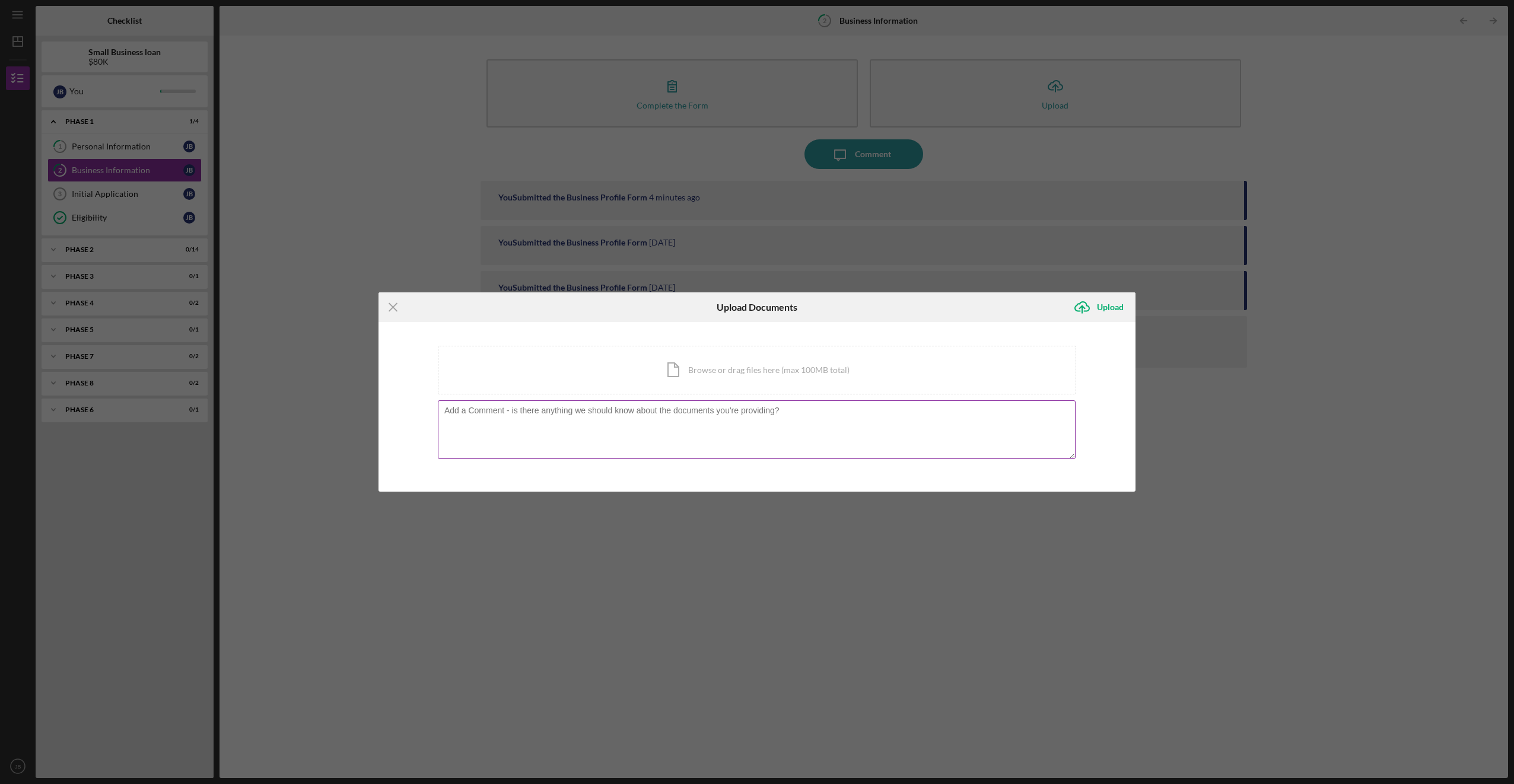
click at [291, 426] on textarea at bounding box center [757, 430] width 638 height 58
click at [291, 381] on div "Icon/Document Browse or drag files here (max 100MB total) Tap to choose files o…" at bounding box center [757, 370] width 638 height 49
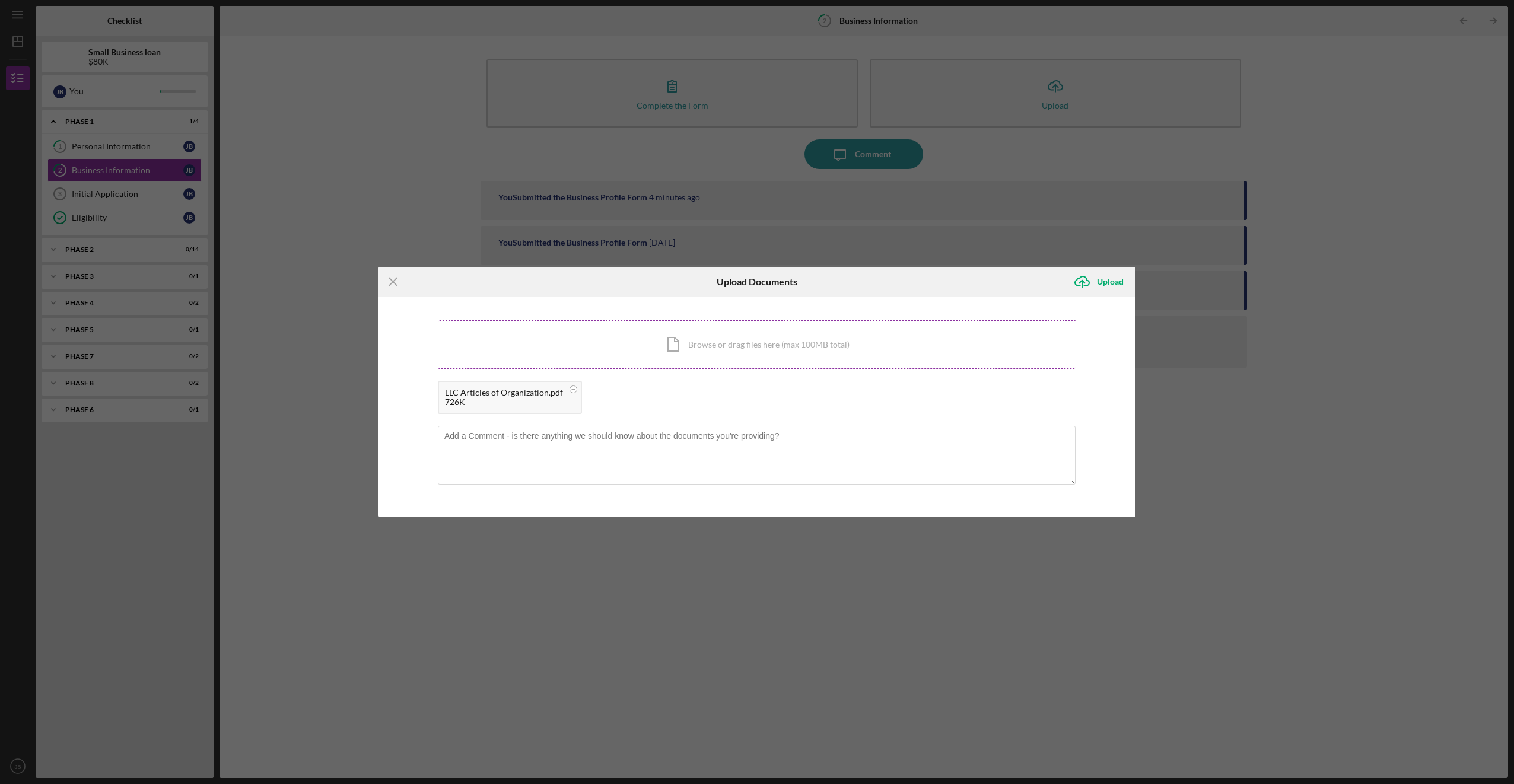
click at [291, 350] on div "Icon/Document Browse or drag files here (max 100MB total) Tap to choose files o…" at bounding box center [757, 345] width 638 height 49
click at [291, 283] on icon "Icon/Upload" at bounding box center [1082, 282] width 30 height 30
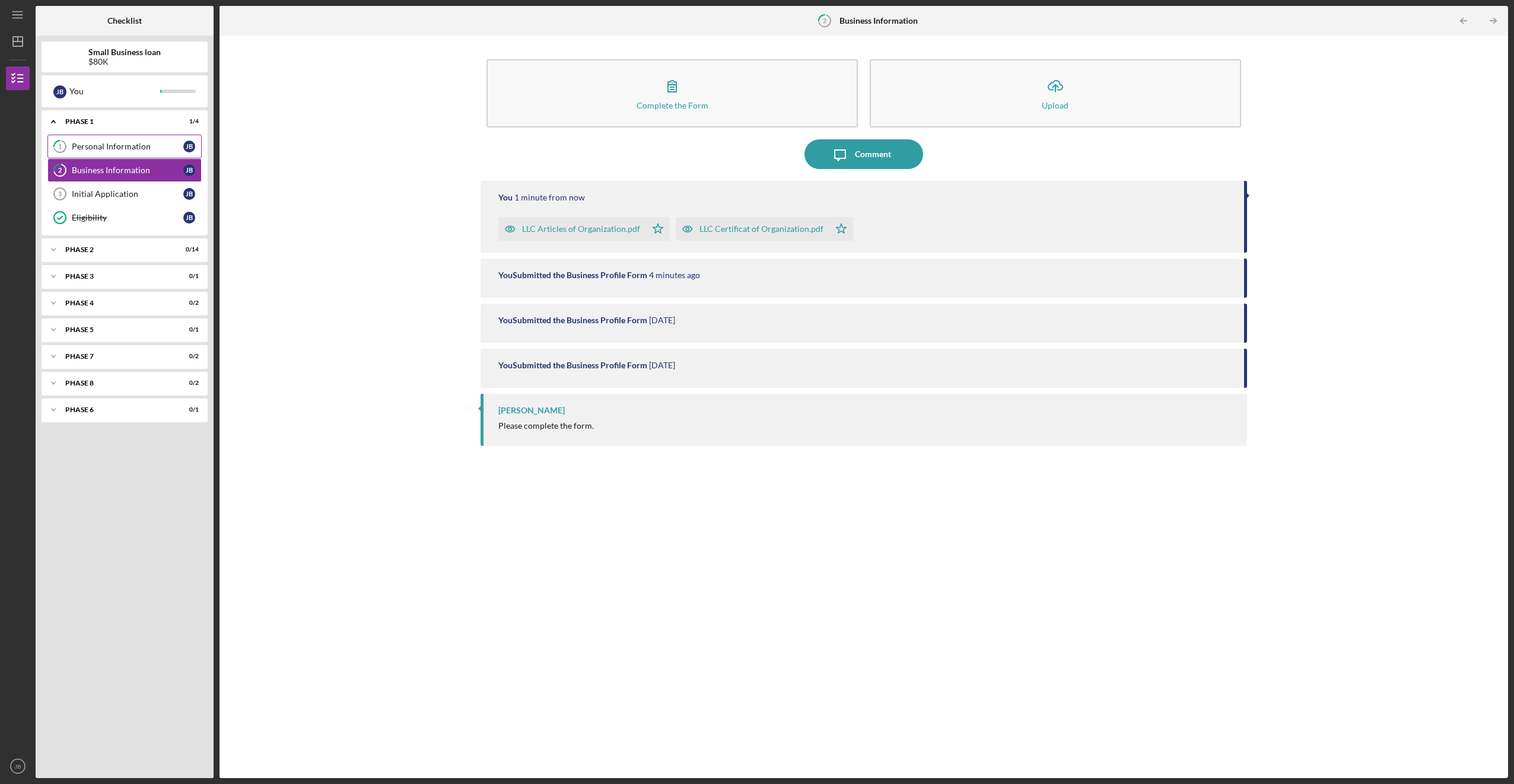
click at [103, 150] on div "Personal Information" at bounding box center [128, 146] width 112 height 10
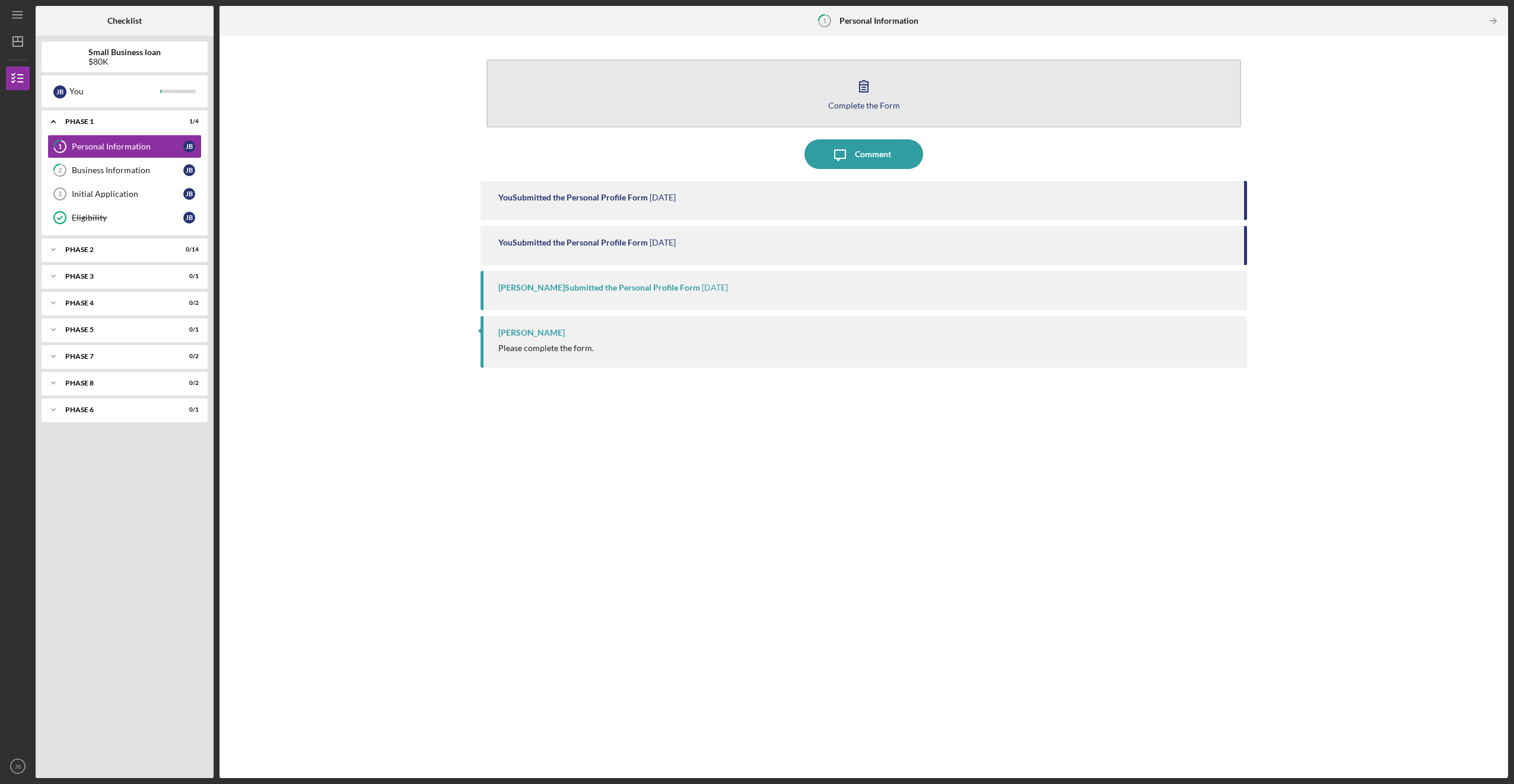
click at [291, 112] on button "Complete the Form Form" at bounding box center [863, 93] width 754 height 68
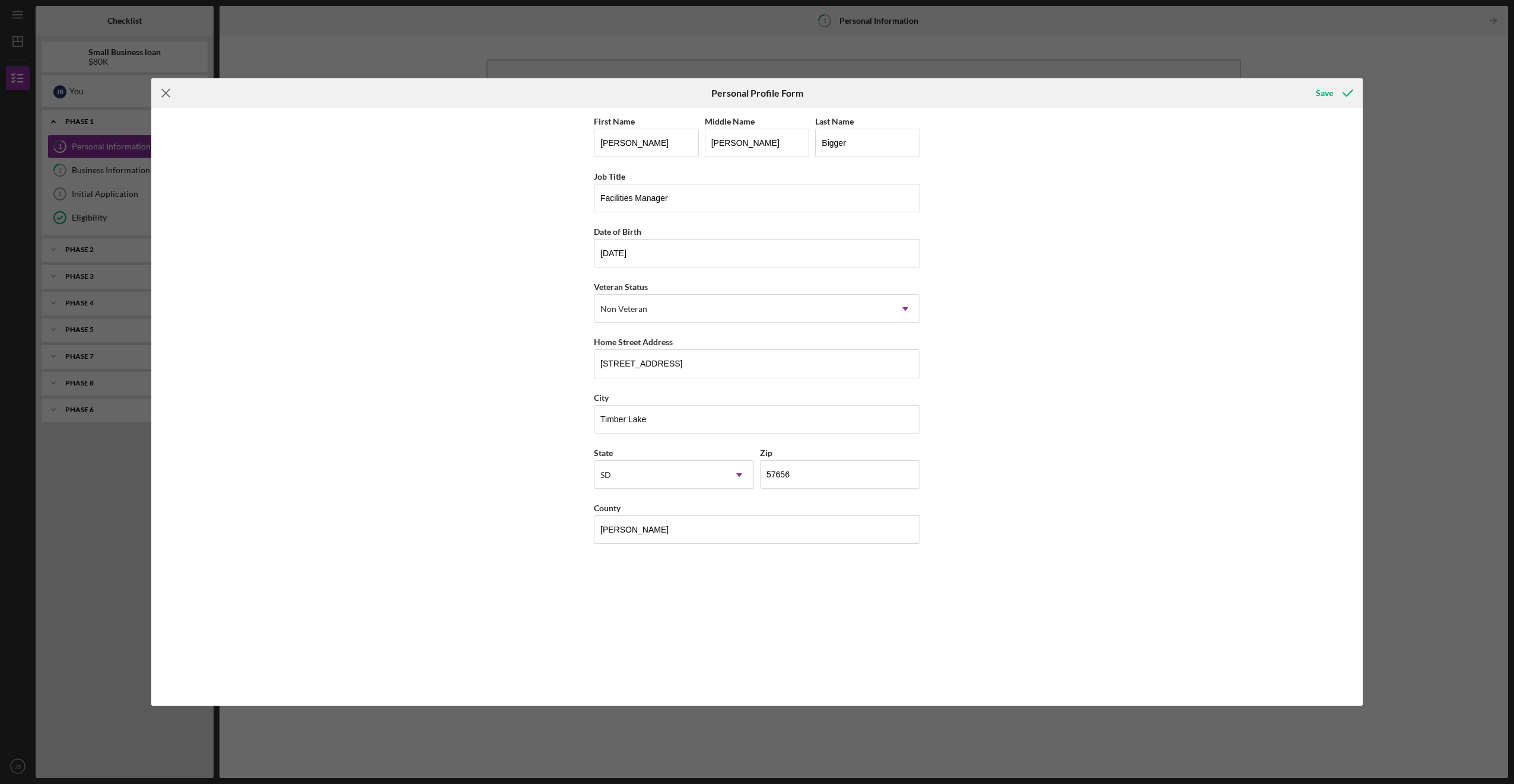
click at [162, 92] on icon "Icon/Menu Close" at bounding box center [166, 93] width 30 height 30
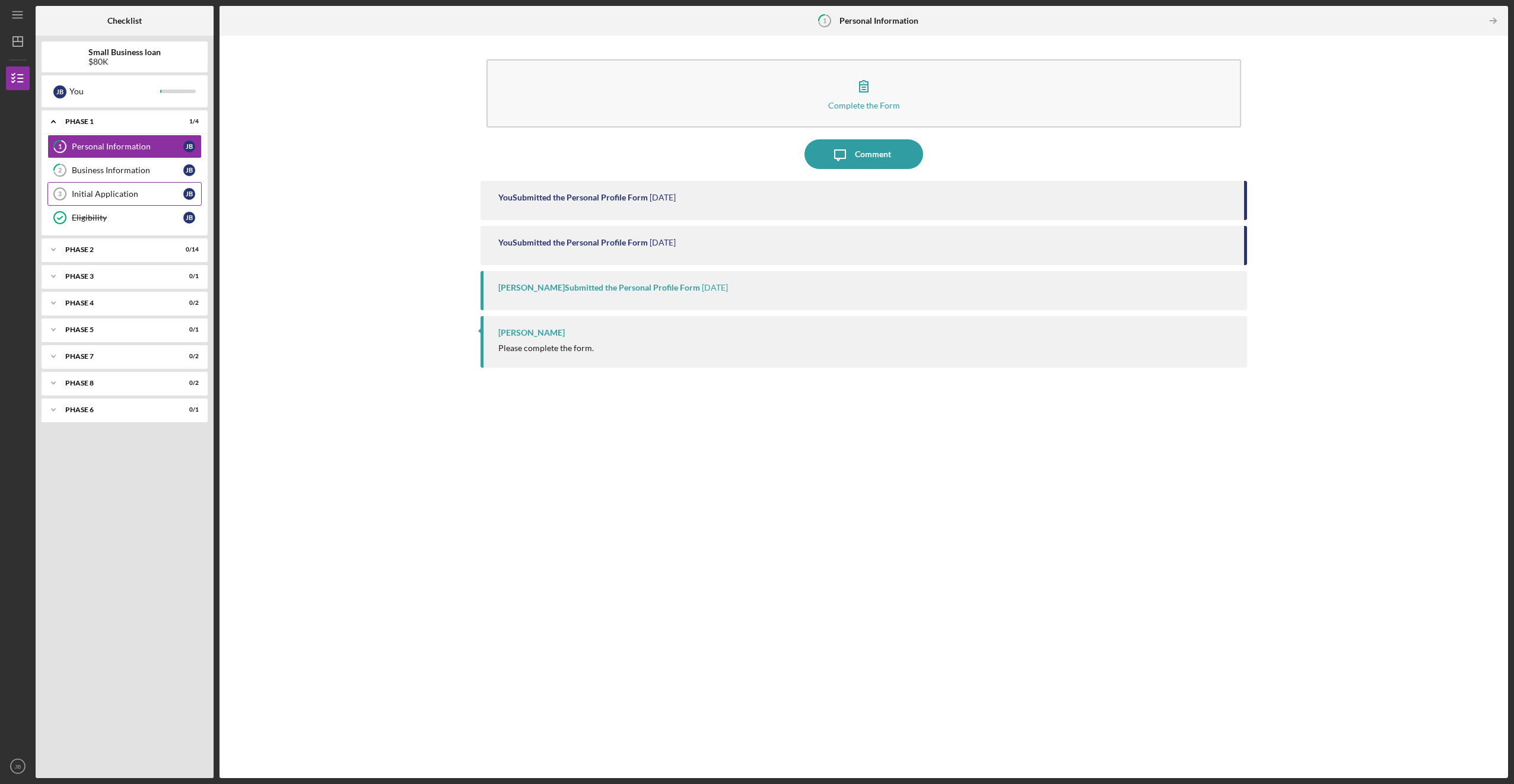
click at [100, 197] on div "Initial Application" at bounding box center [128, 194] width 112 height 10
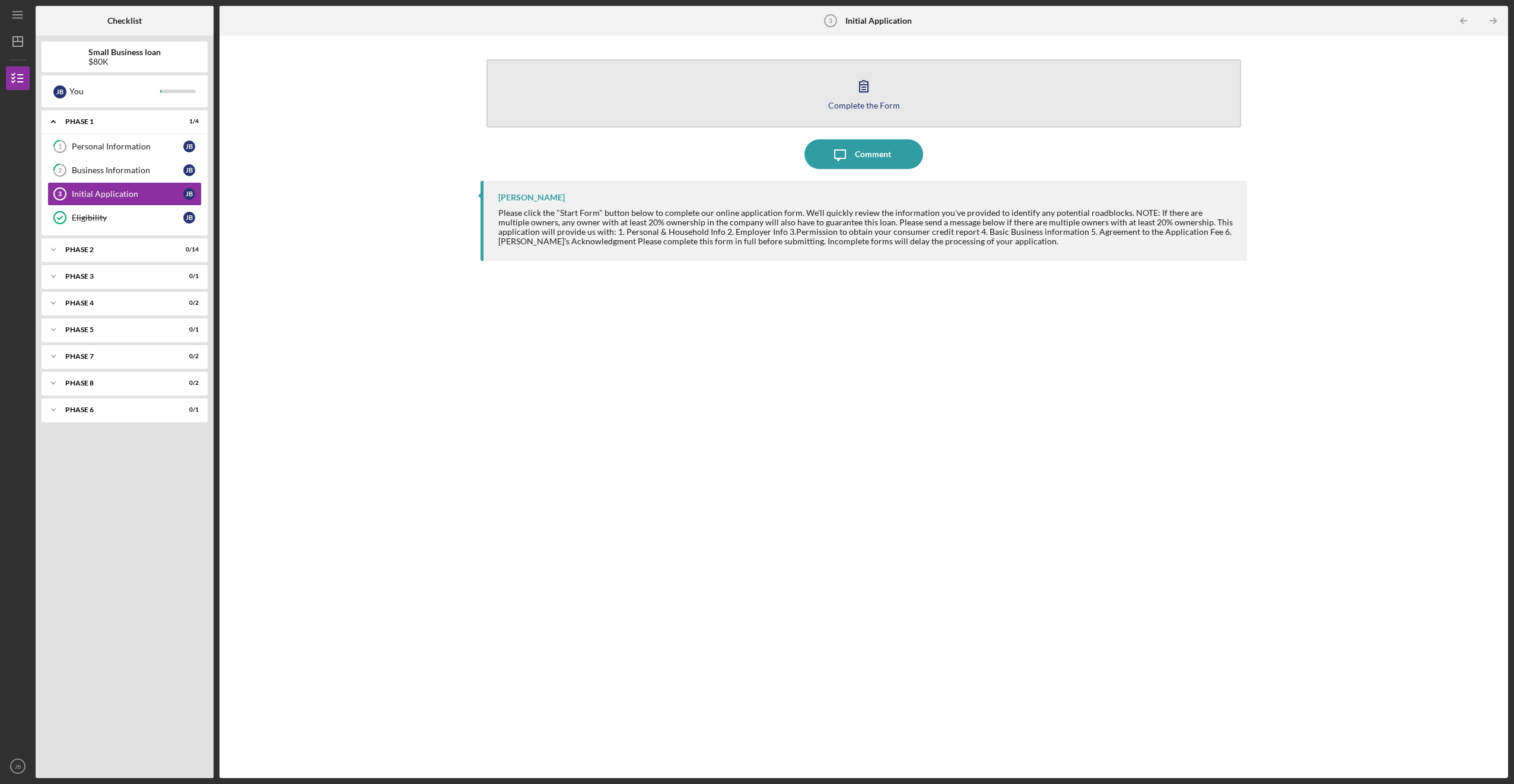
click at [291, 108] on button "Complete the Form Form" at bounding box center [863, 93] width 754 height 68
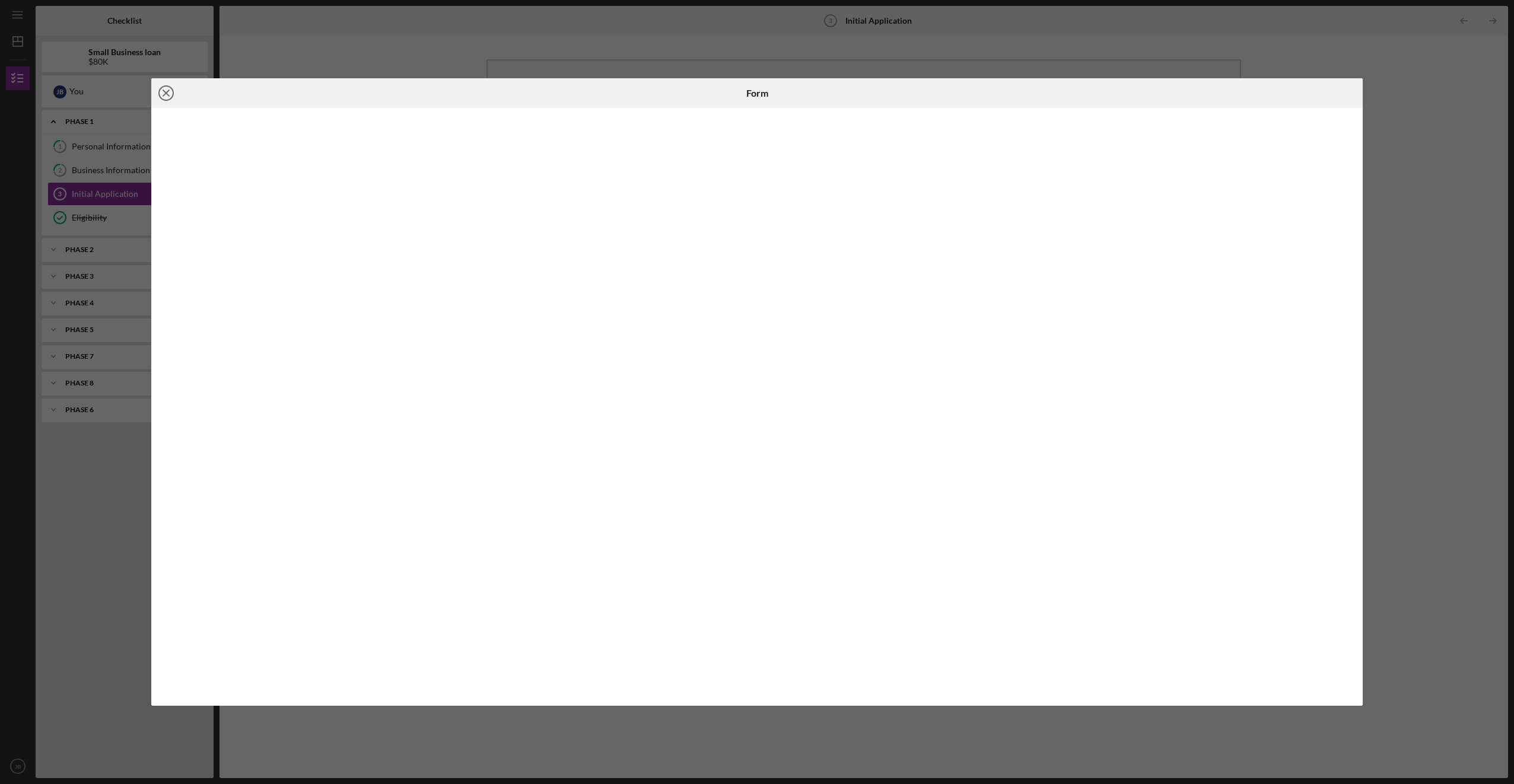
click at [163, 94] on icon "Icon/Close" at bounding box center [166, 93] width 30 height 30
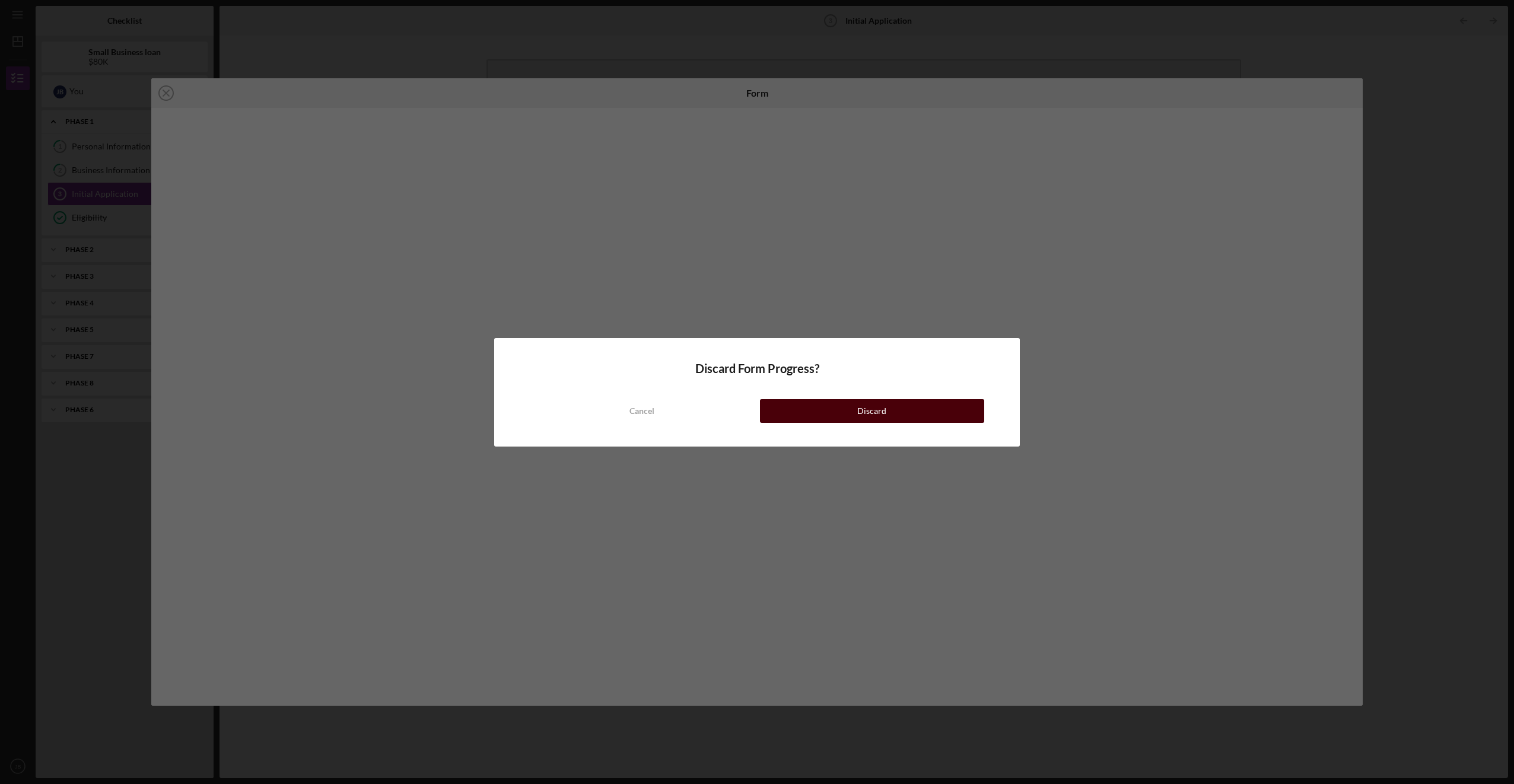
click at [291, 413] on div "Discard" at bounding box center [872, 410] width 29 height 23
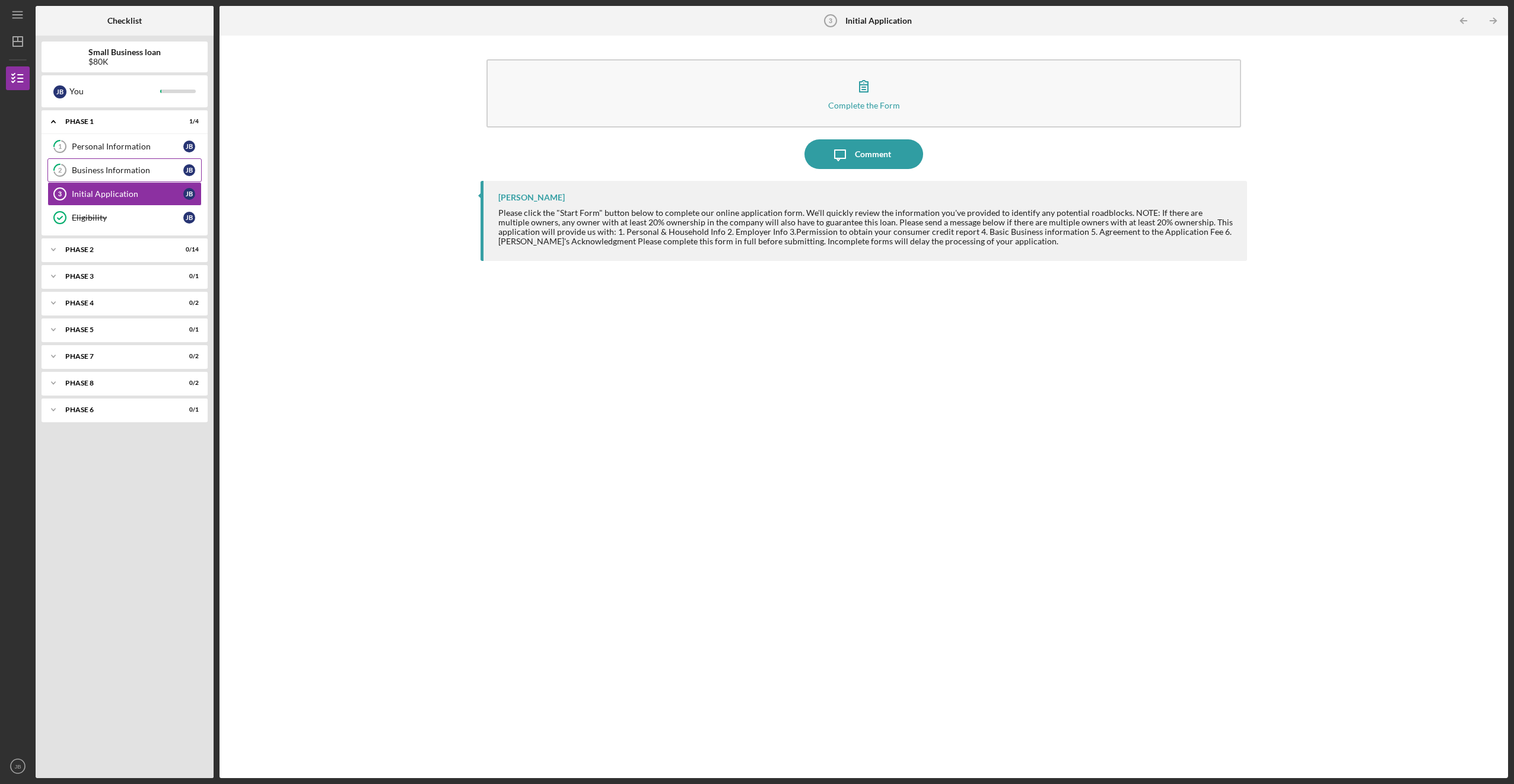
click at [110, 170] on div "Business Information" at bounding box center [128, 170] width 112 height 10
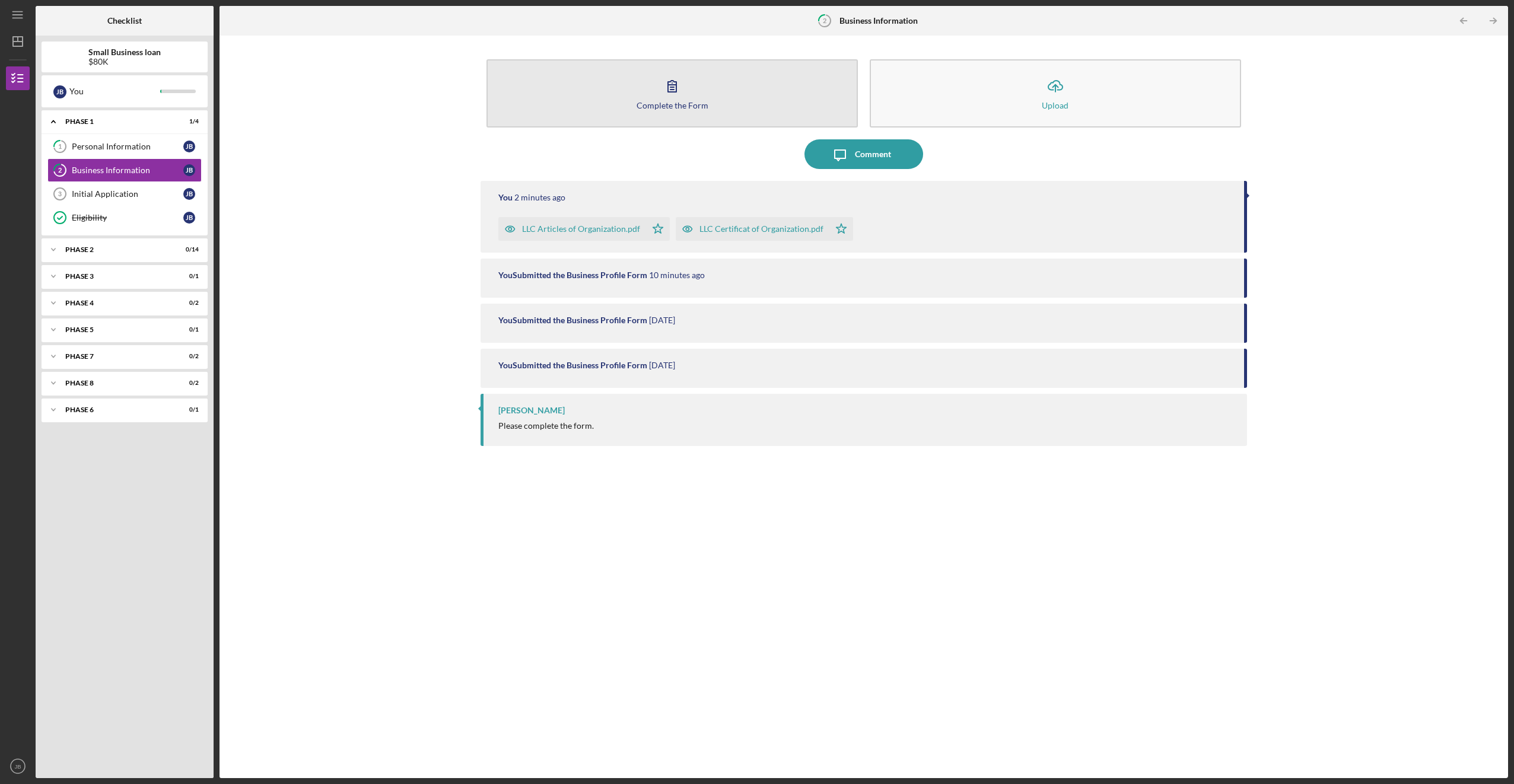
click at [291, 112] on button "Complete the Form Form" at bounding box center [672, 93] width 371 height 68
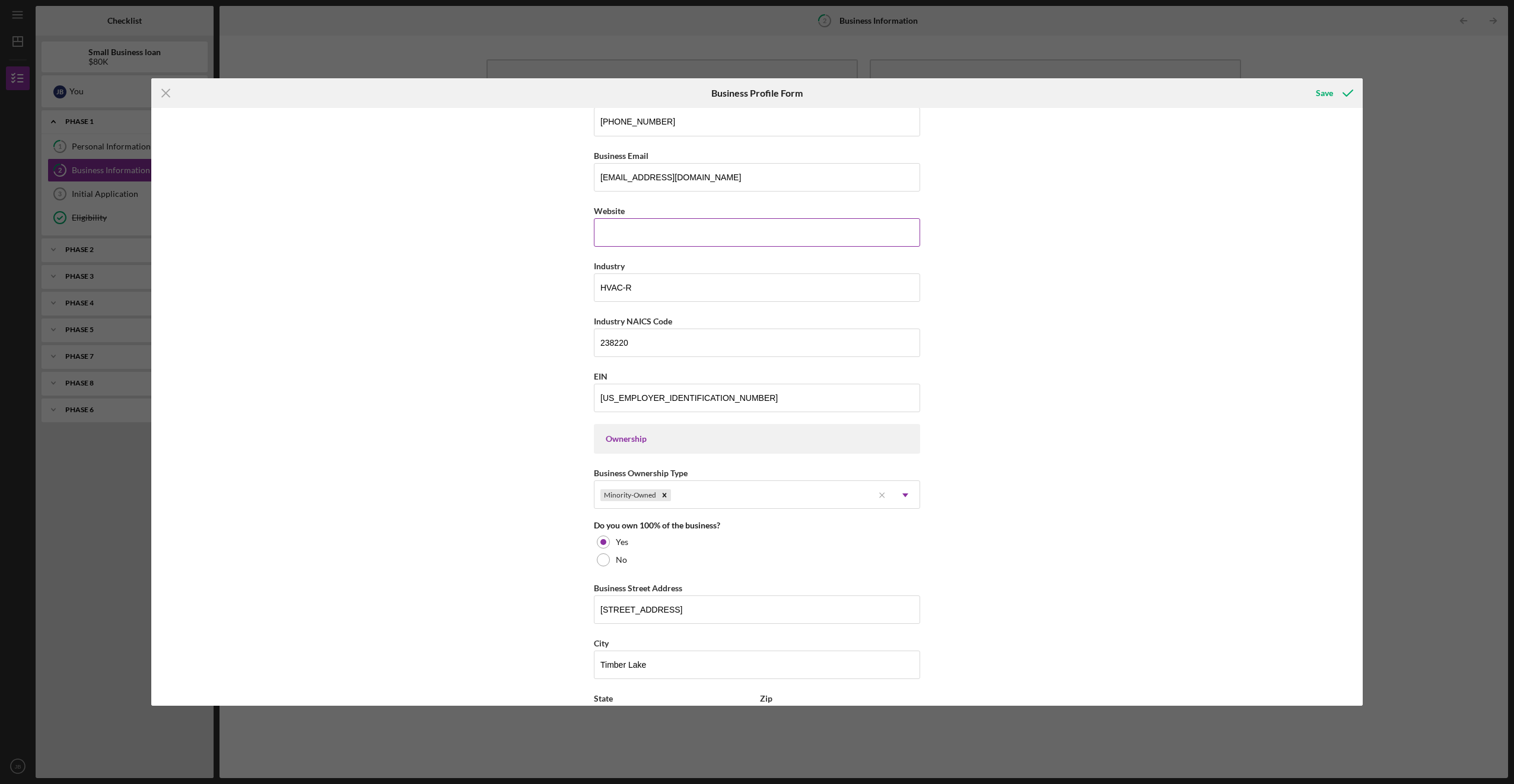
scroll to position [119, 0]
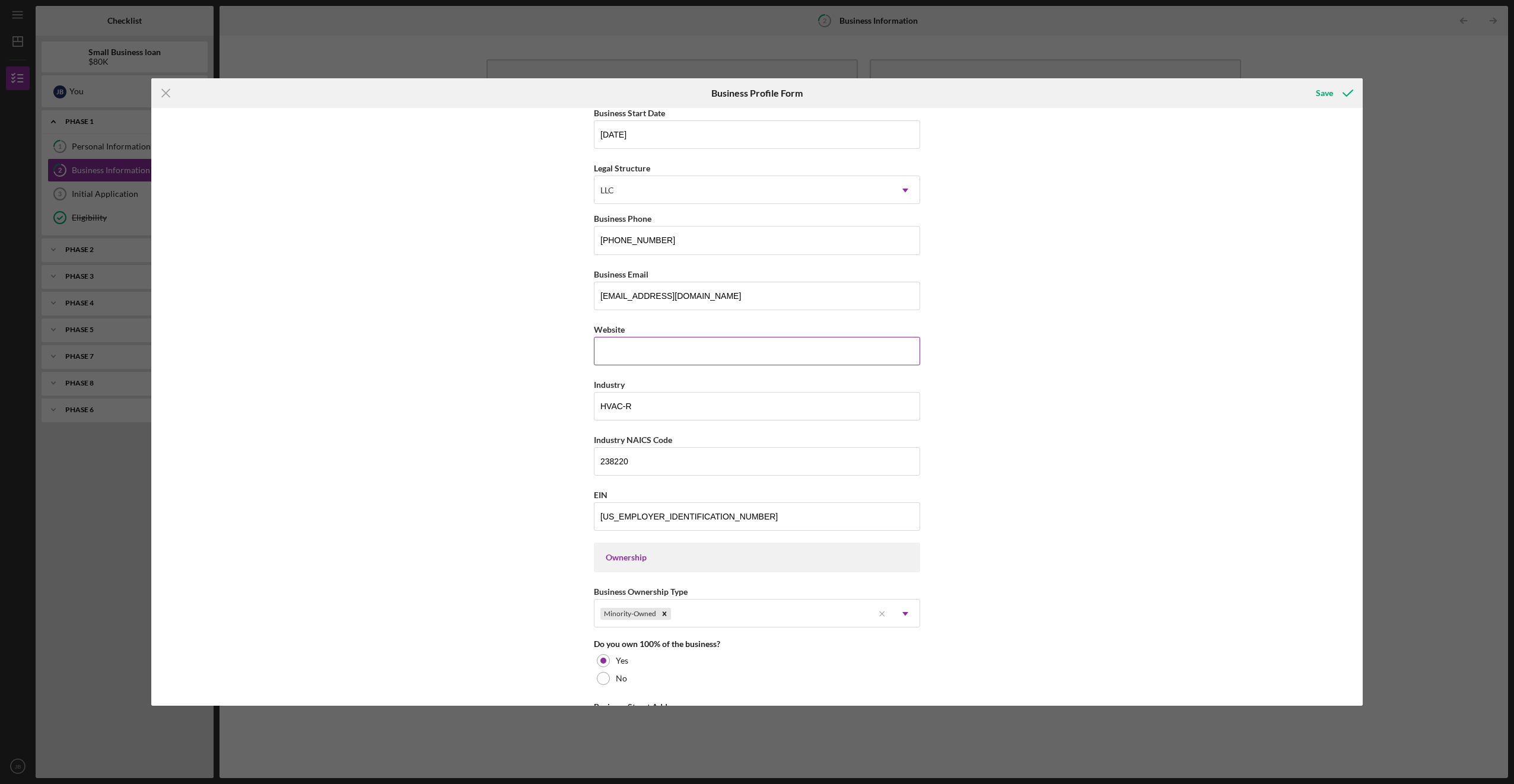
click at [291, 345] on input "Website" at bounding box center [757, 350] width 326 height 28
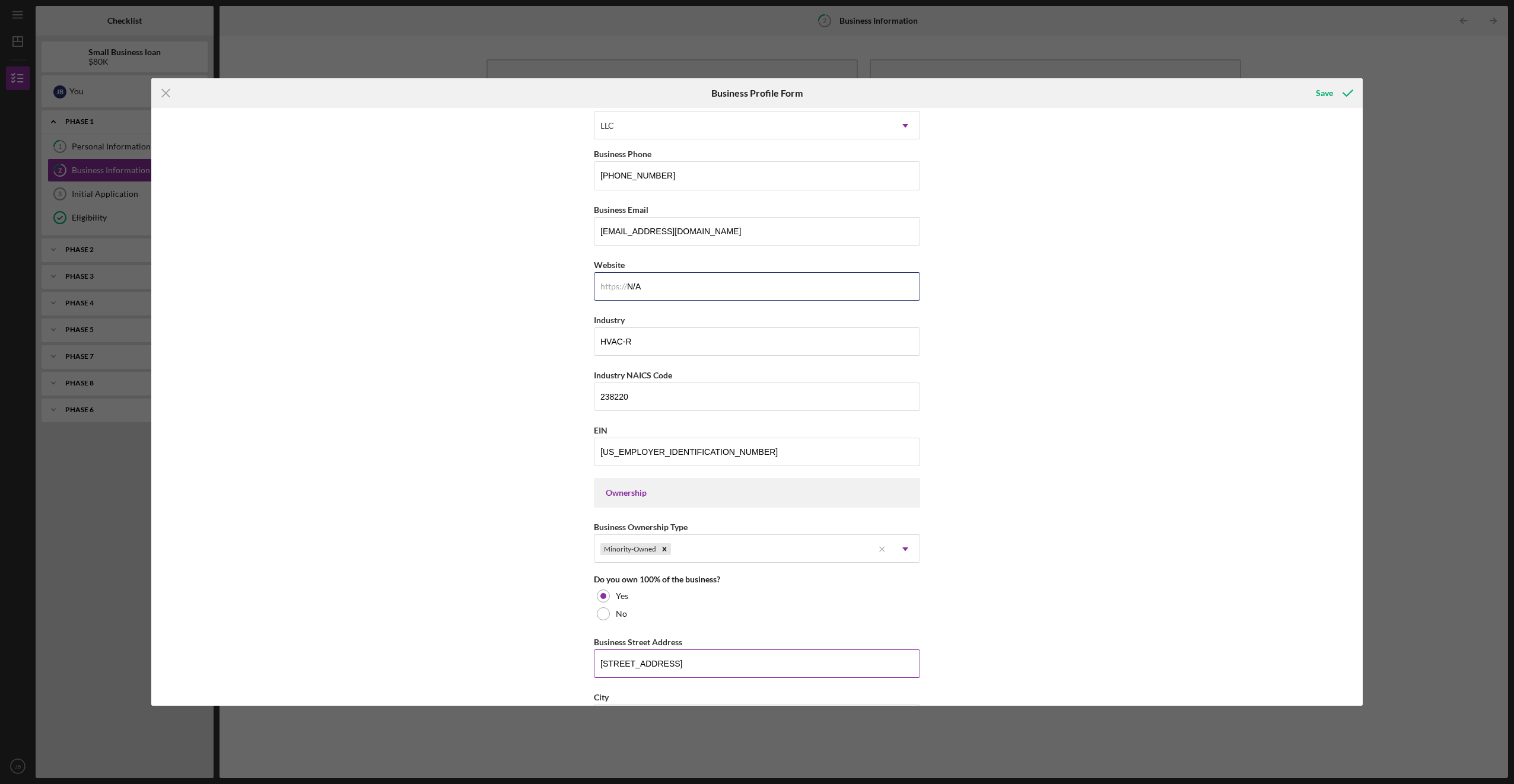
scroll to position [0, 0]
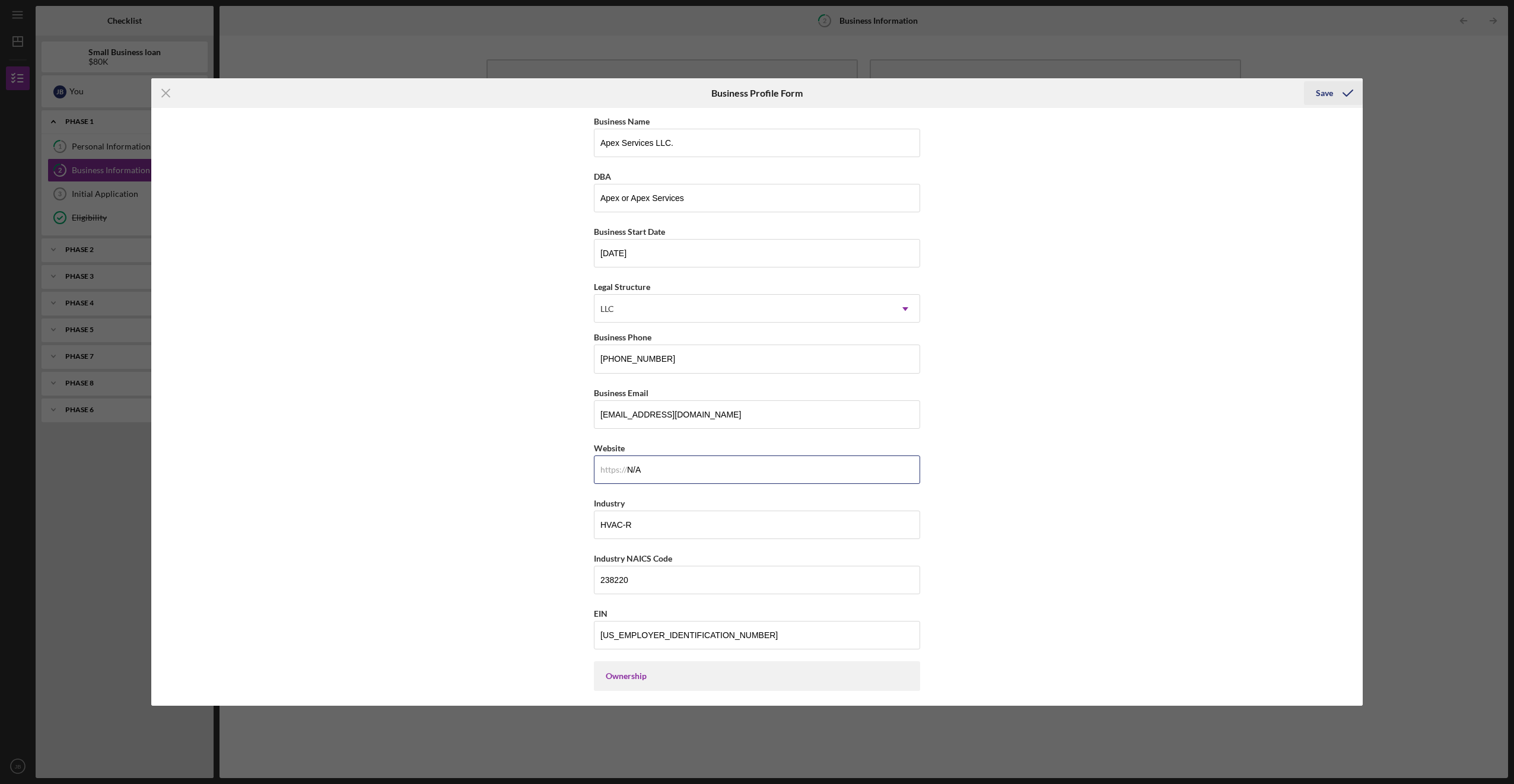
type input "N/A"
click at [291, 99] on div "Save" at bounding box center [1324, 92] width 17 height 23
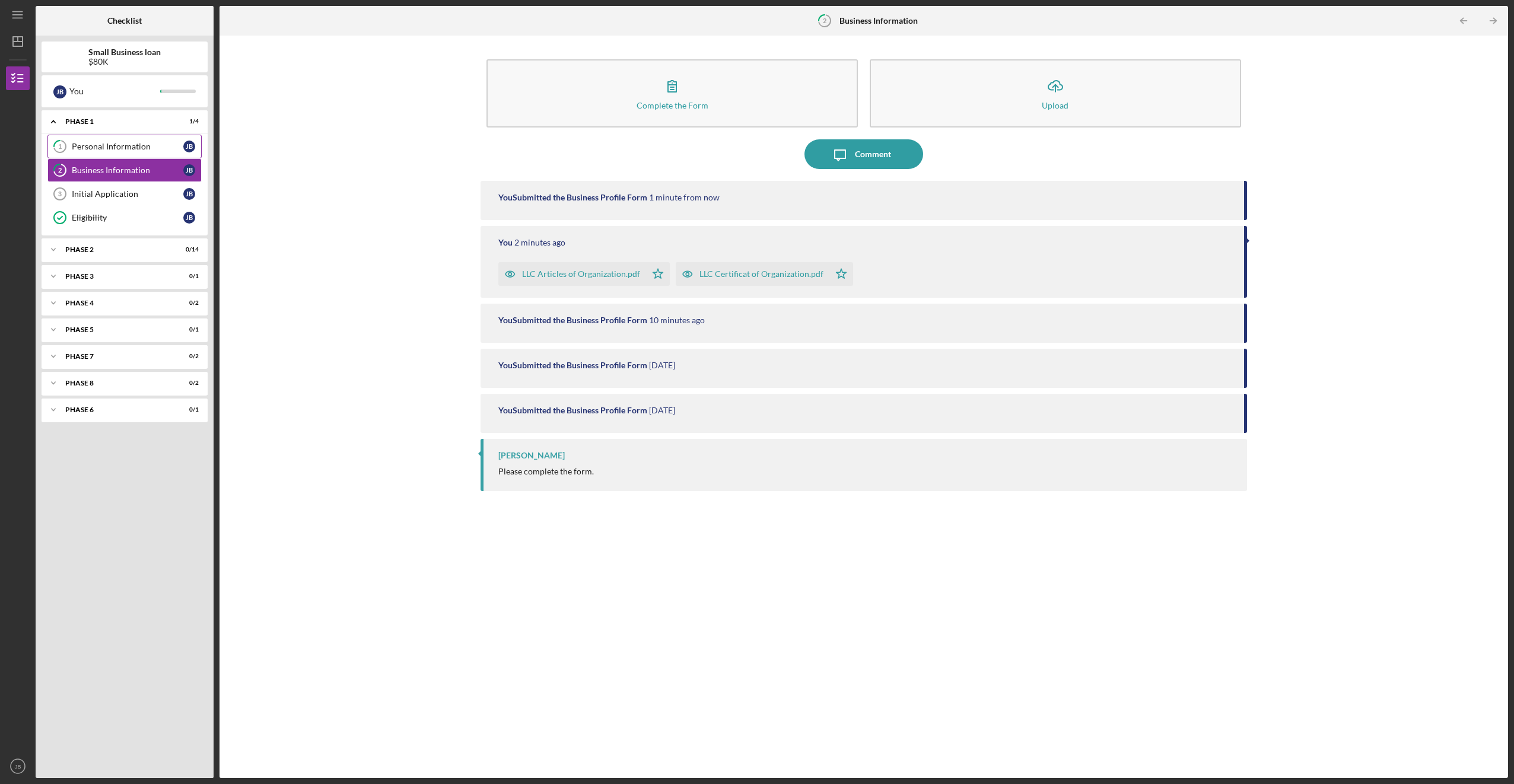
click at [108, 146] on div "Personal Information" at bounding box center [128, 146] width 112 height 10
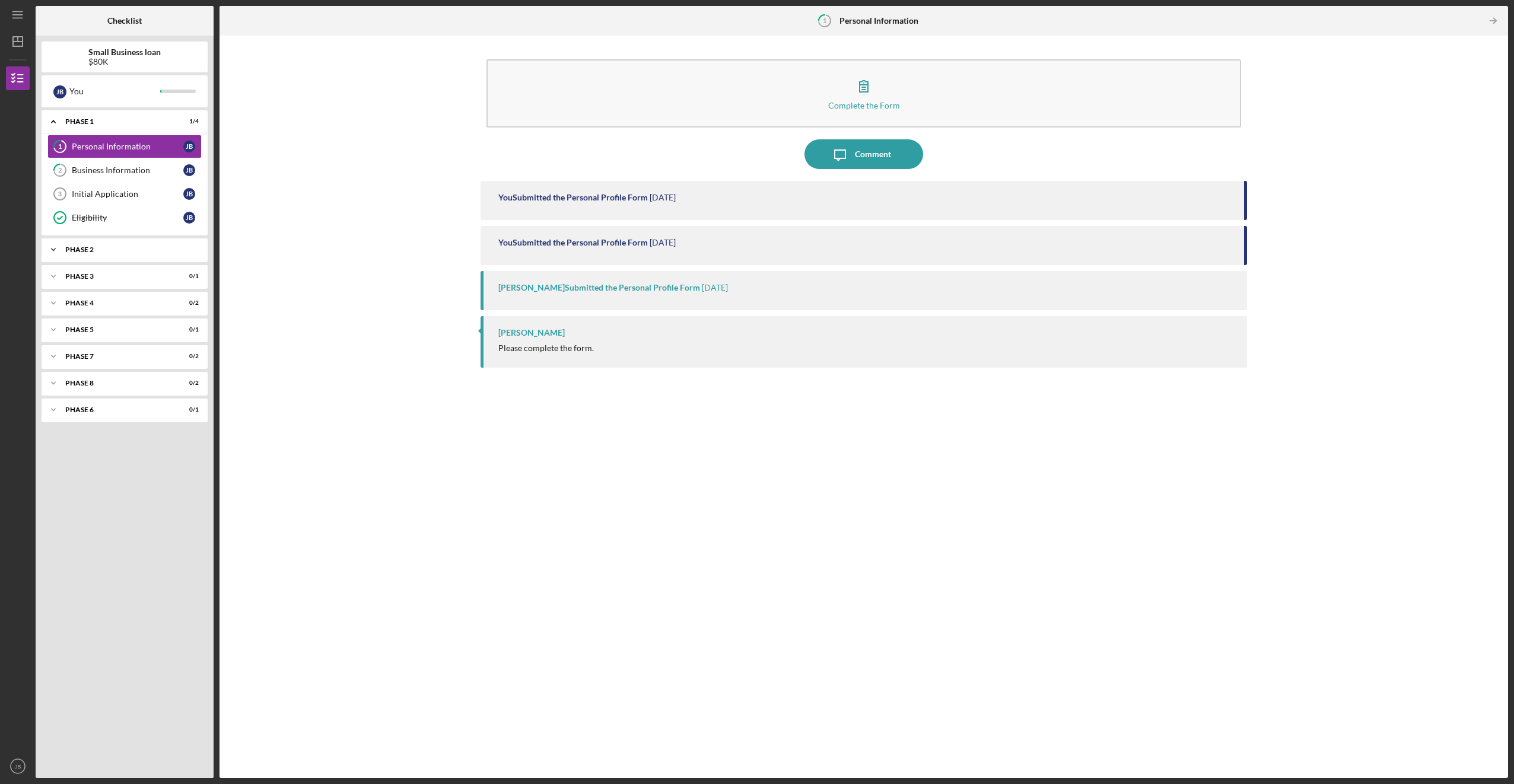
click at [86, 248] on div "Phase 2" at bounding box center [129, 249] width 128 height 7
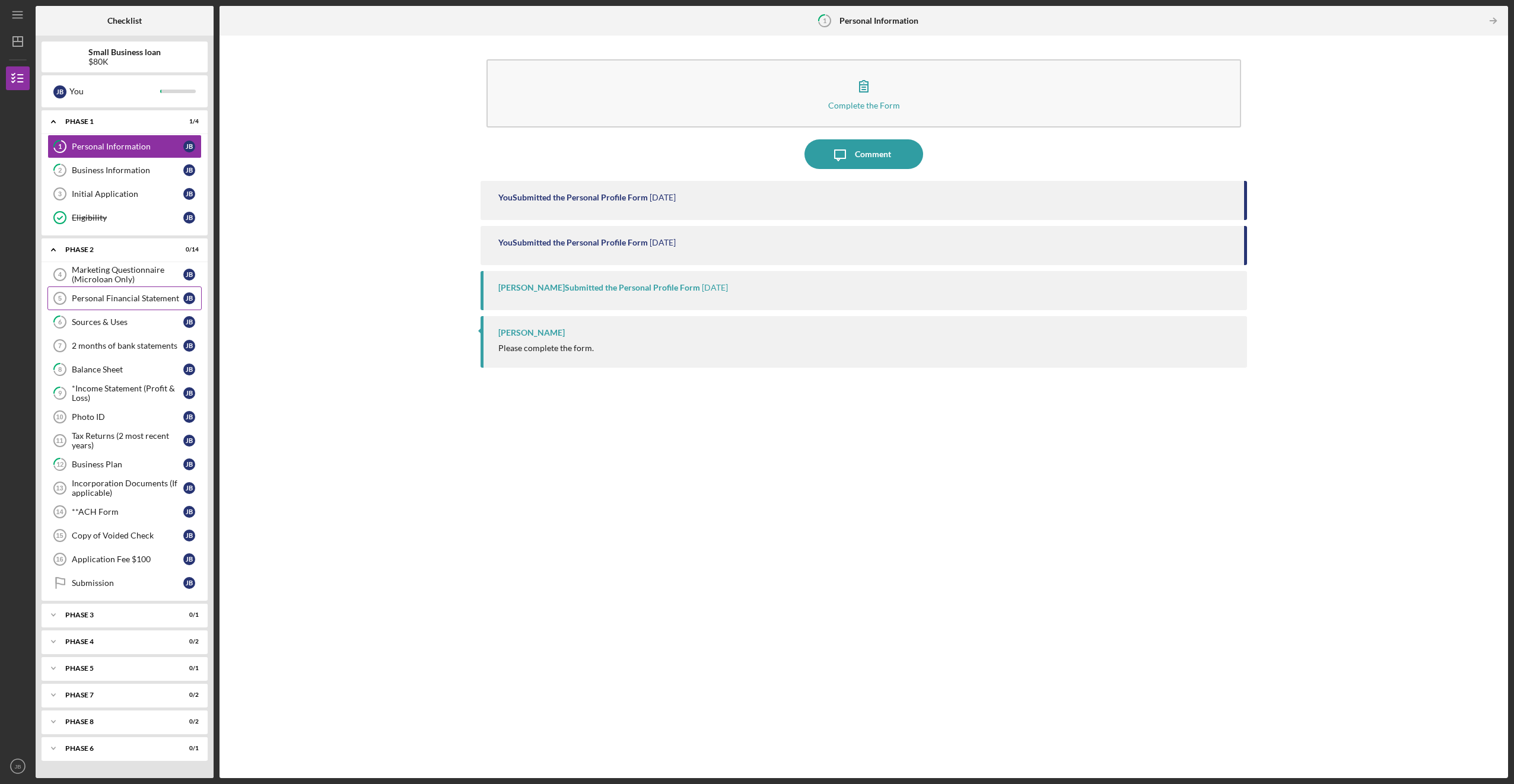
click at [101, 303] on link "Personal Financial Statement 5 Personal Financial Statement [PERSON_NAME]" at bounding box center [125, 298] width 155 height 23
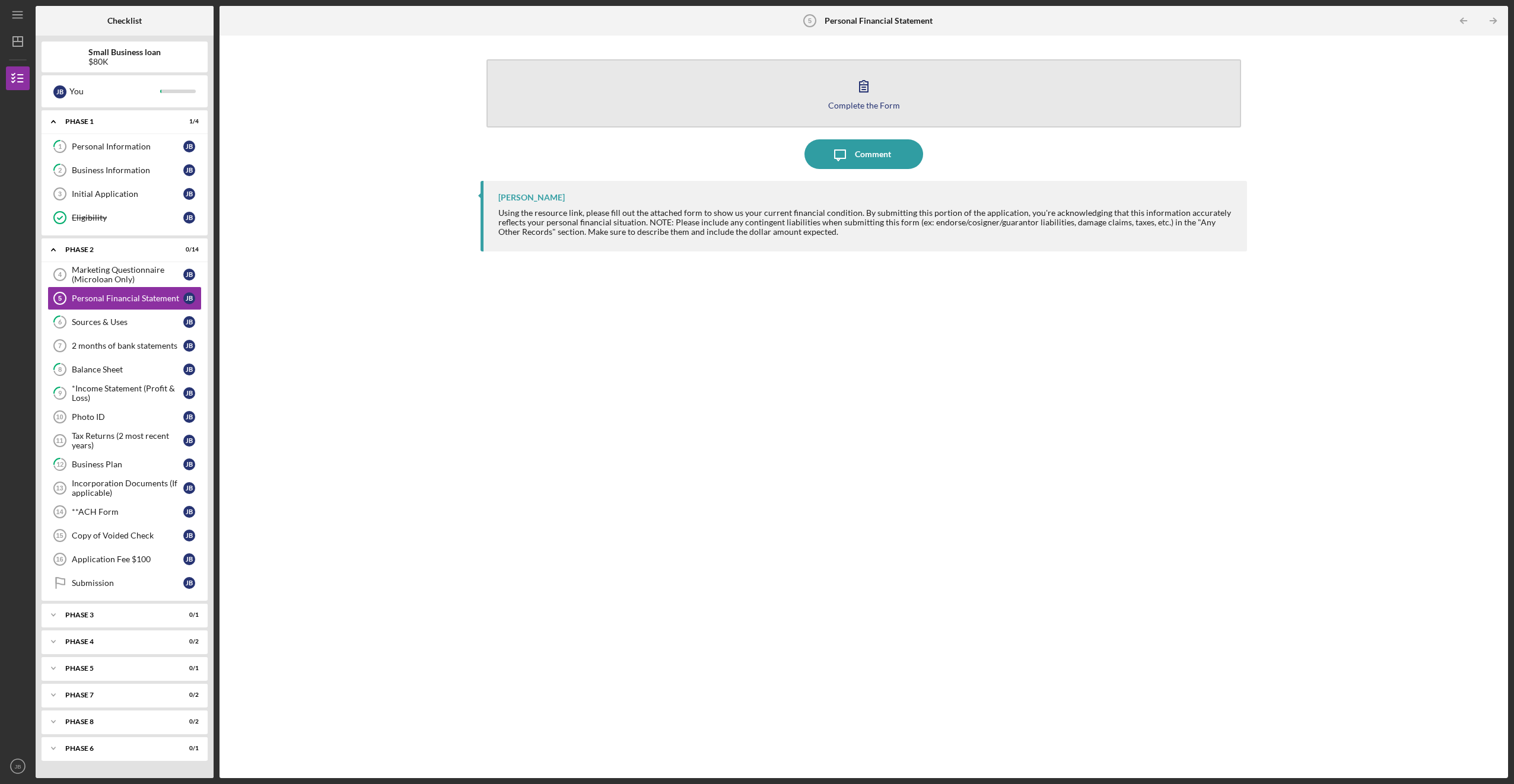
click at [291, 90] on button "Complete the Form Form" at bounding box center [863, 93] width 754 height 68
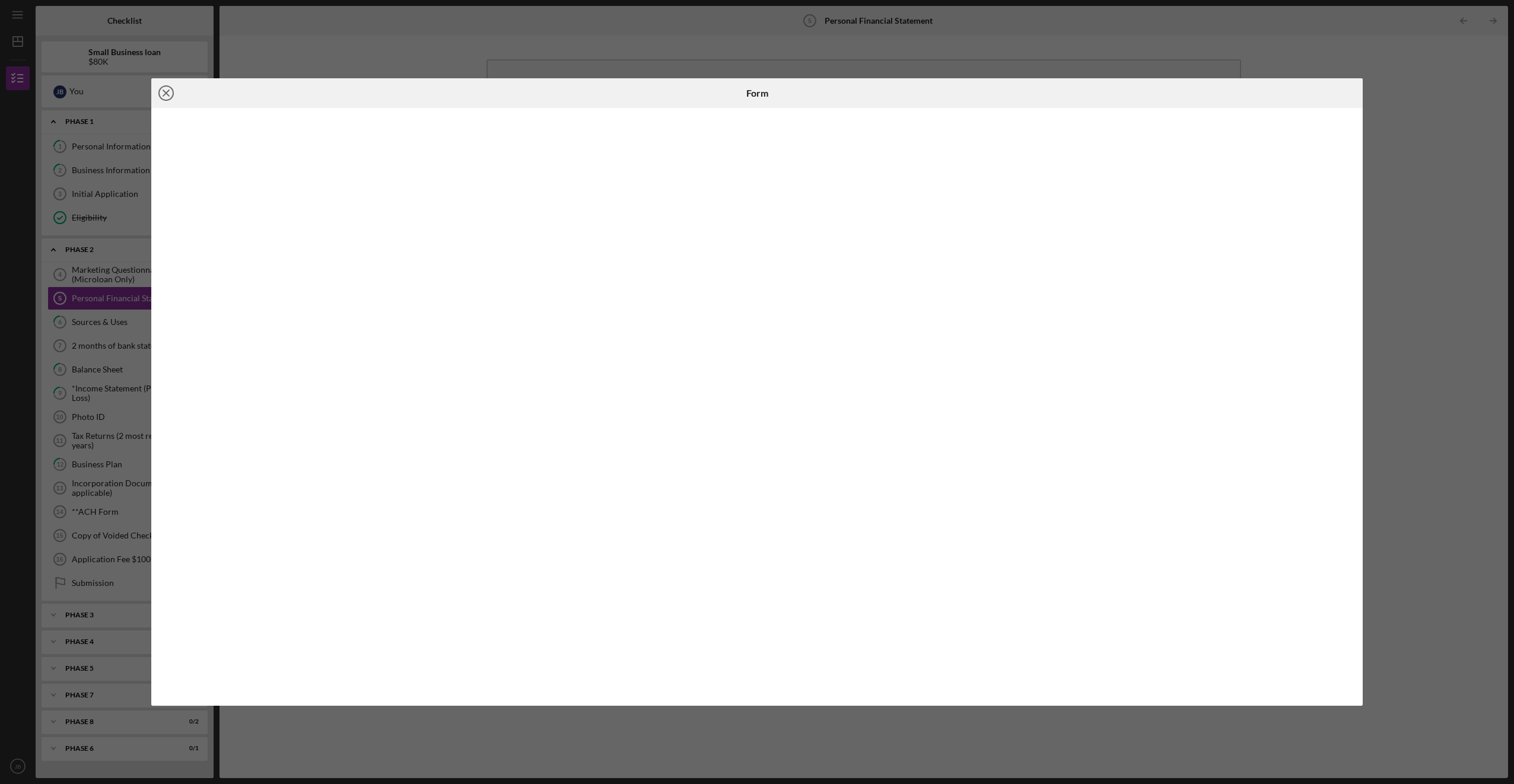
click at [168, 91] on line at bounding box center [166, 92] width 6 height 6
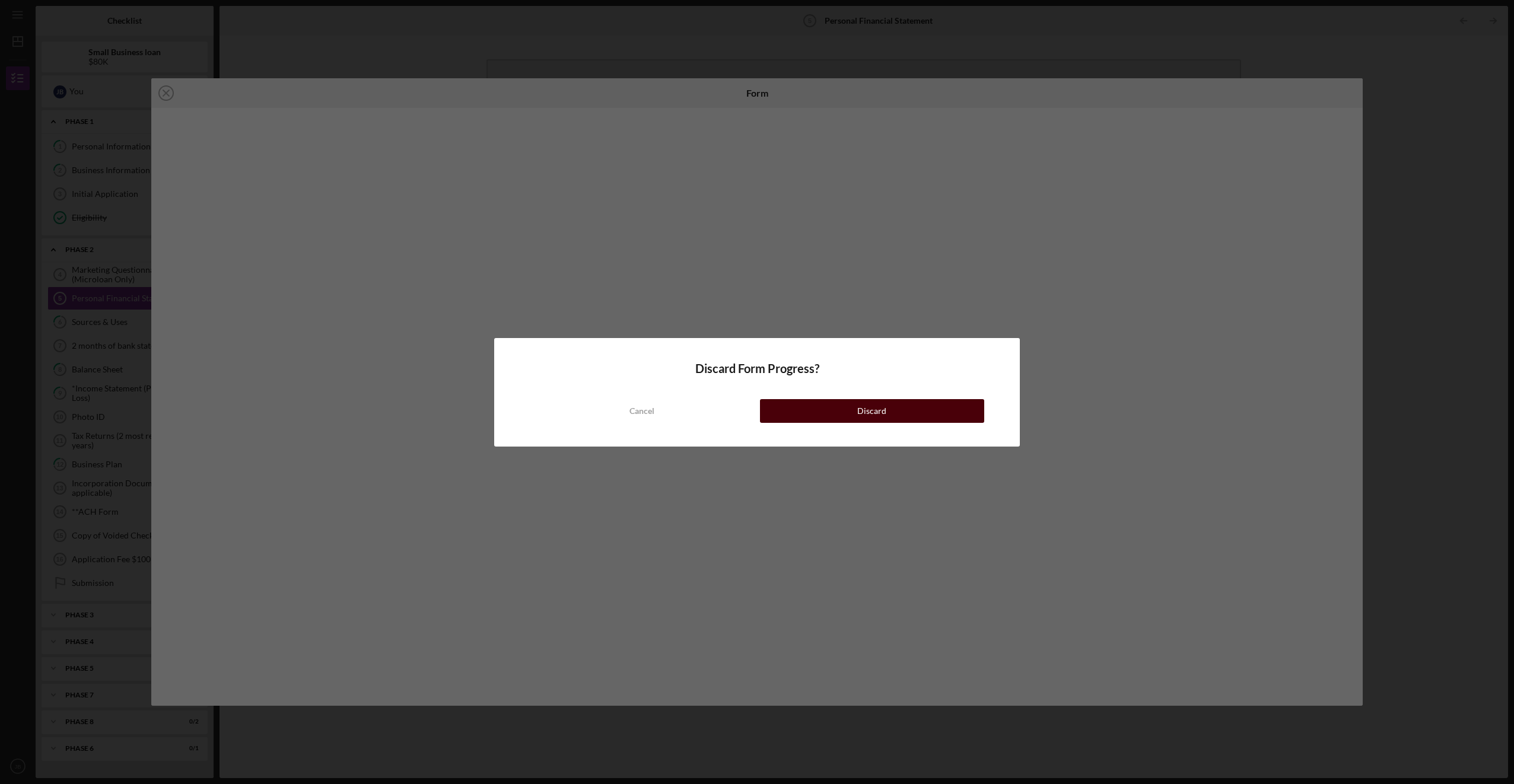
click at [291, 413] on button "Discard" at bounding box center [872, 410] width 224 height 23
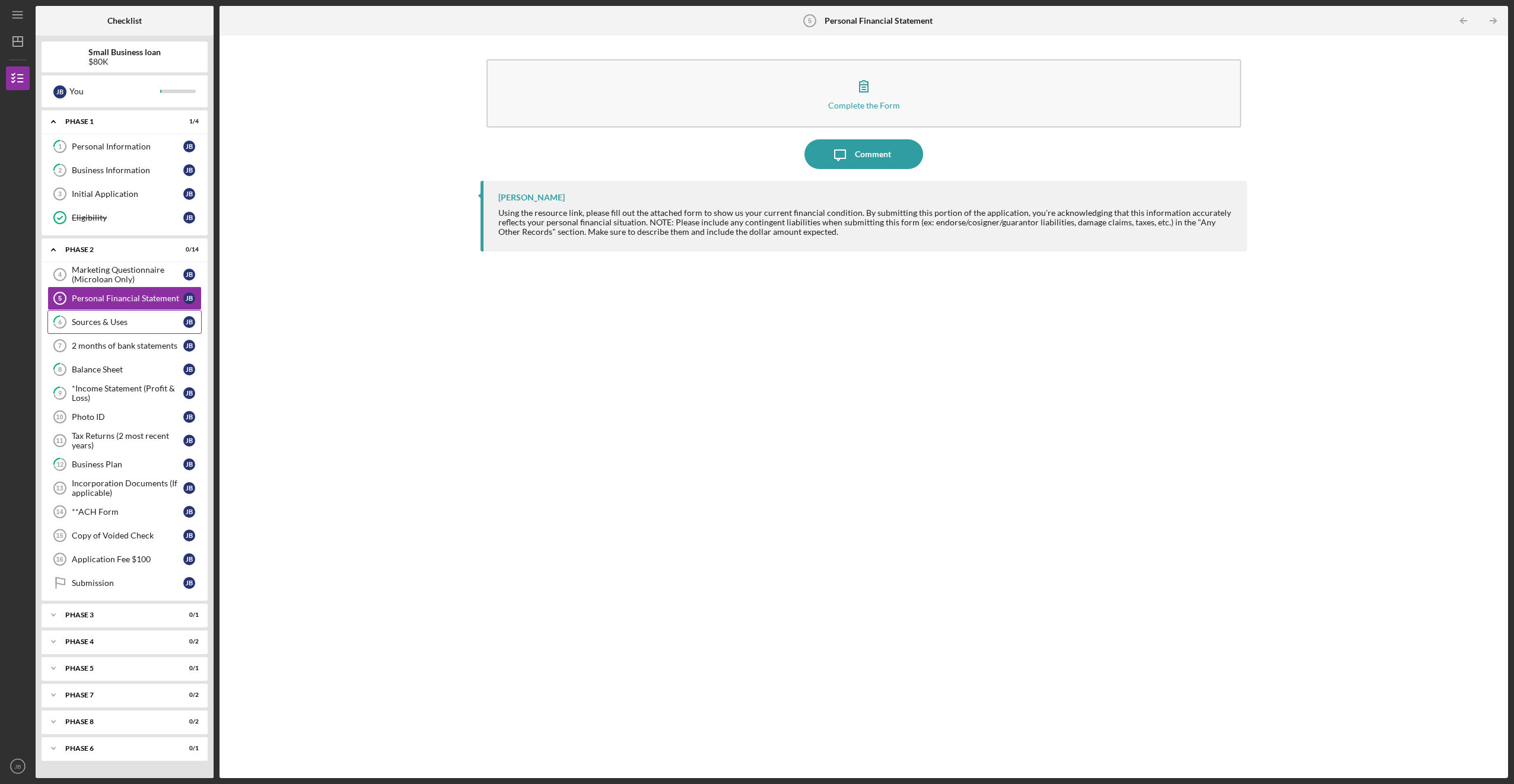
click at [130, 322] on div "Sources & Uses" at bounding box center [128, 322] width 112 height 10
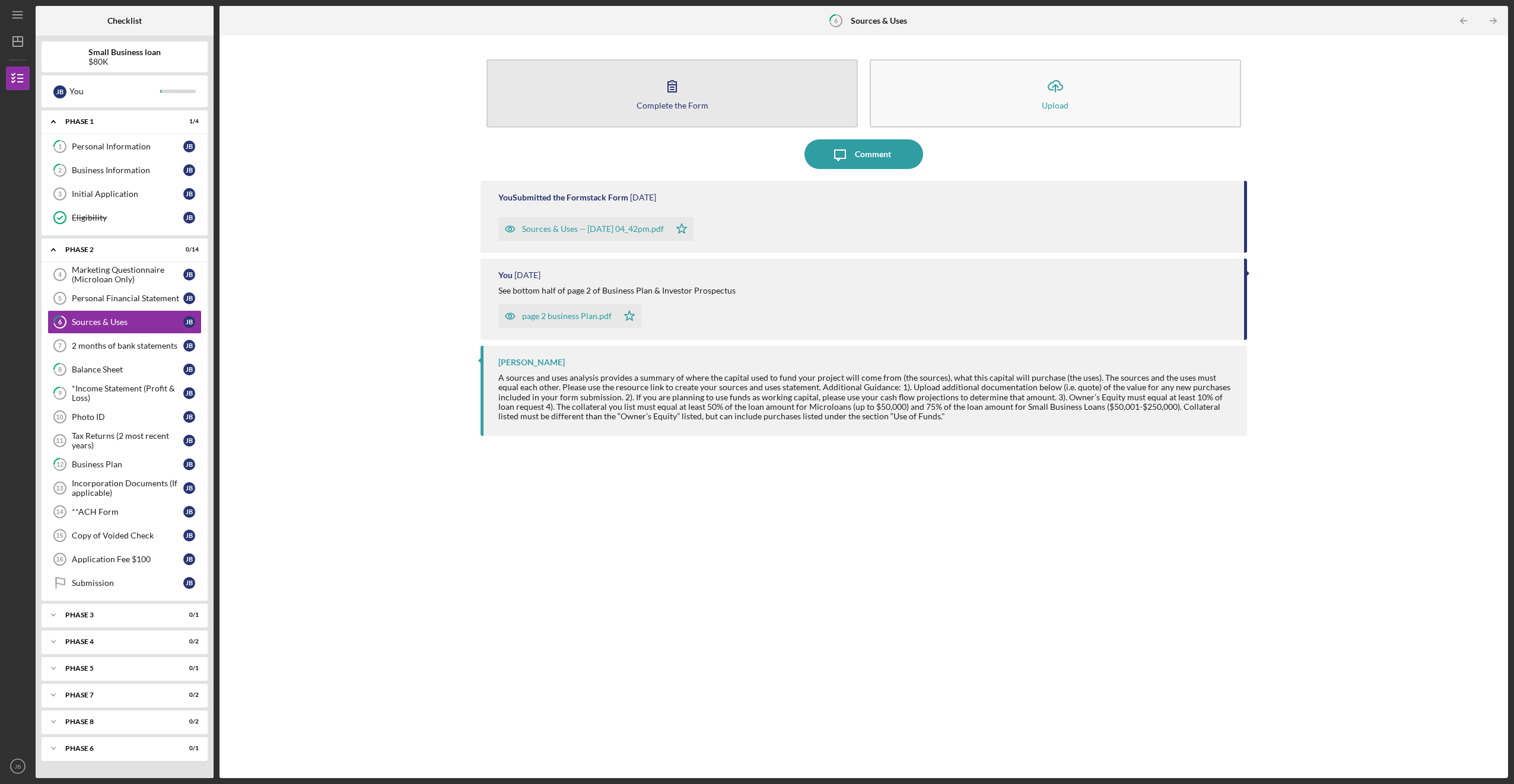
click at [291, 100] on button "Complete the Form Form" at bounding box center [672, 93] width 371 height 68
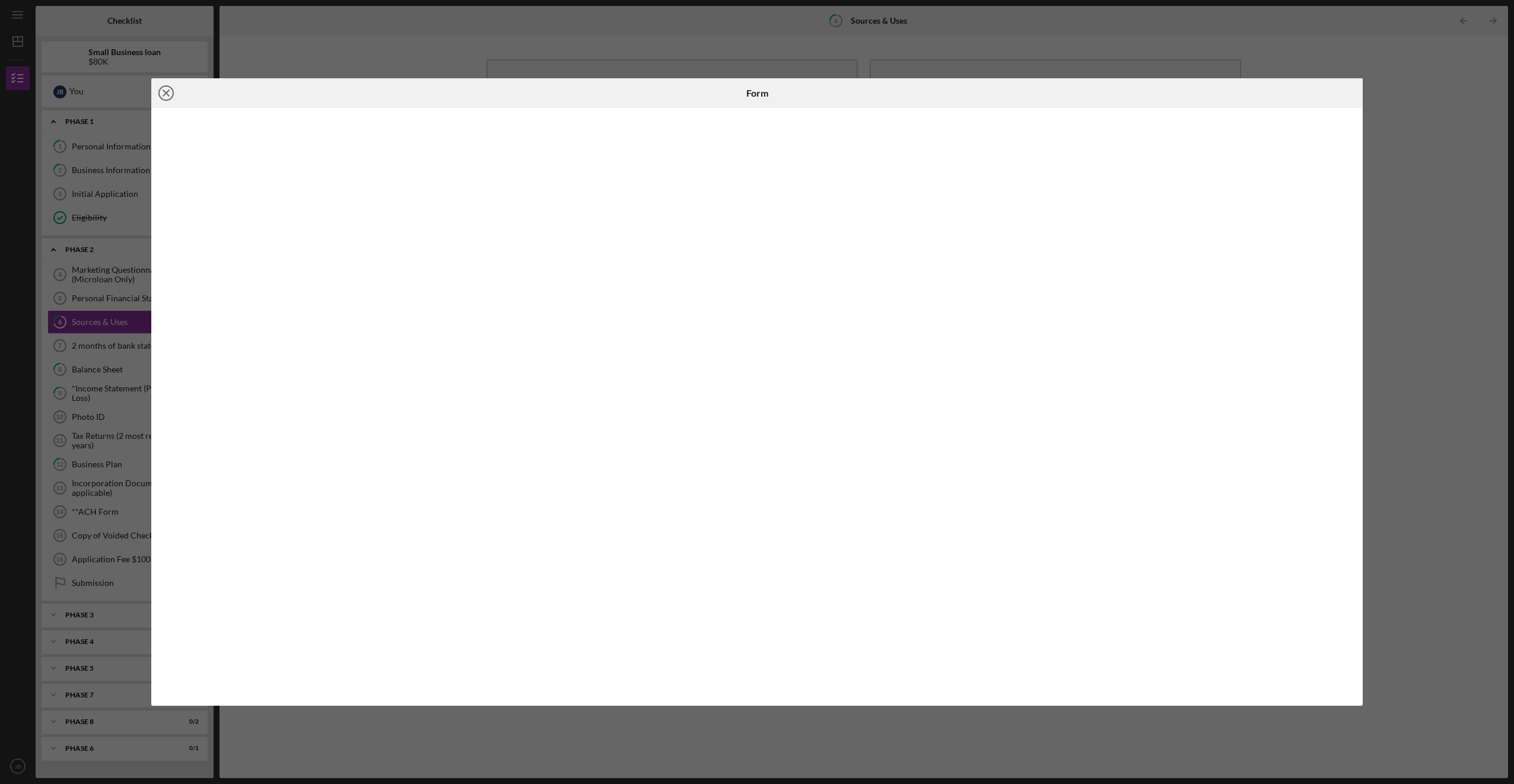
click at [167, 90] on icon "Icon/Close" at bounding box center [166, 93] width 30 height 30
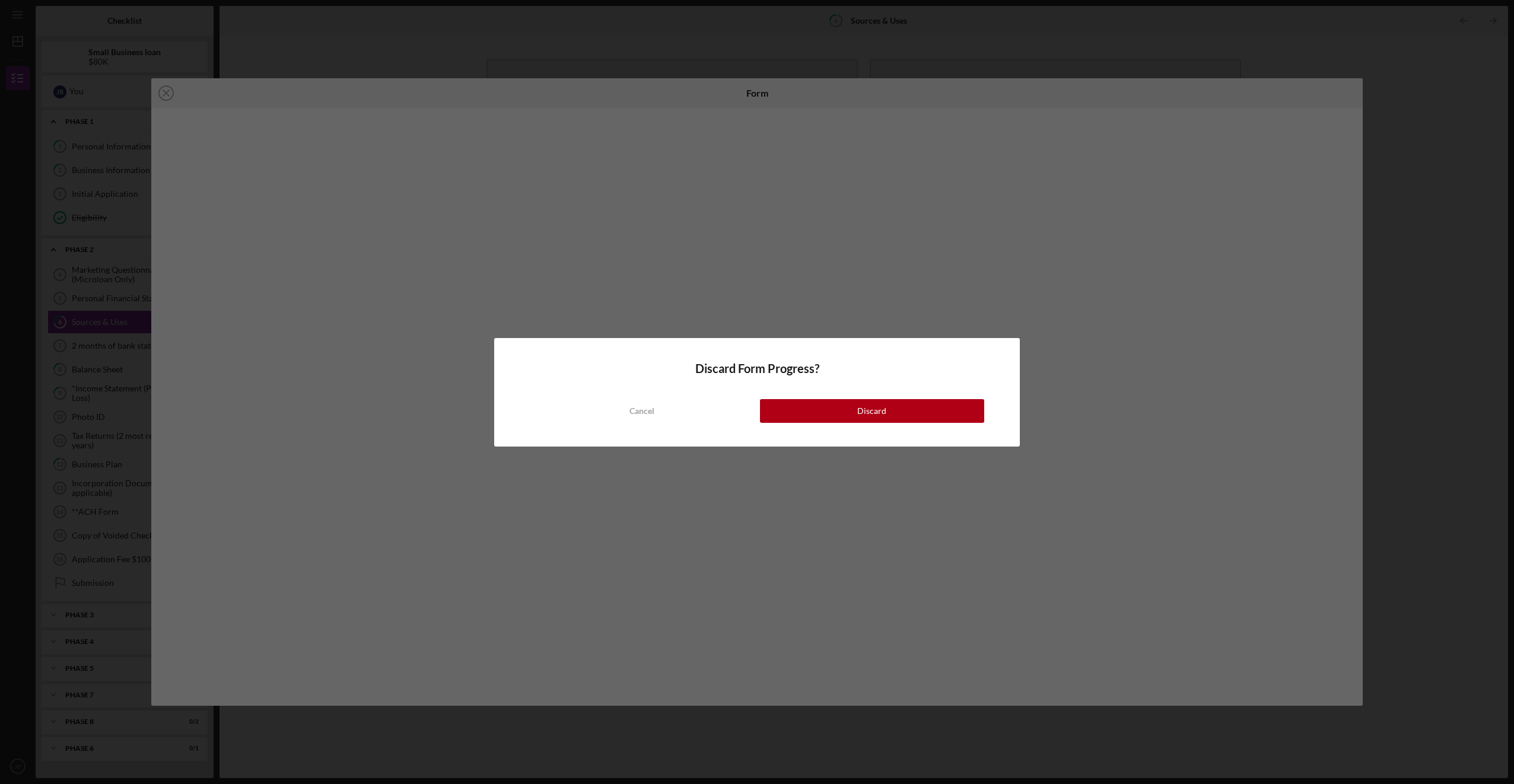
click at [291, 405] on button "Discard" at bounding box center [872, 410] width 224 height 23
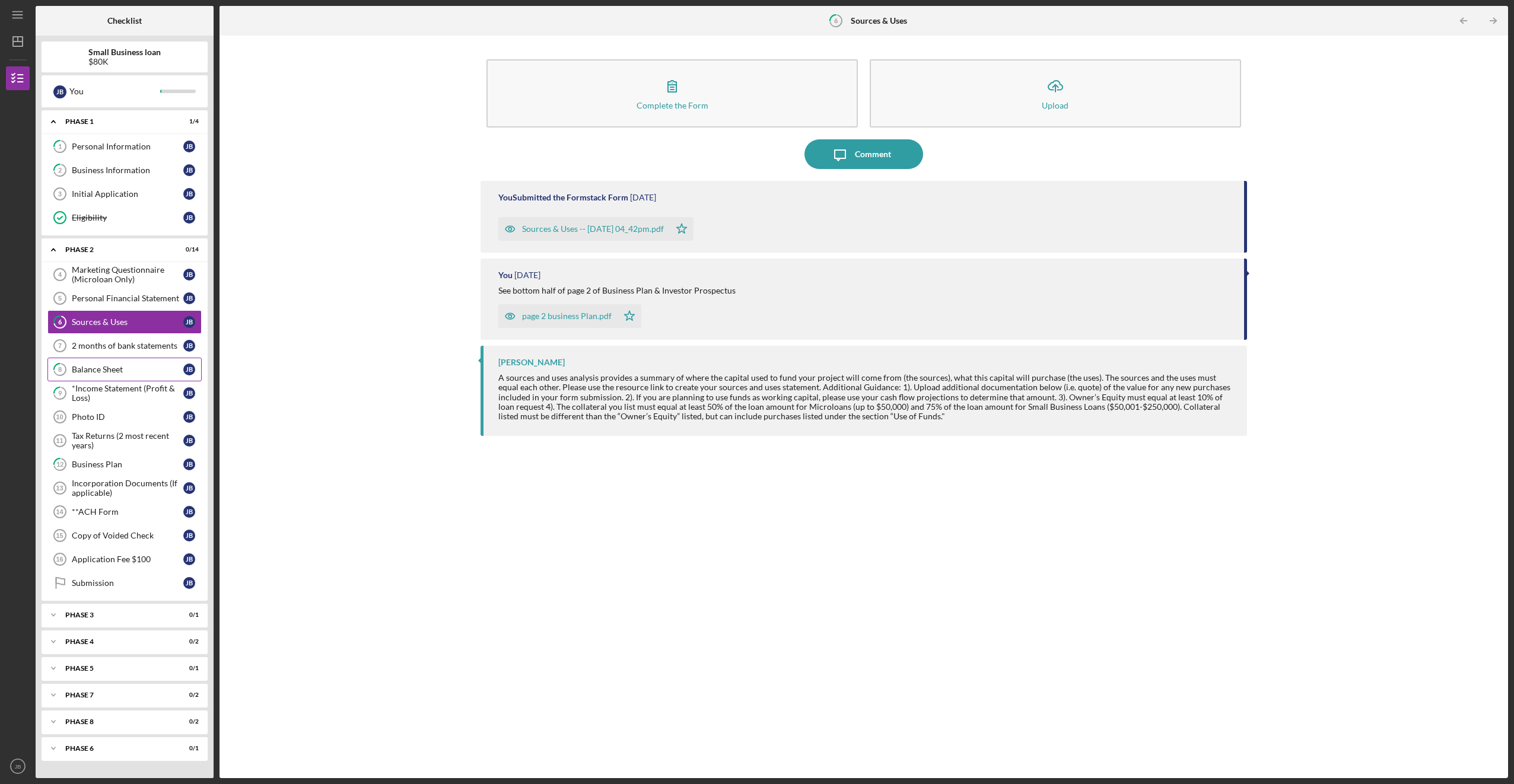
click at [109, 374] on div "Balance Sheet" at bounding box center [128, 370] width 112 height 10
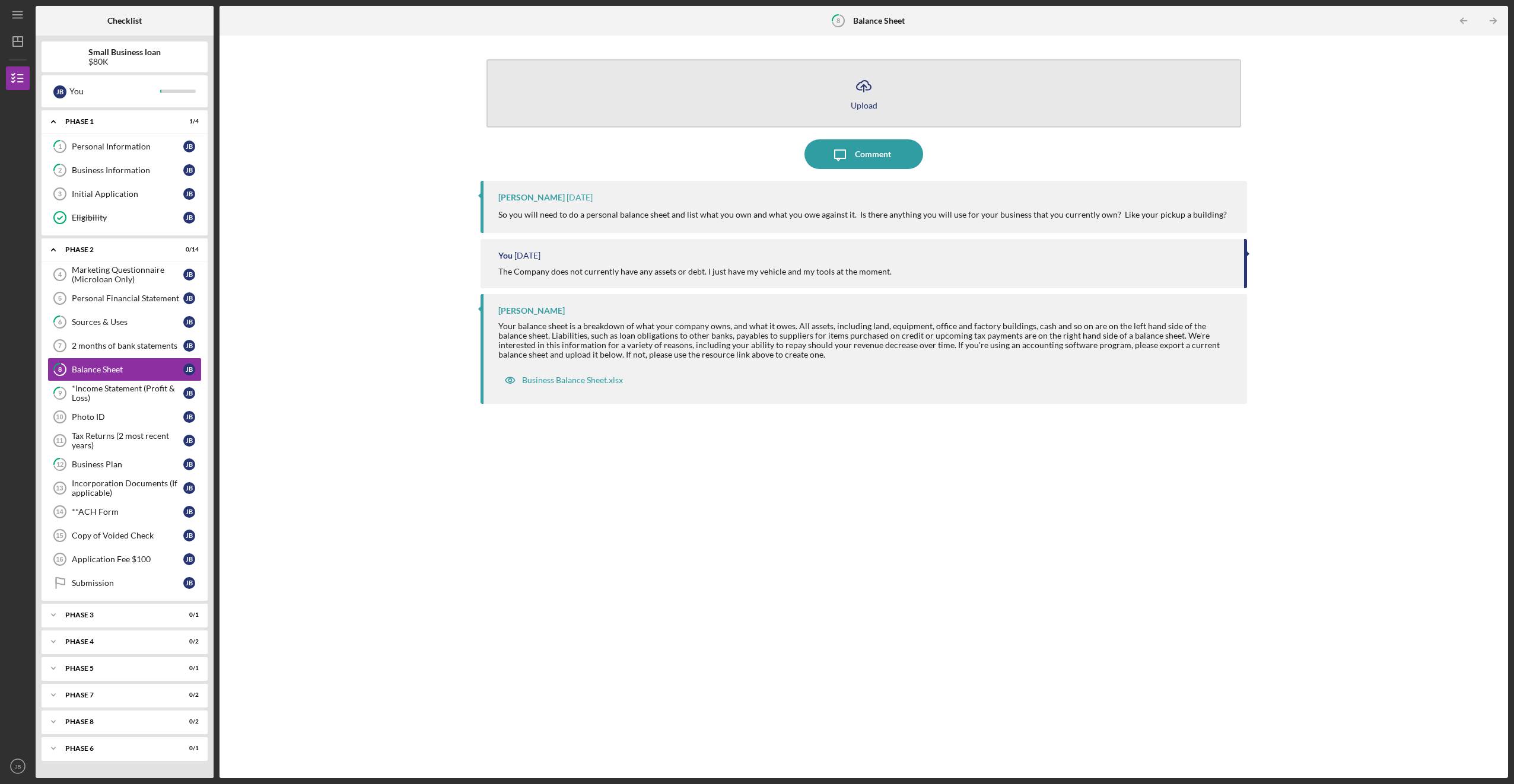
click at [291, 120] on button "Icon/Upload Upload" at bounding box center [863, 93] width 754 height 68
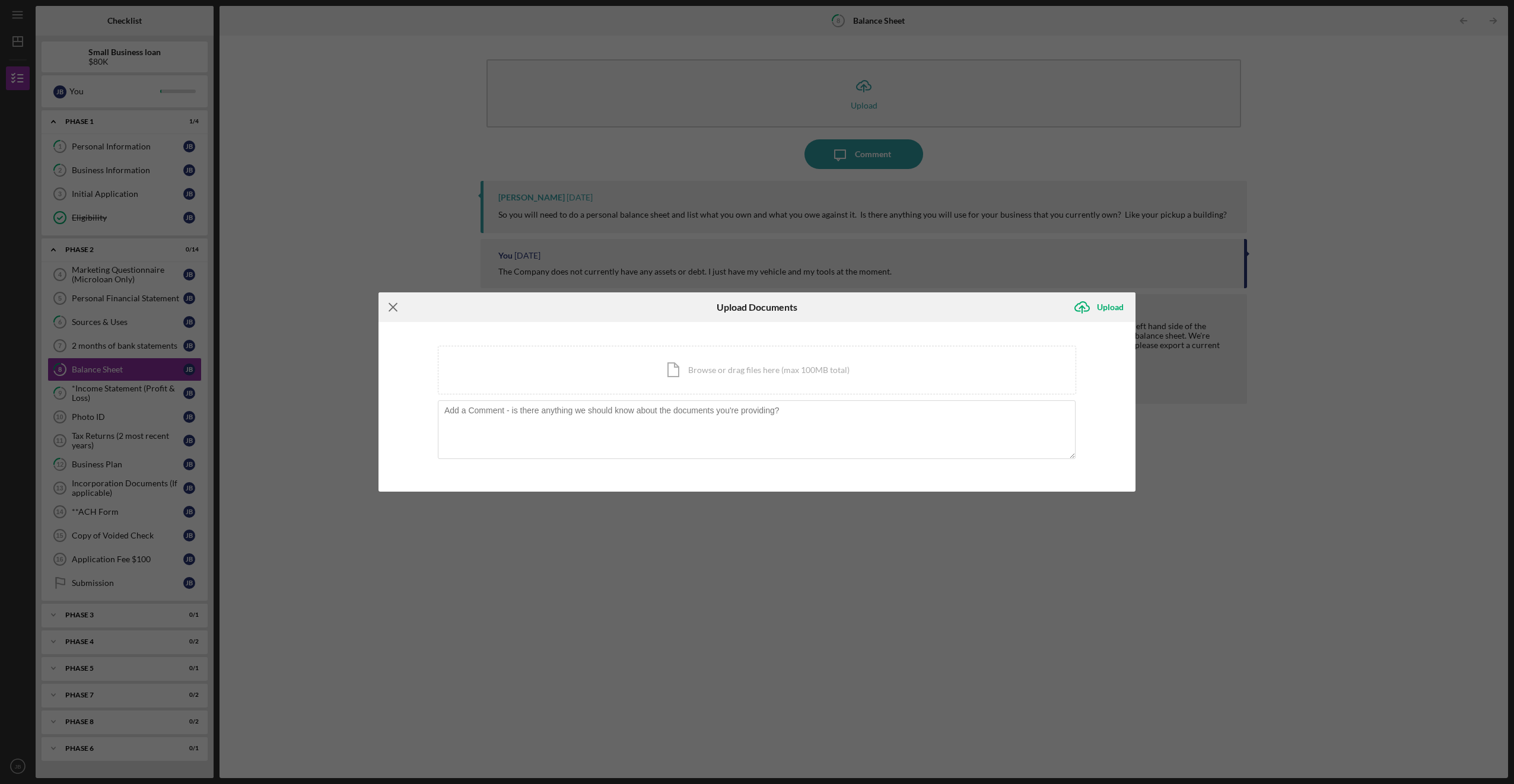
click at [291, 309] on line at bounding box center [393, 307] width 8 height 8
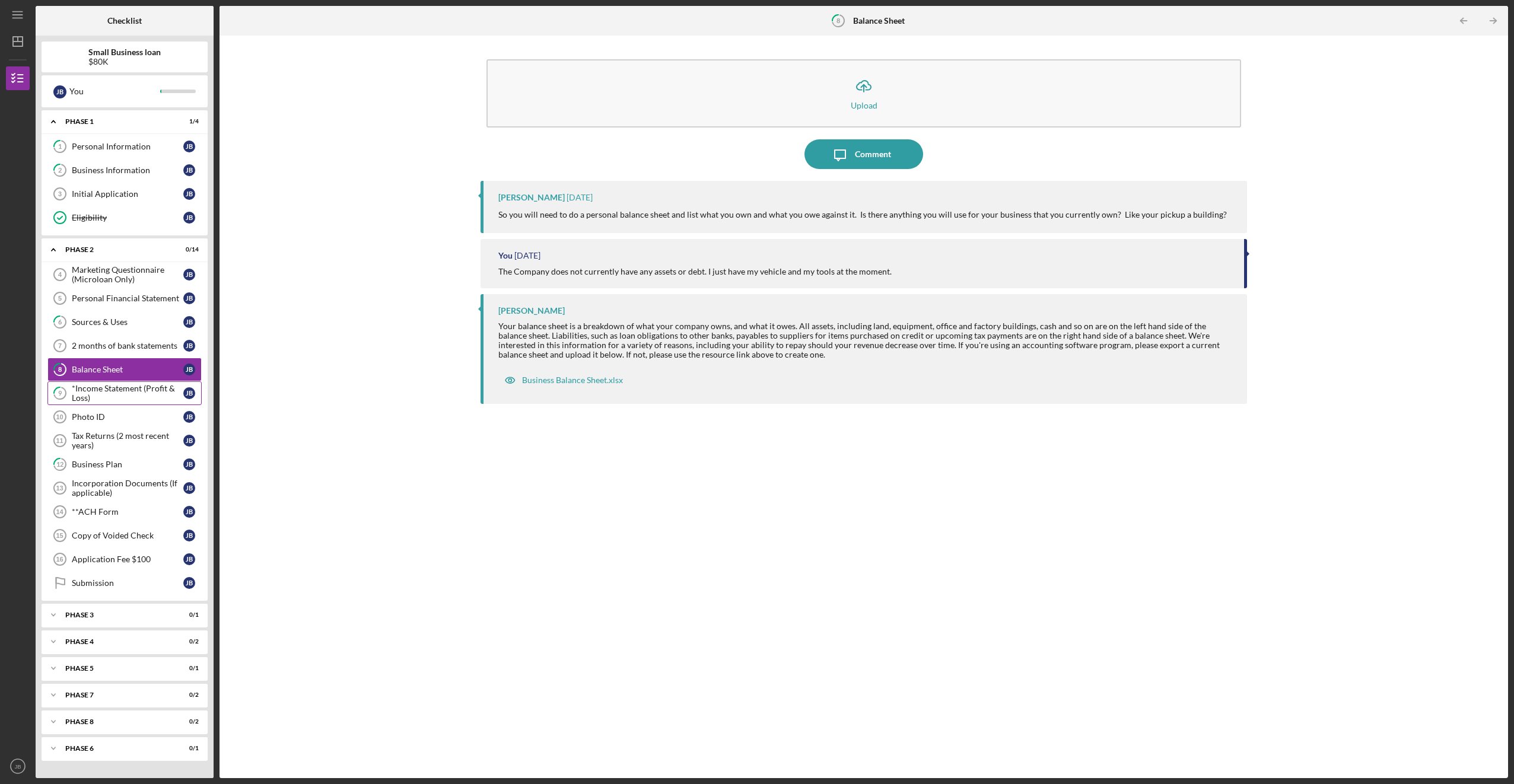
click at [121, 386] on div "*Income Statement (Profit & Loss)" at bounding box center [128, 392] width 112 height 19
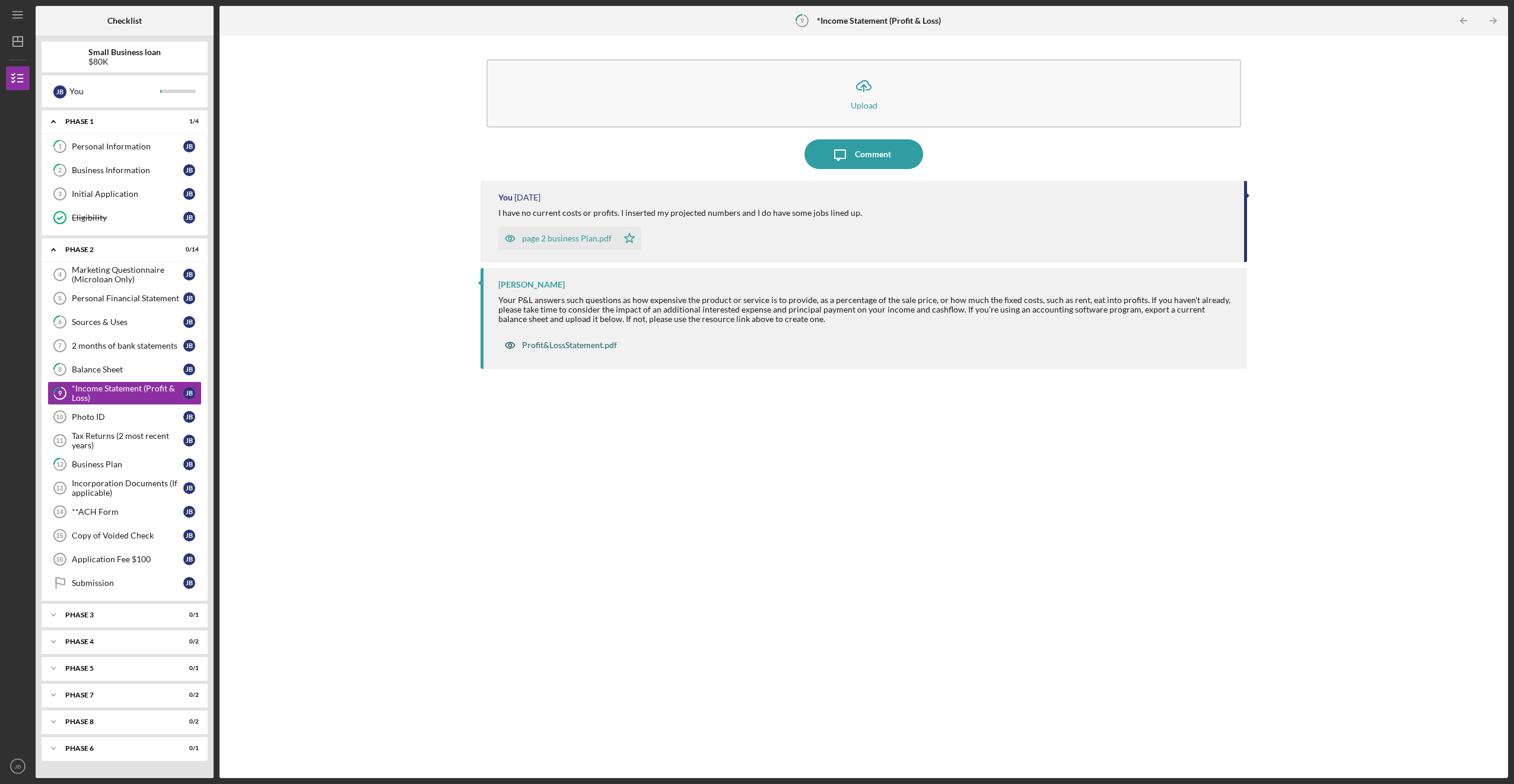
click at [291, 343] on div "Profit&LossStatement.pdf" at bounding box center [569, 345] width 95 height 10
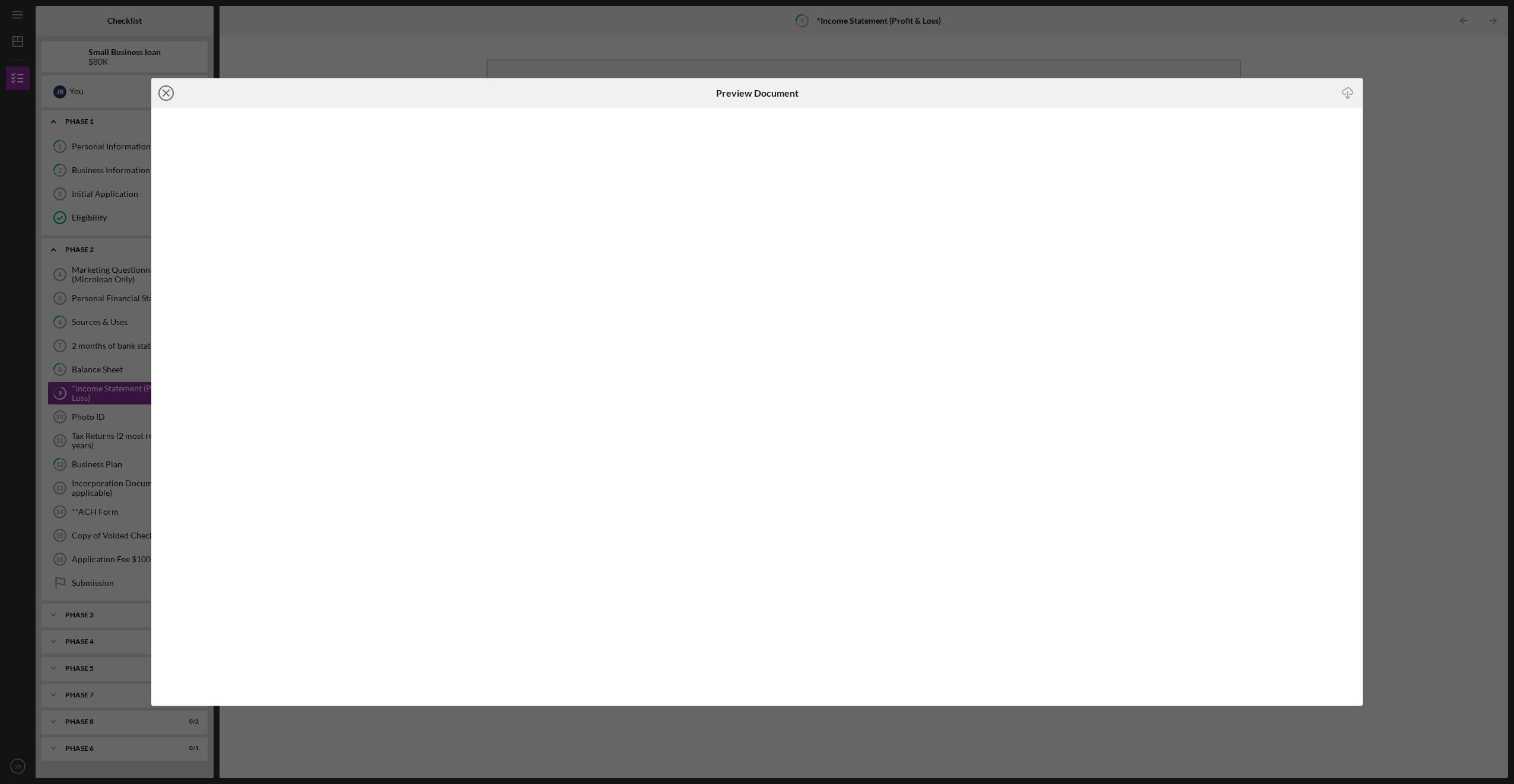
click at [166, 89] on icon "Icon/Close" at bounding box center [166, 93] width 30 height 30
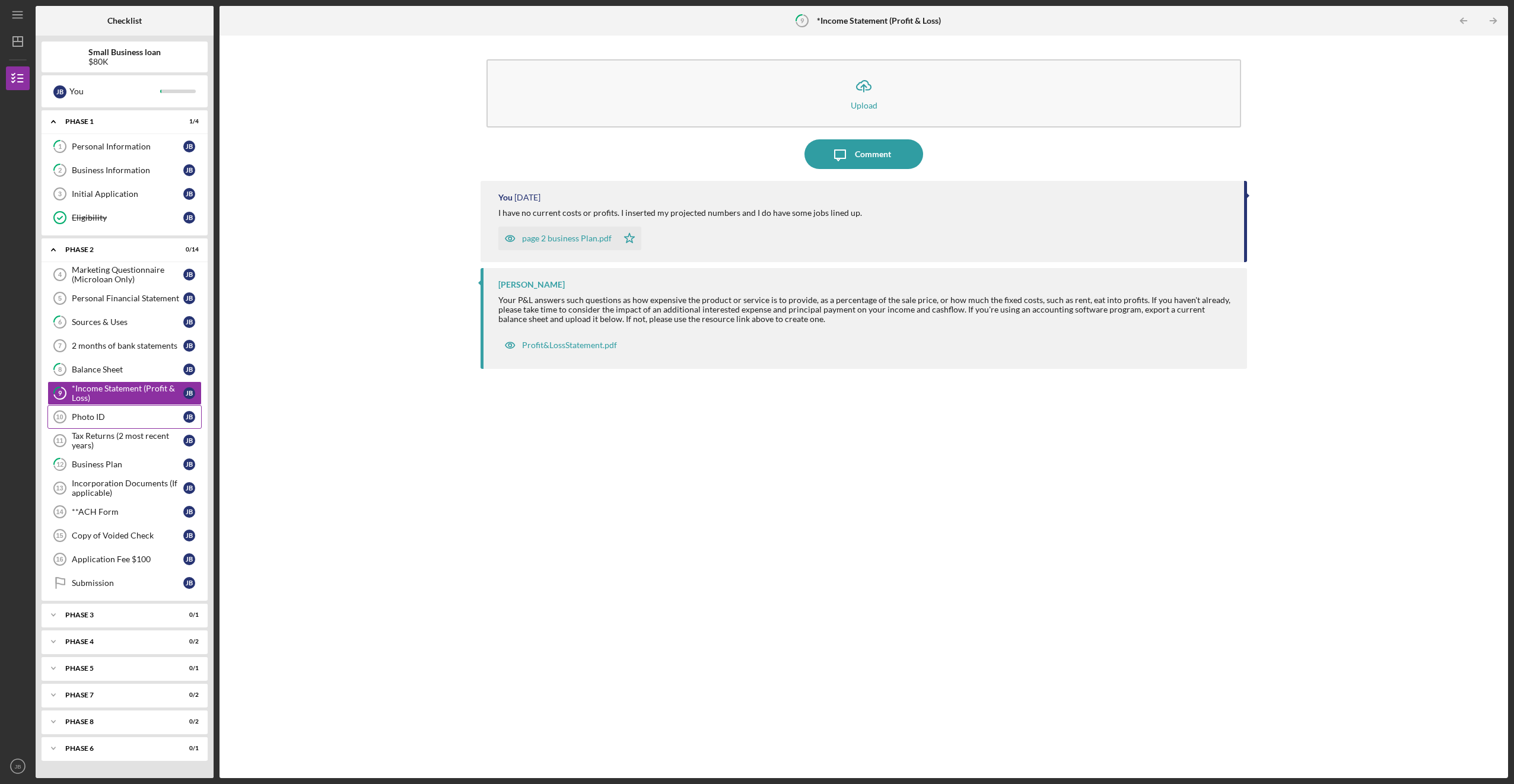
click at [129, 412] on div "Photo ID" at bounding box center [128, 417] width 112 height 10
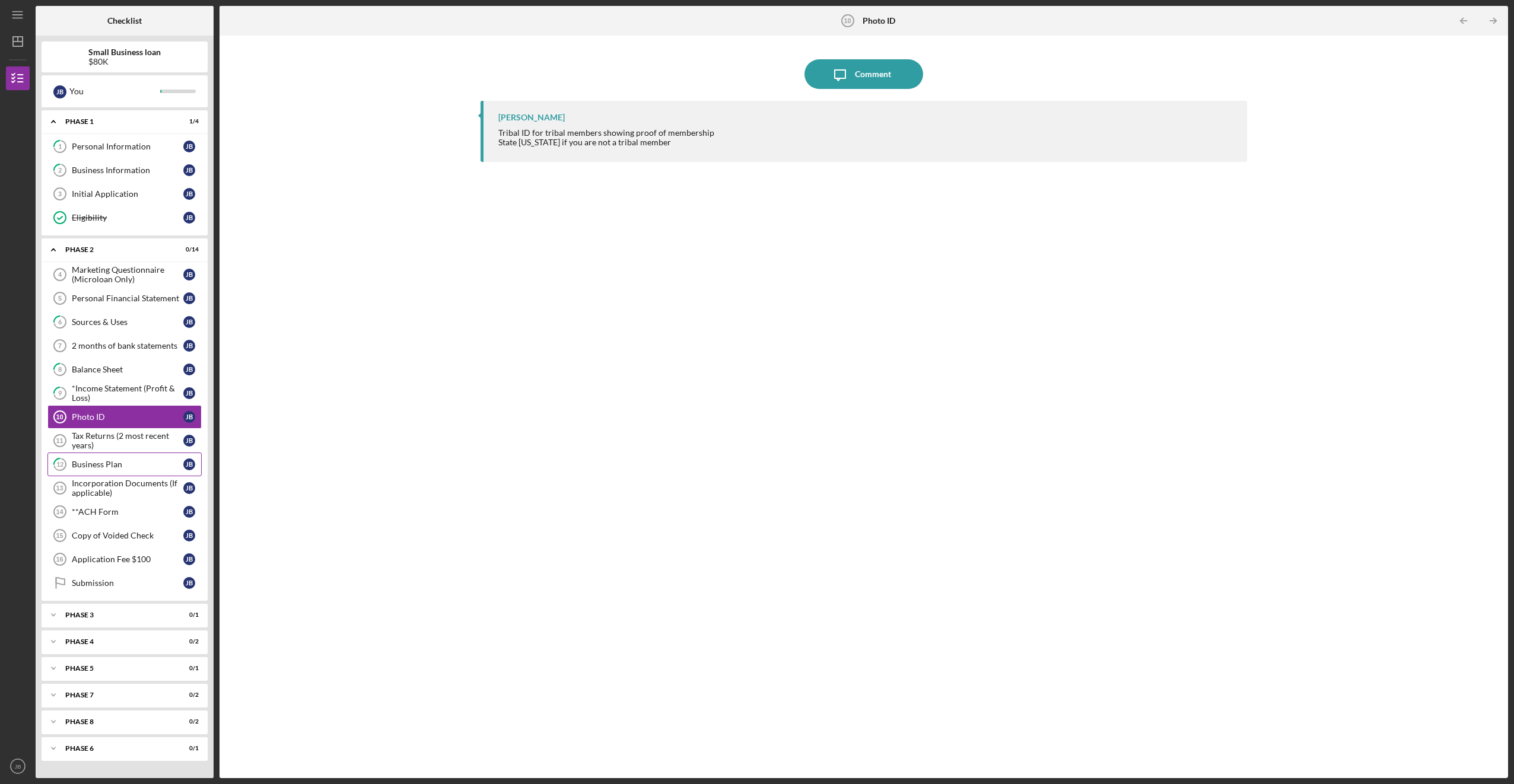
click at [112, 463] on div "Business Plan" at bounding box center [128, 464] width 112 height 10
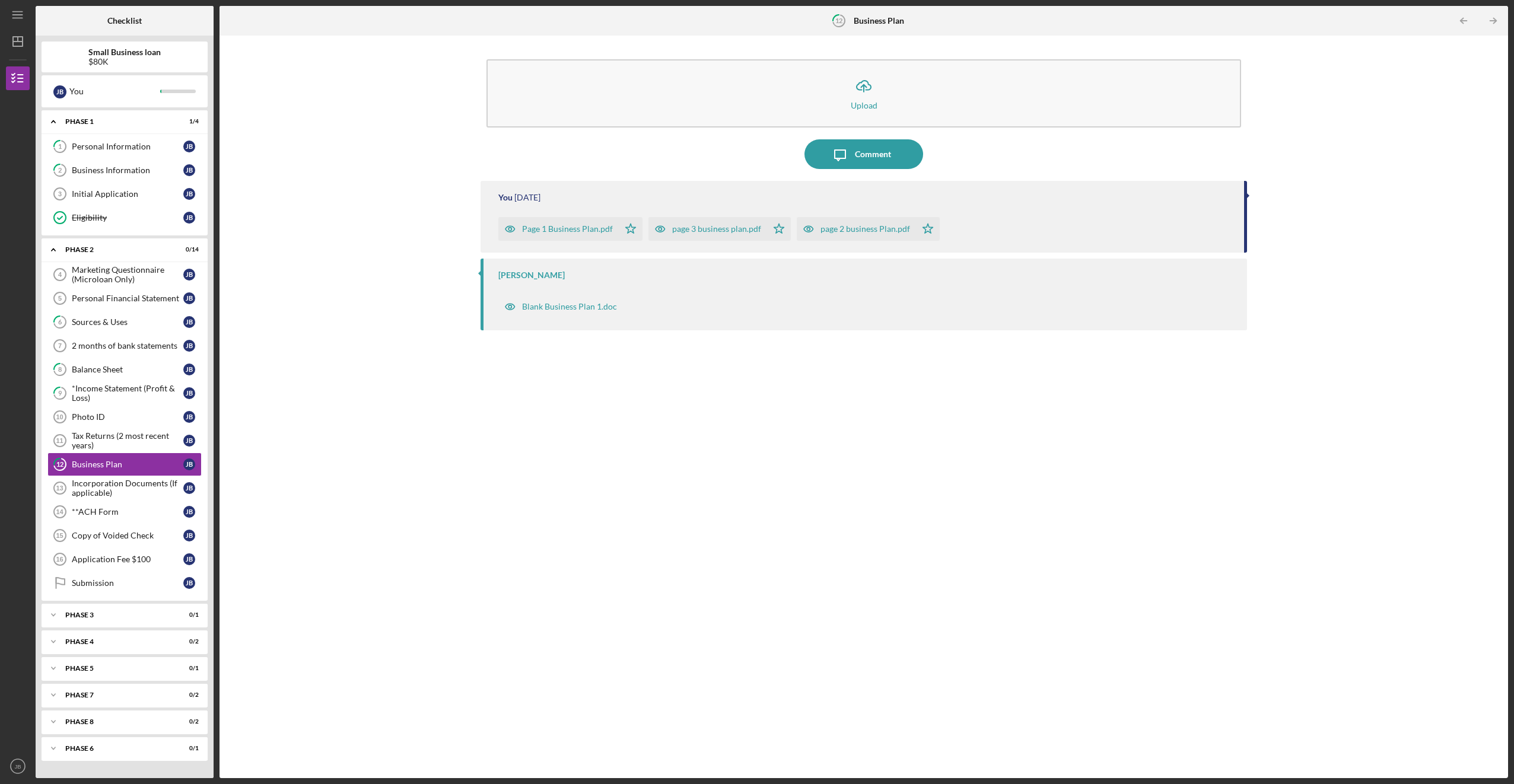
click at [291, 229] on div "Page 1 Business Plan.pdf" at bounding box center [567, 229] width 91 height 10
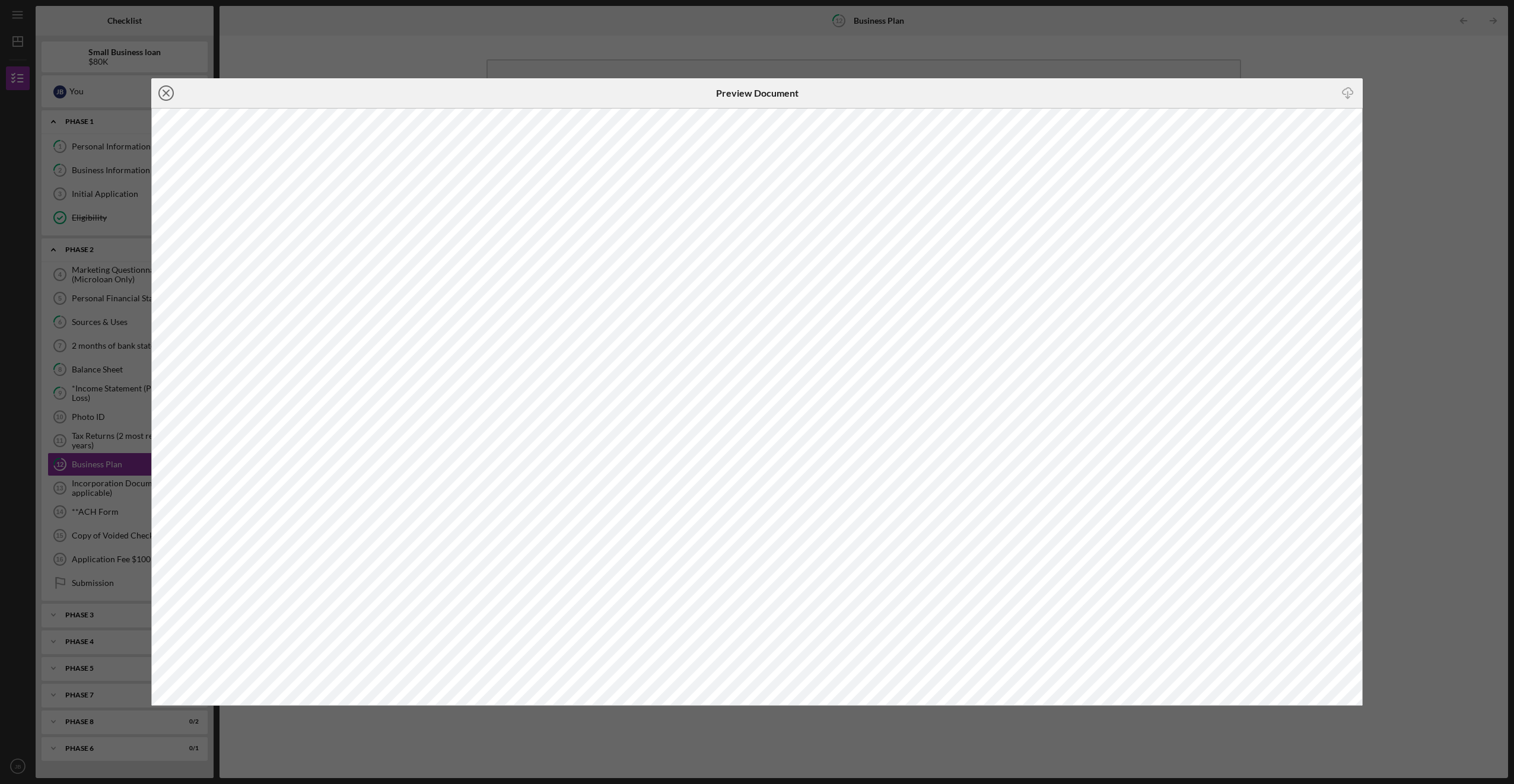
click at [161, 91] on icon "Icon/Close" at bounding box center [166, 93] width 30 height 30
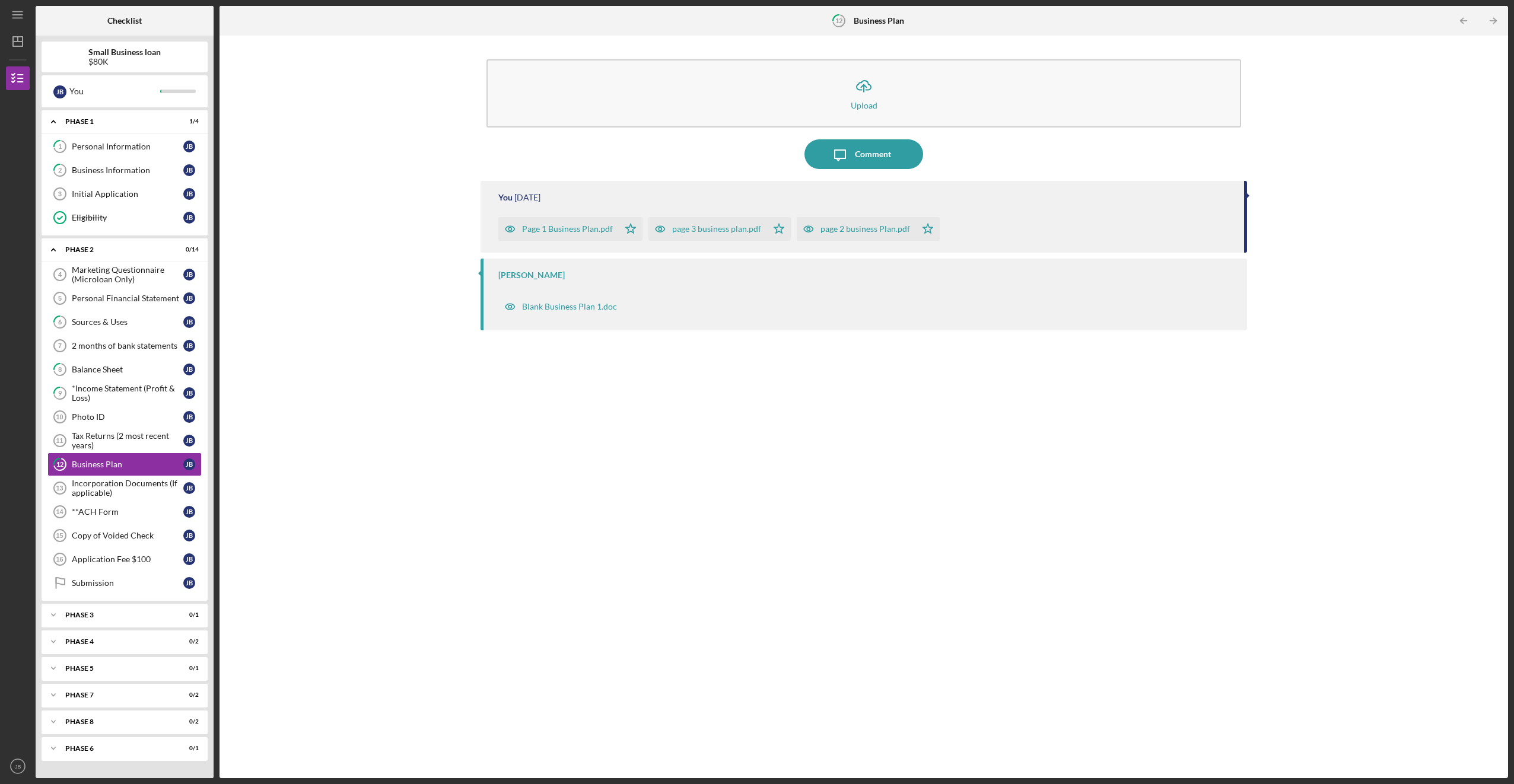
click at [291, 224] on div "page 3 business plan.pdf" at bounding box center [716, 229] width 89 height 10
